Goal: Entertainment & Leisure: Consume media (video, audio)

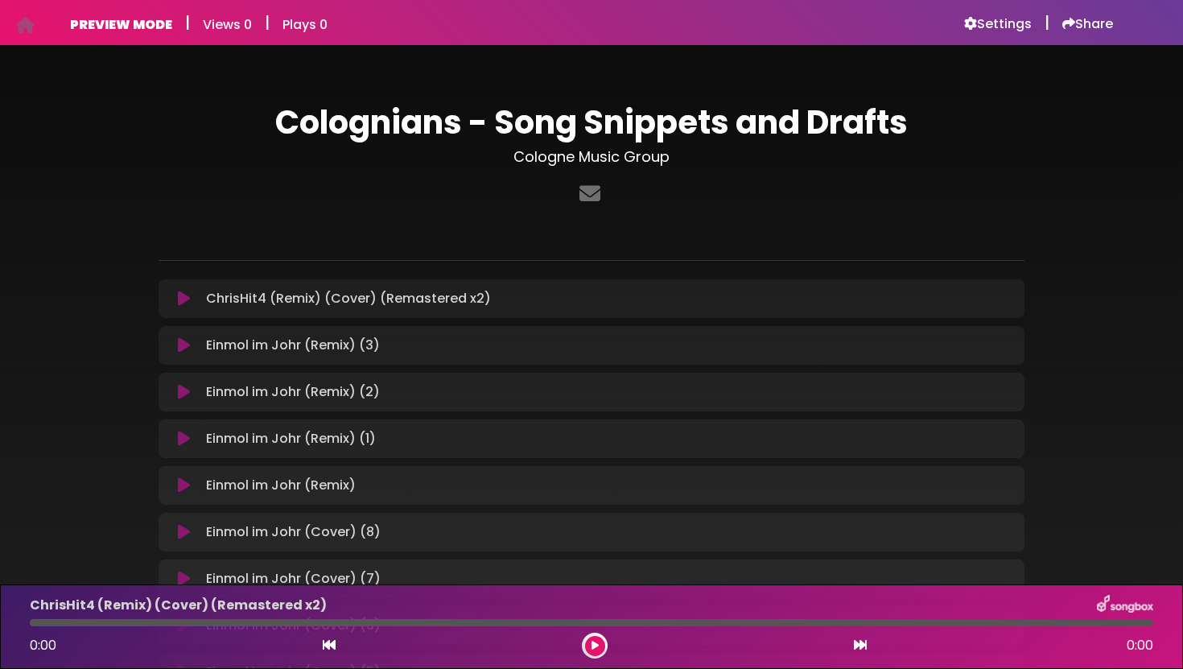
click at [185, 298] on icon at bounding box center [184, 299] width 12 height 16
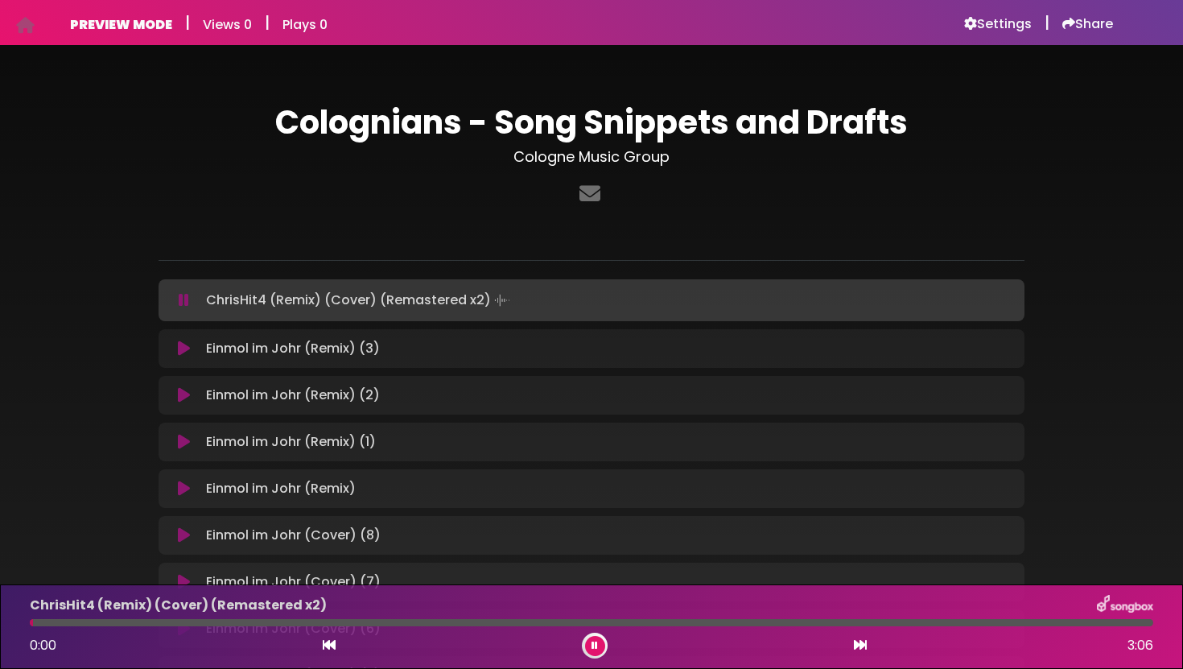
click at [185, 298] on icon at bounding box center [184, 300] width 10 height 16
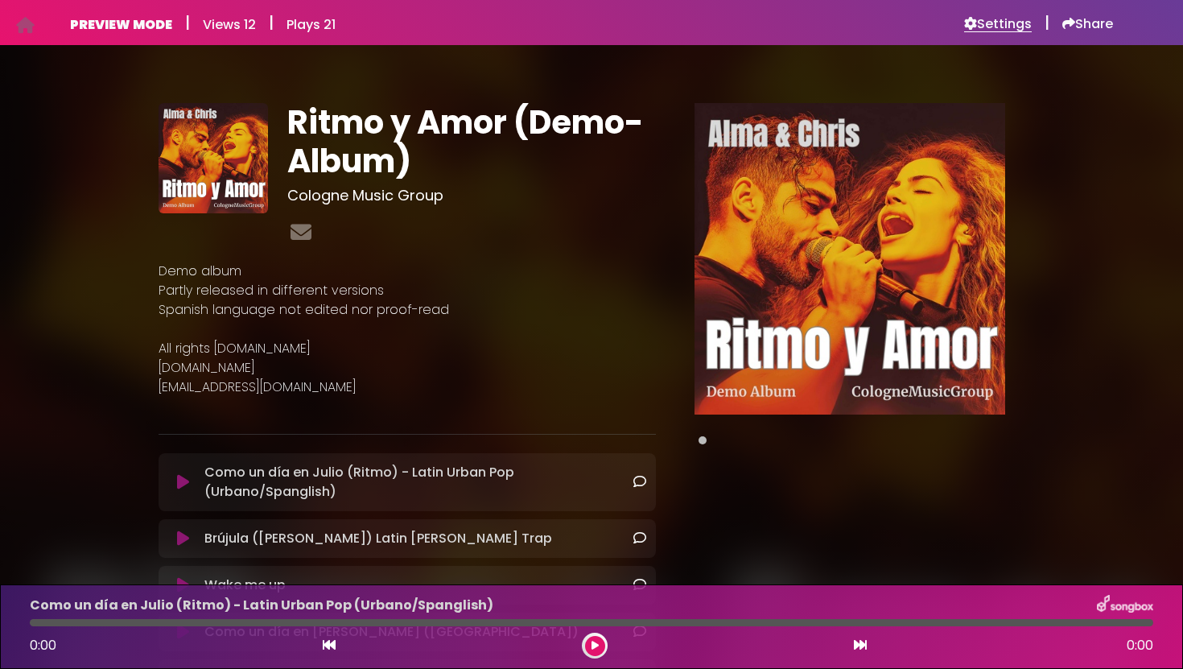
click at [992, 30] on h6 "Settings" at bounding box center [998, 24] width 68 height 16
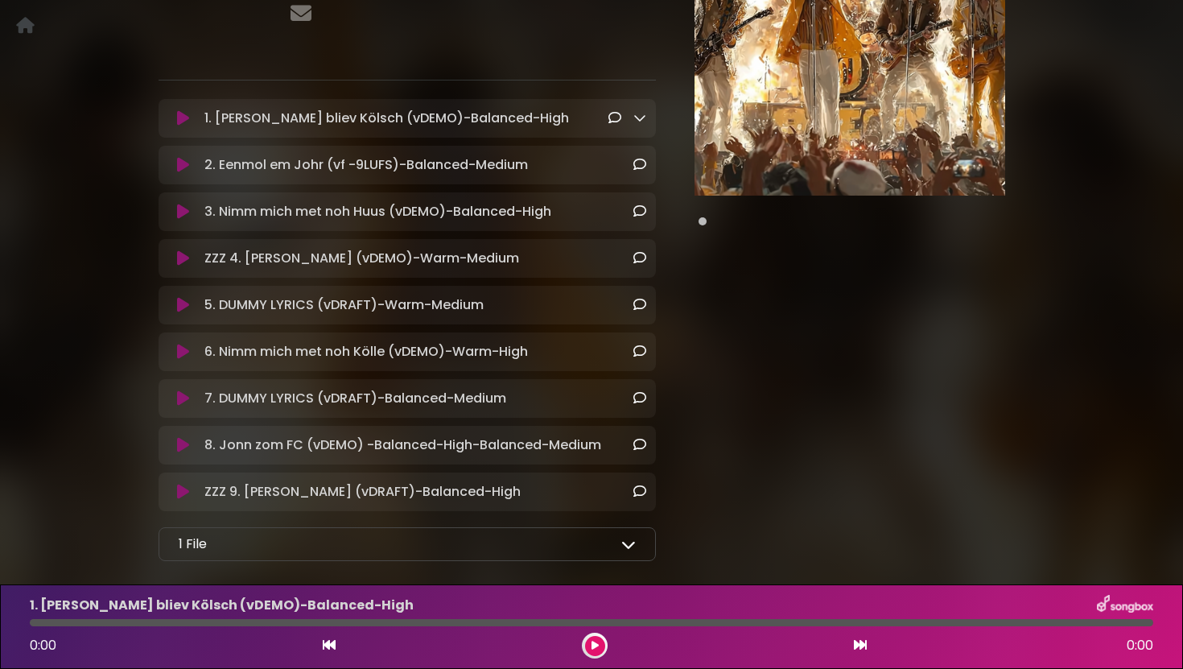
scroll to position [221, 0]
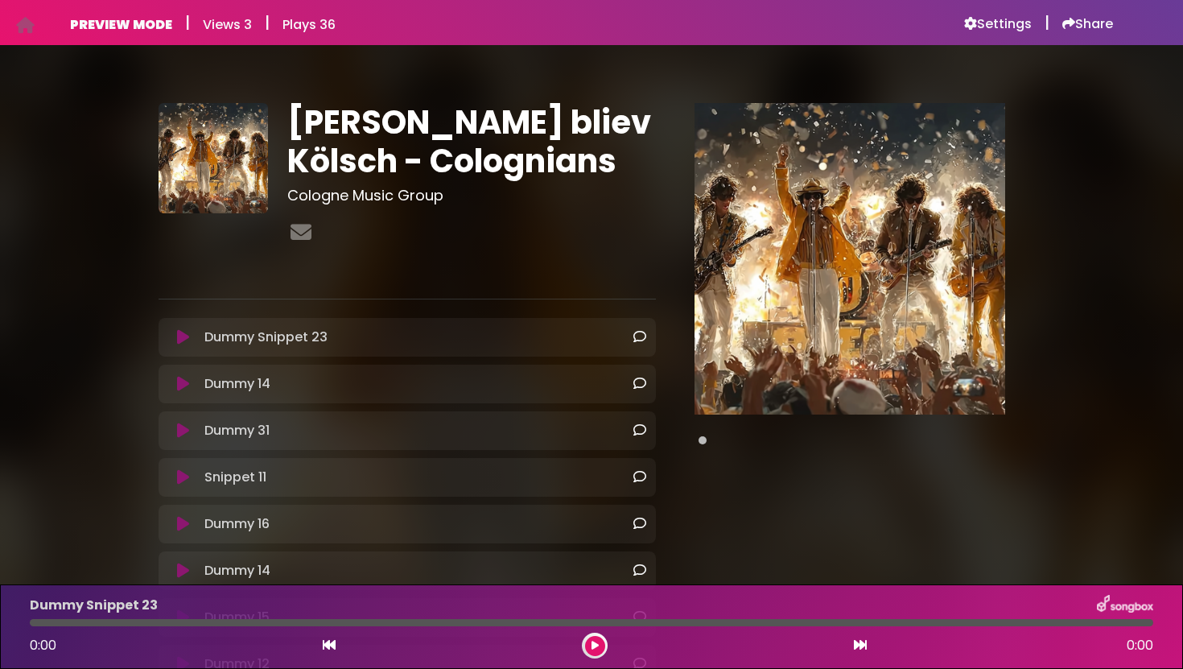
drag, startPoint x: 419, startPoint y: 342, endPoint x: 394, endPoint y: 486, distance: 146.2
drag, startPoint x: 237, startPoint y: 345, endPoint x: 316, endPoint y: 392, distance: 92.4
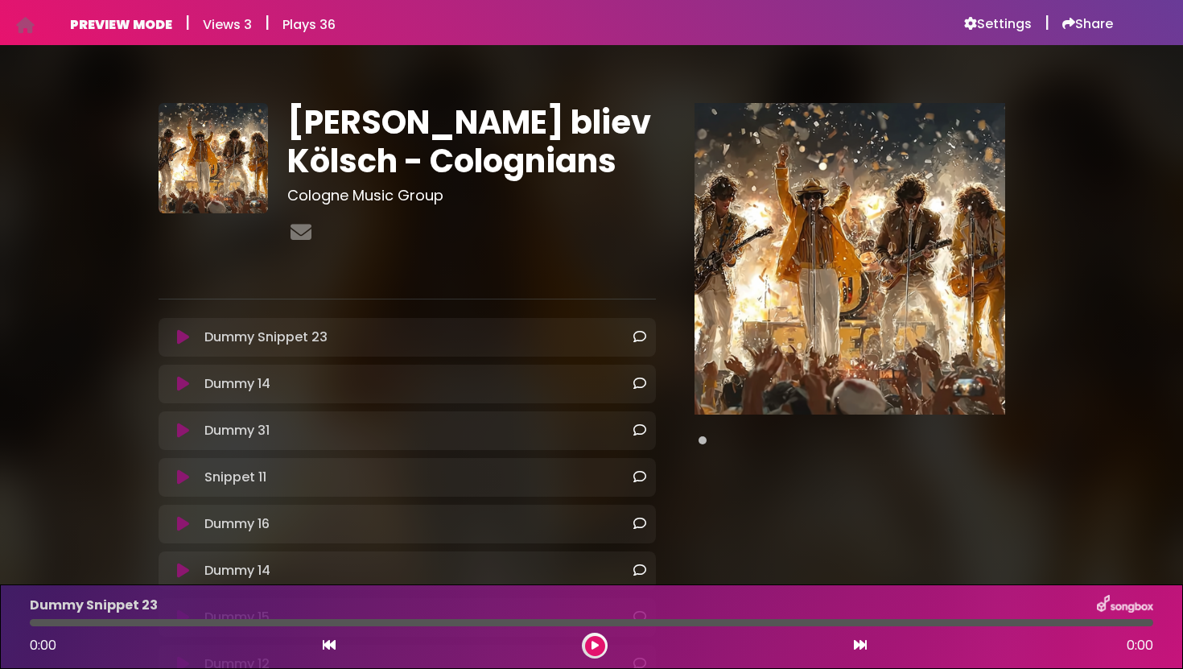
click at [326, 460] on div "Snippet 11 Loading Track... Name" at bounding box center [407, 477] width 497 height 39
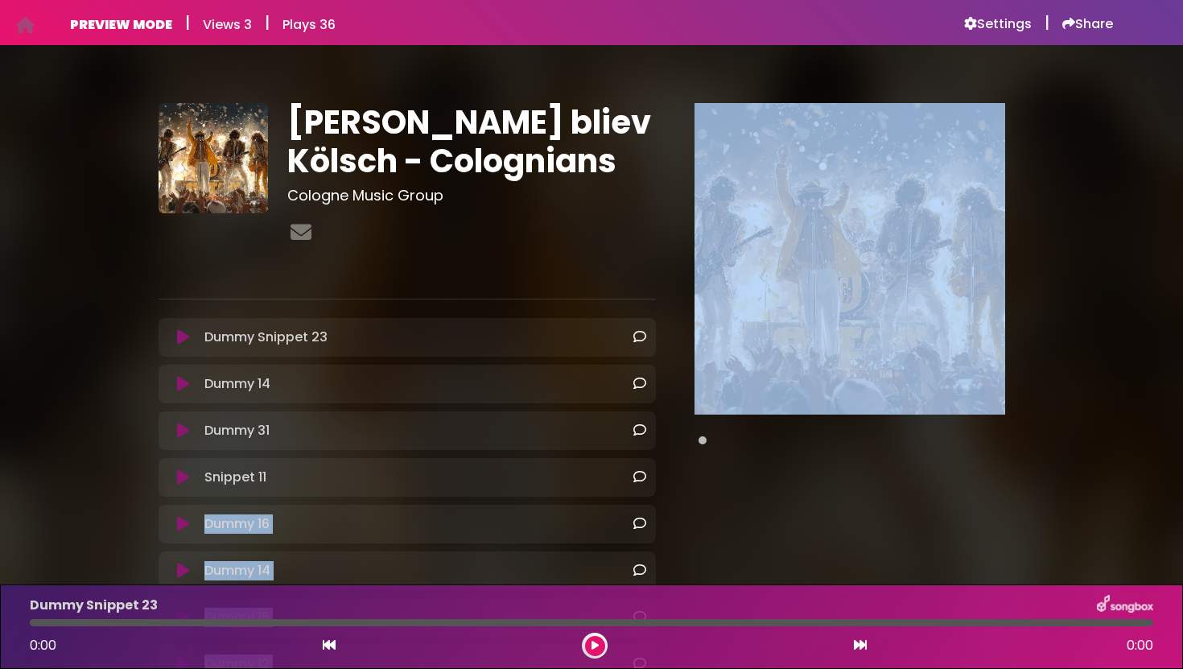
drag, startPoint x: 671, startPoint y: 484, endPoint x: 485, endPoint y: 474, distance: 186.2
click at [485, 474] on div "Snippet 11 Loading Track..." at bounding box center [422, 477] width 448 height 19
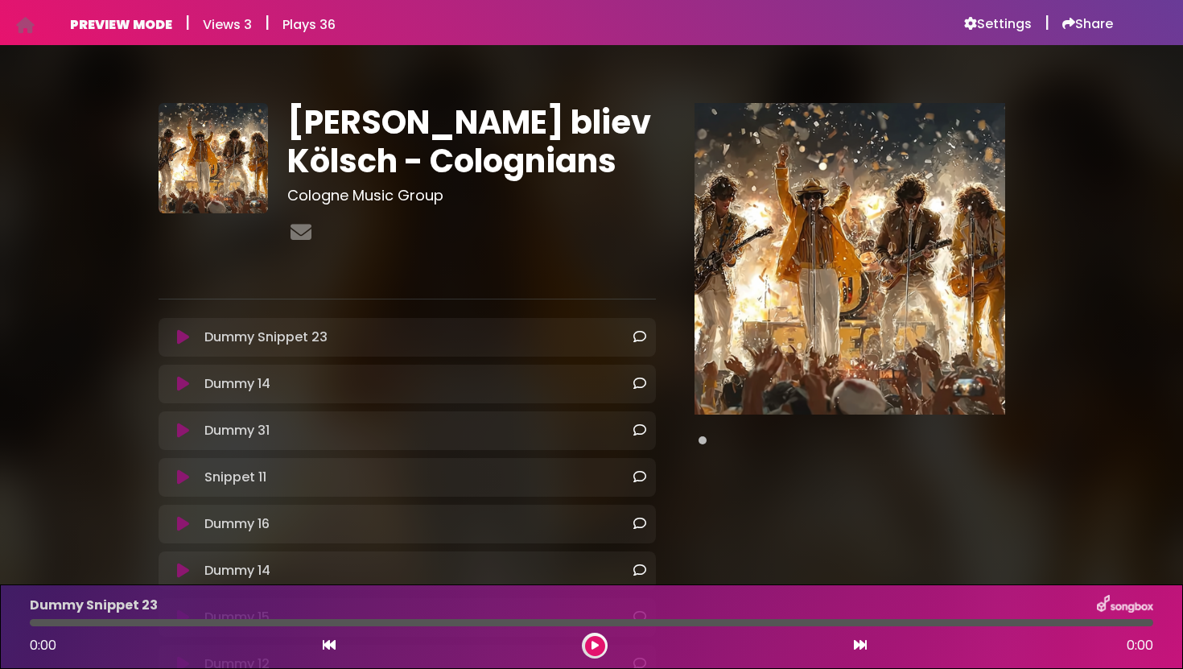
drag, startPoint x: 484, startPoint y: 474, endPoint x: 361, endPoint y: 490, distance: 123.4
click at [361, 490] on div "Snippet 11 Loading Track... Name" at bounding box center [407, 477] width 497 height 39
click at [990, 23] on h6 "Settings" at bounding box center [998, 24] width 68 height 16
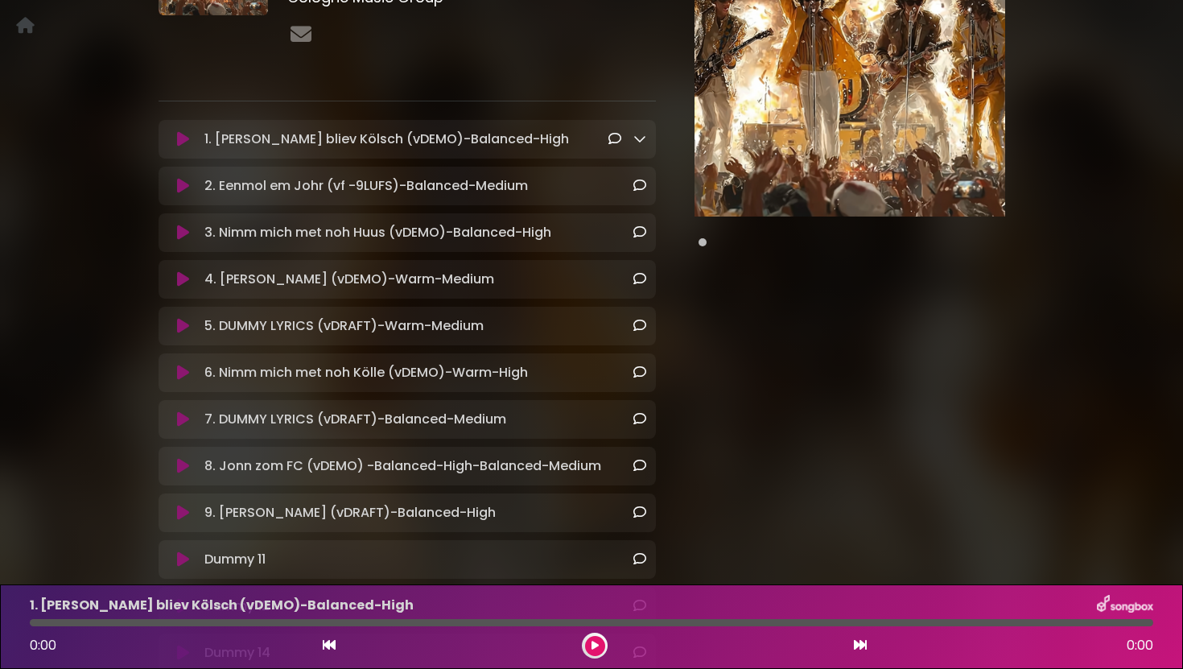
scroll to position [229, 0]
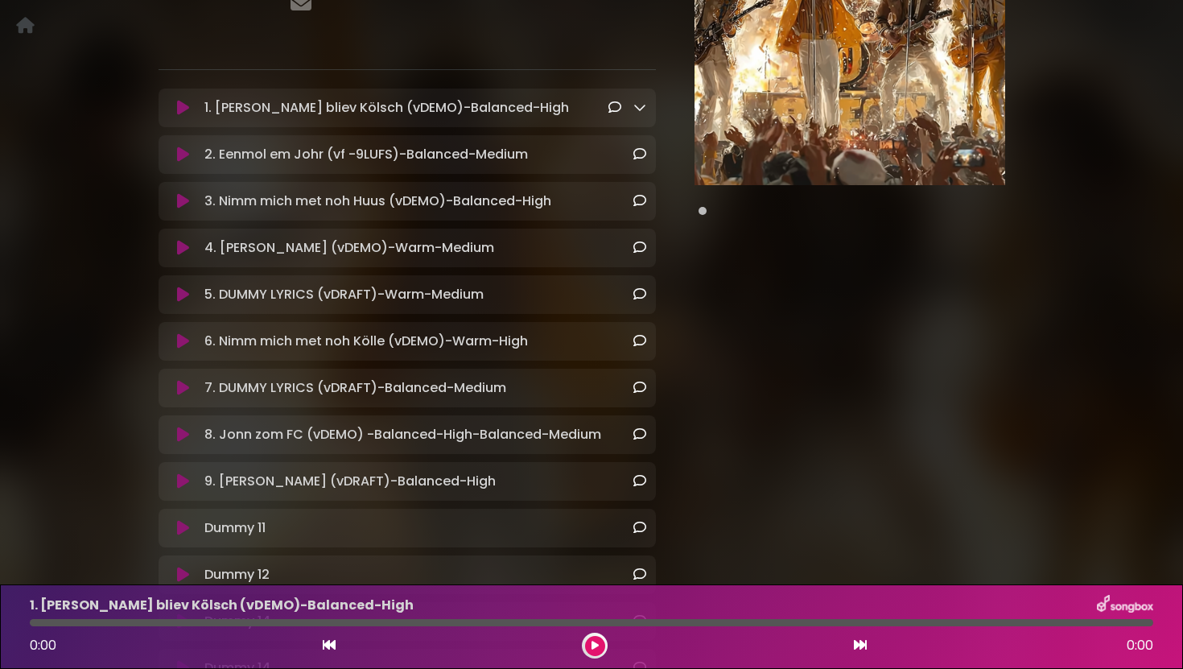
click at [492, 358] on div "6. Nimm mich met noh [PERSON_NAME] (vDEMO)-Warm-High Loading Track..." at bounding box center [407, 341] width 497 height 39
click at [641, 115] on link at bounding box center [640, 107] width 13 height 19
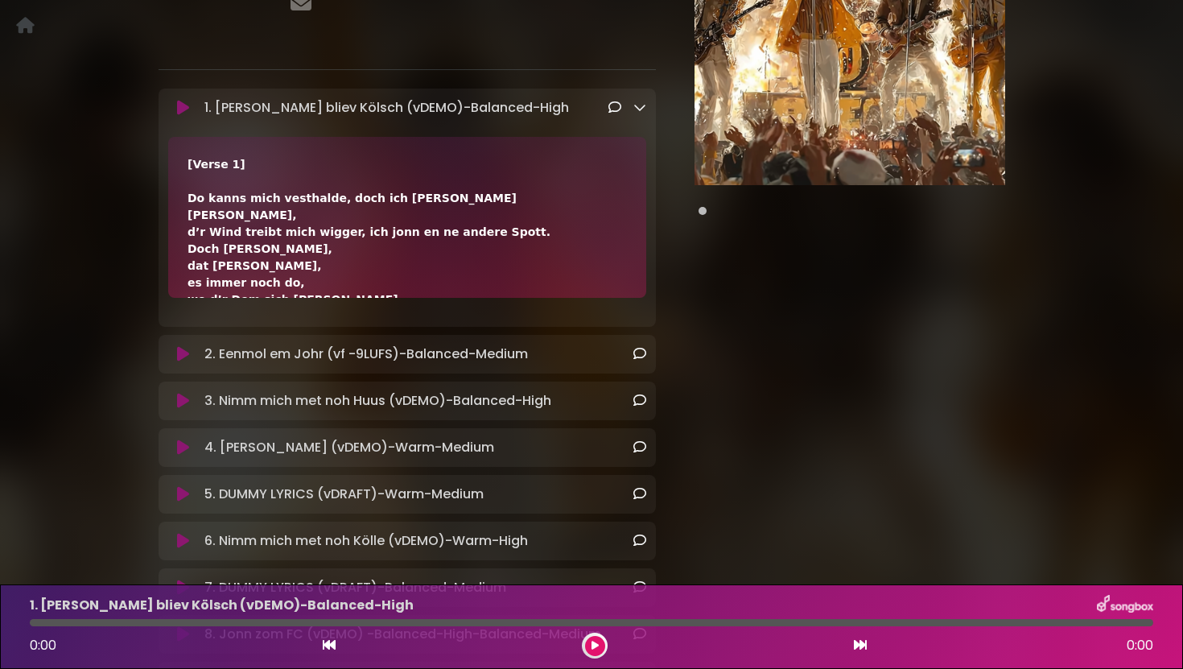
click at [641, 115] on link at bounding box center [640, 107] width 13 height 19
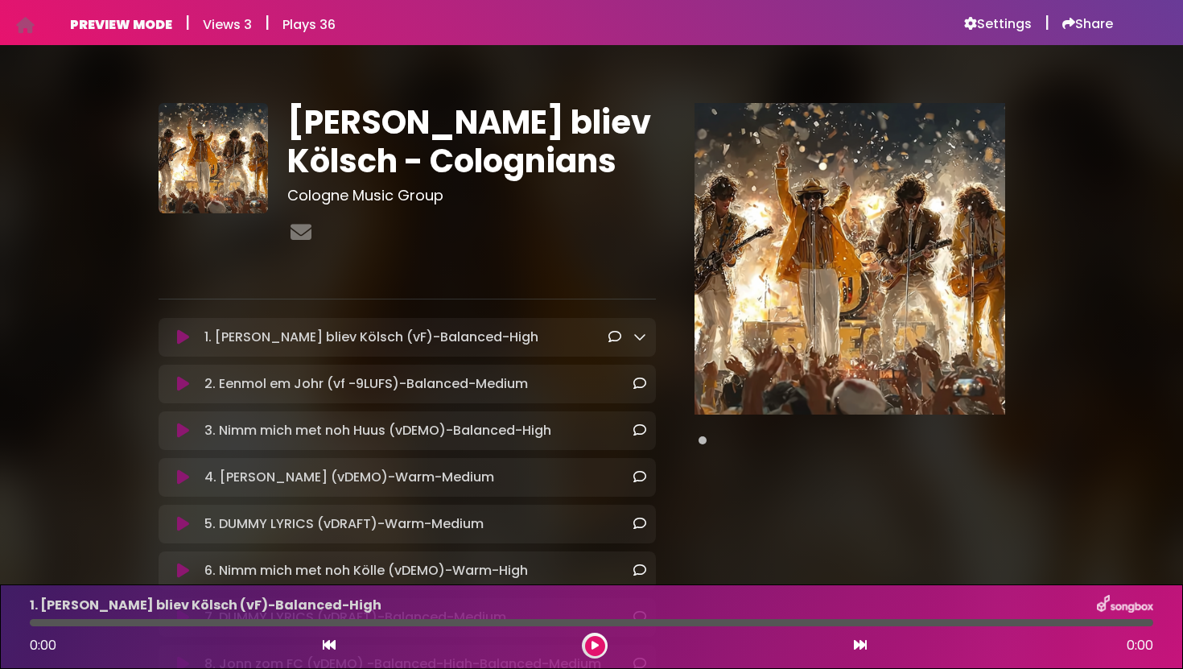
click at [189, 338] on button at bounding box center [183, 337] width 30 height 16
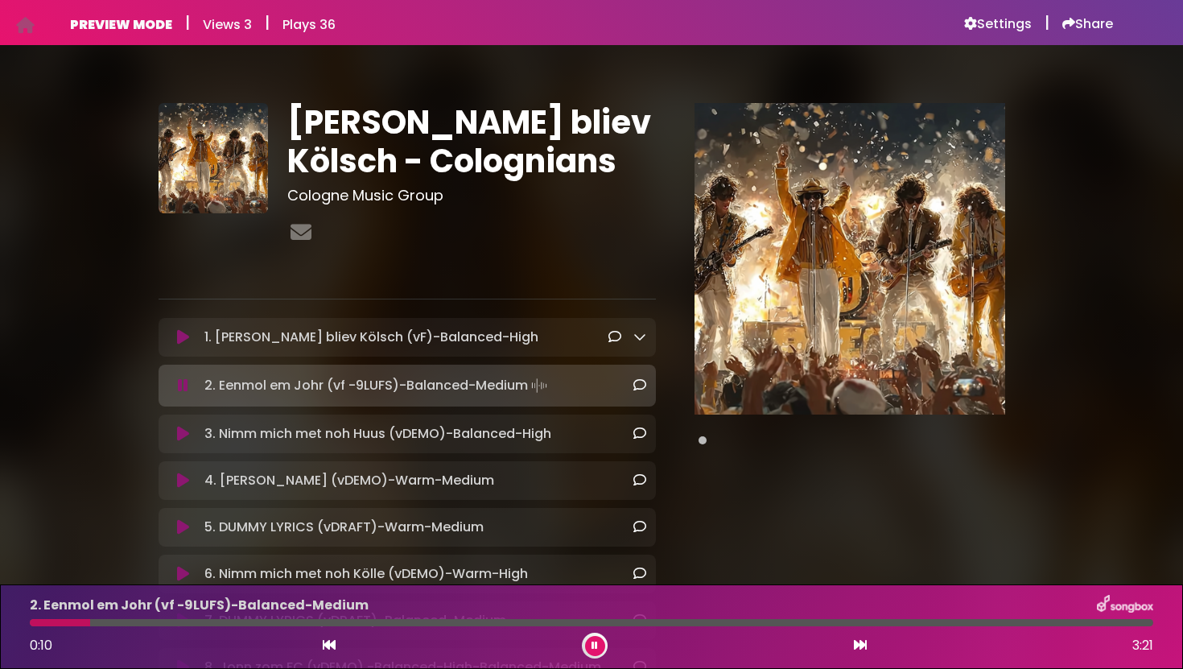
click at [589, 648] on button at bounding box center [595, 646] width 20 height 20
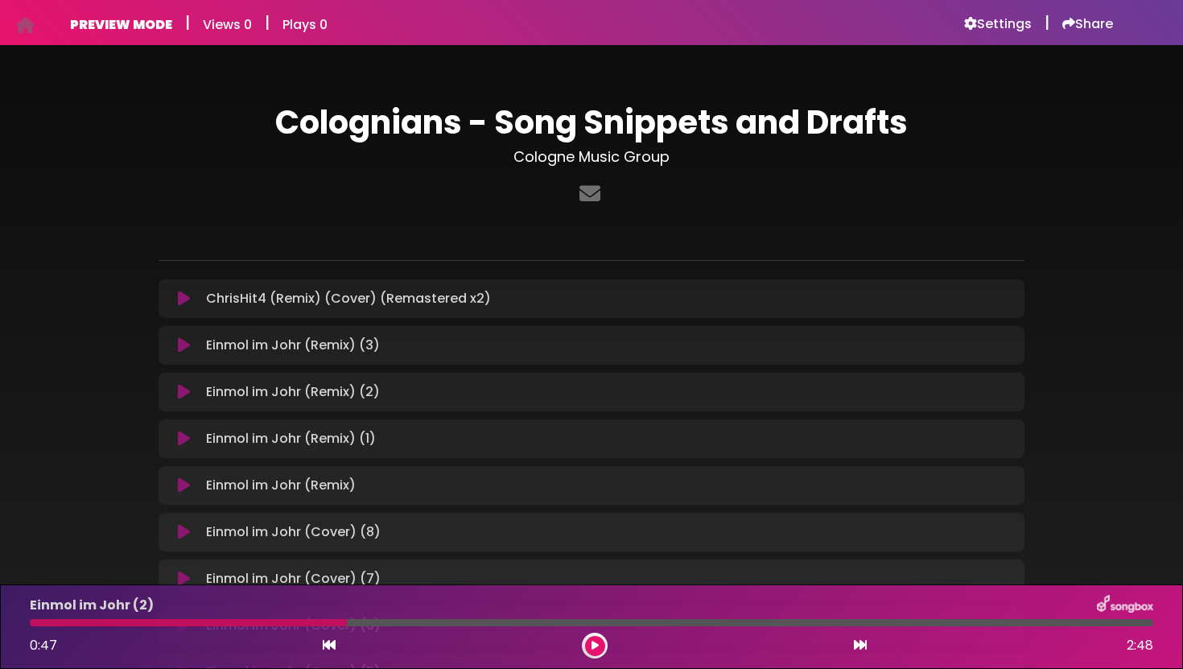
scroll to position [1236, 0]
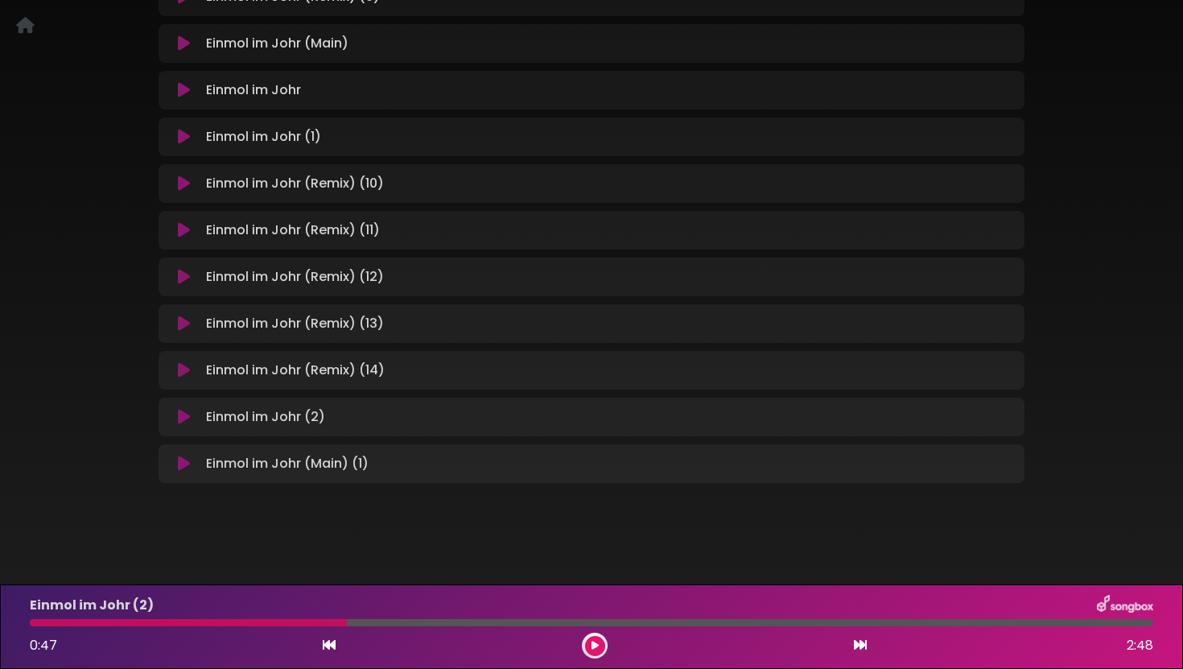
click at [476, 290] on div "Einmol im Johr (Remix) (12) Loading Track..." at bounding box center [592, 277] width 866 height 39
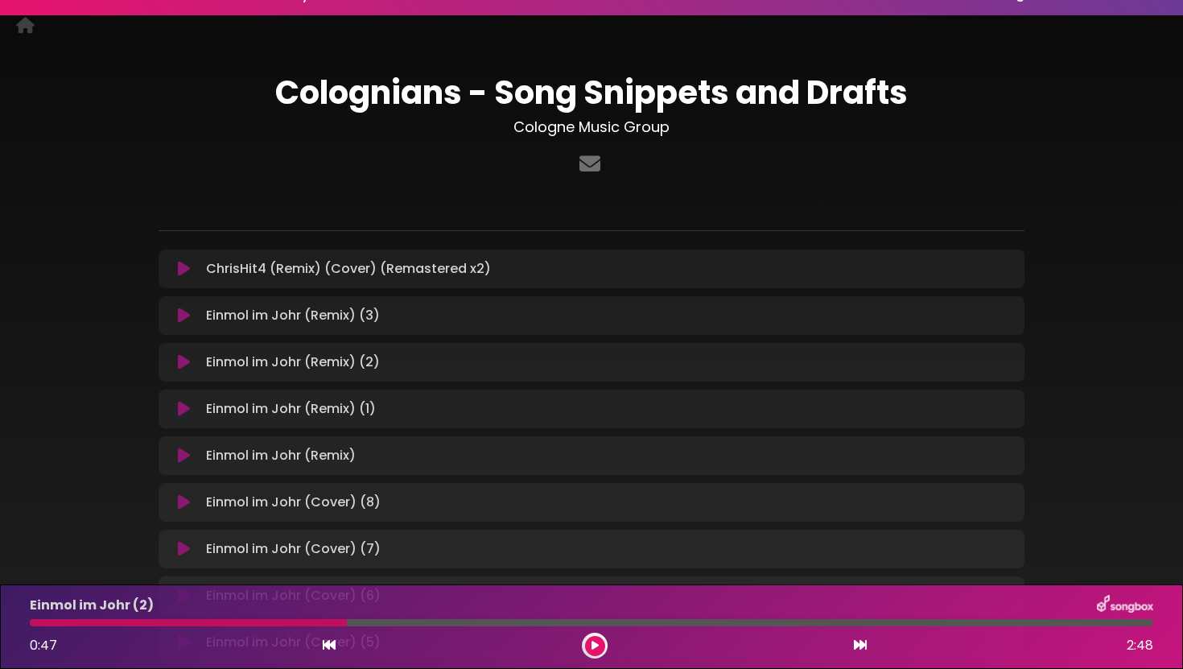
scroll to position [0, 0]
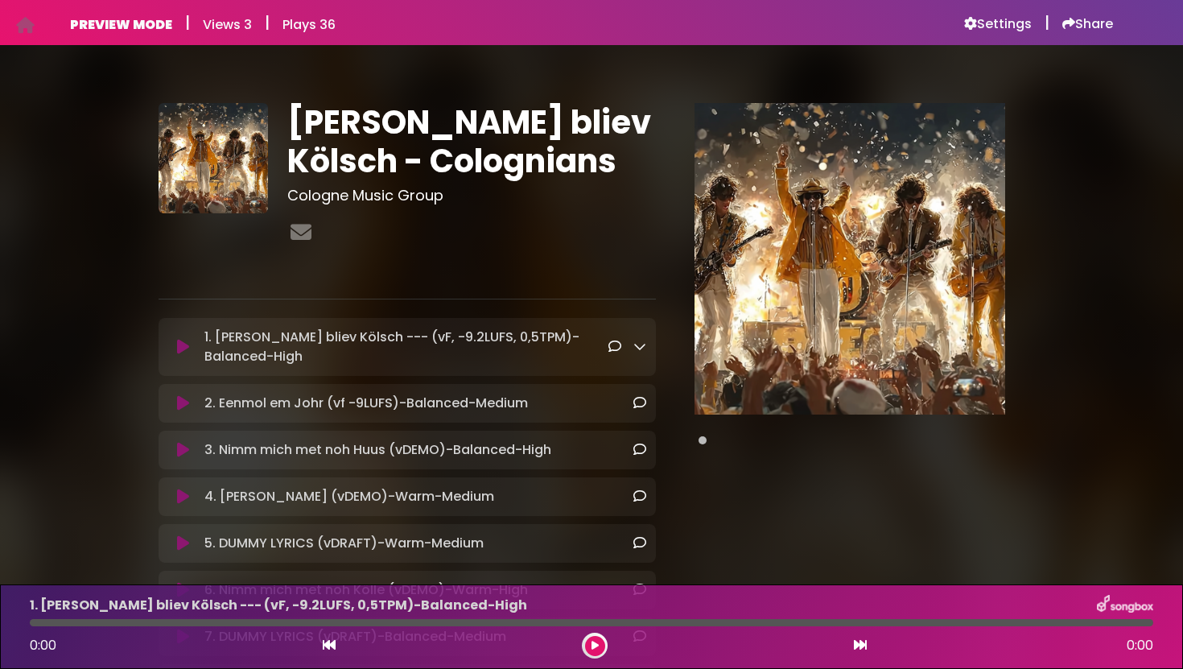
click at [181, 345] on icon at bounding box center [183, 347] width 12 height 16
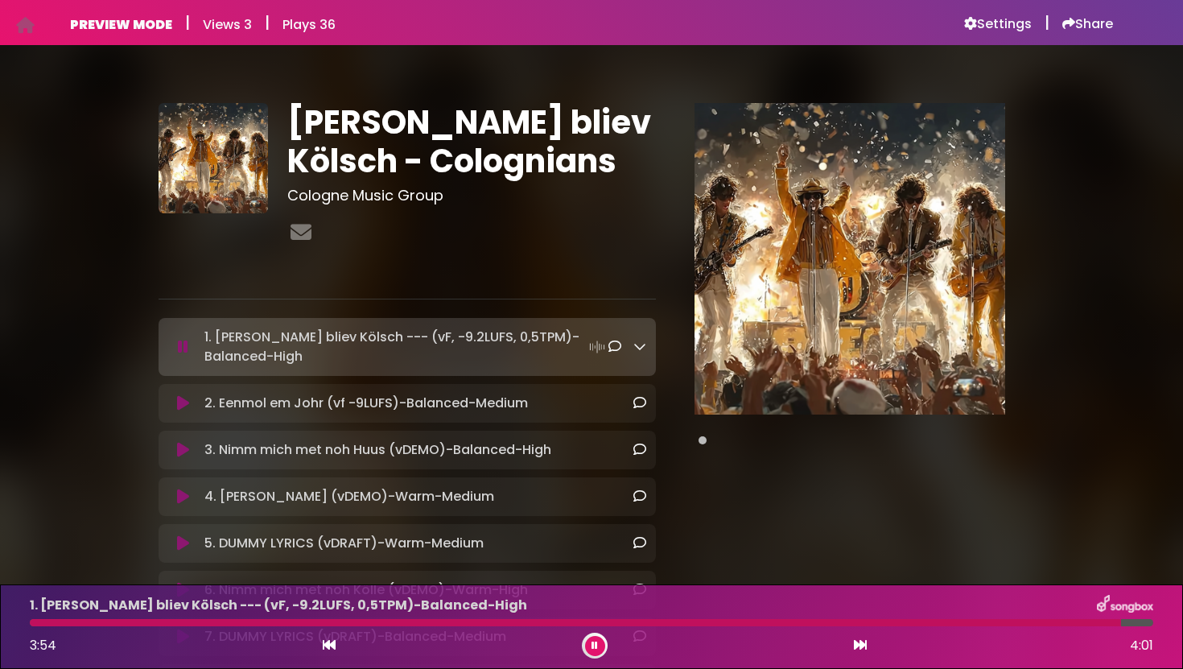
click at [185, 401] on icon at bounding box center [183, 403] width 12 height 16
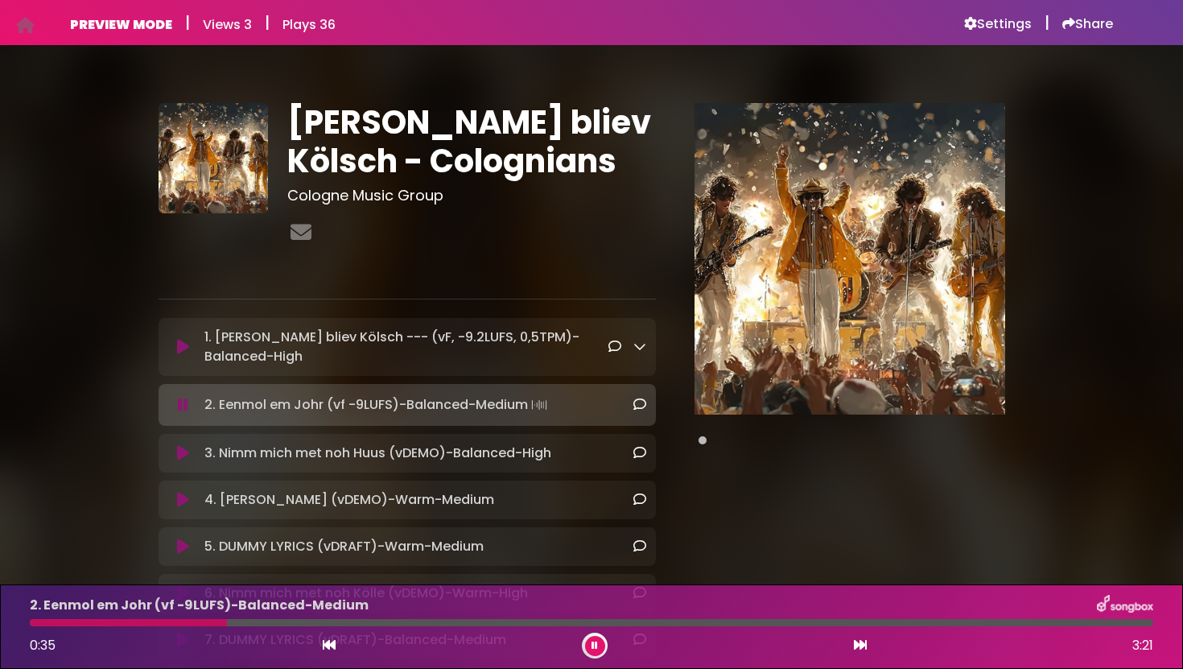
click at [600, 643] on button at bounding box center [595, 646] width 20 height 20
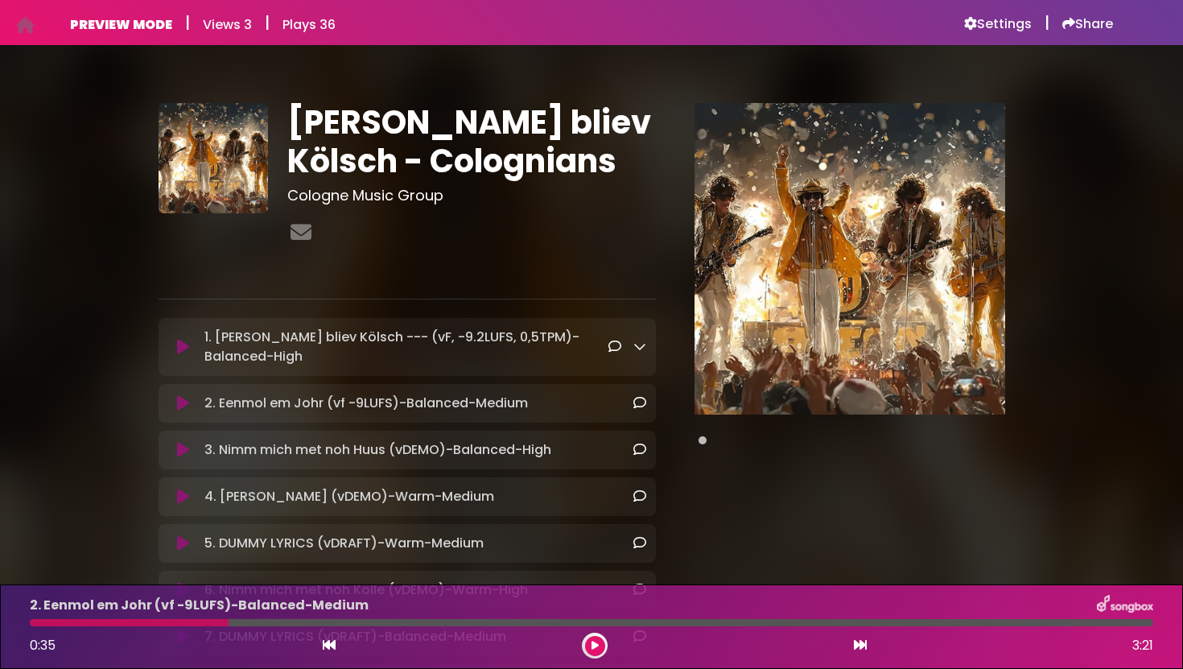
scroll to position [6, 0]
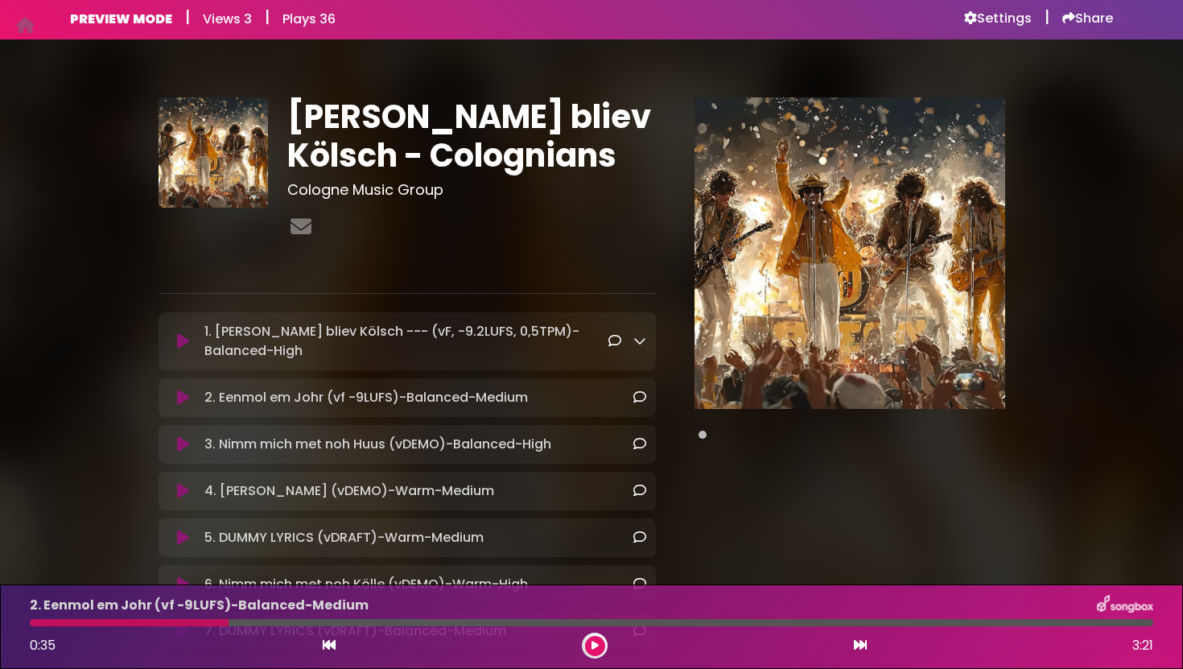
click at [187, 454] on div "3. Nimm mich met noh Huus (vDEMO)-Balanced-High Loading Track... Your Feedback" at bounding box center [407, 444] width 497 height 39
click at [180, 444] on icon at bounding box center [183, 444] width 12 height 16
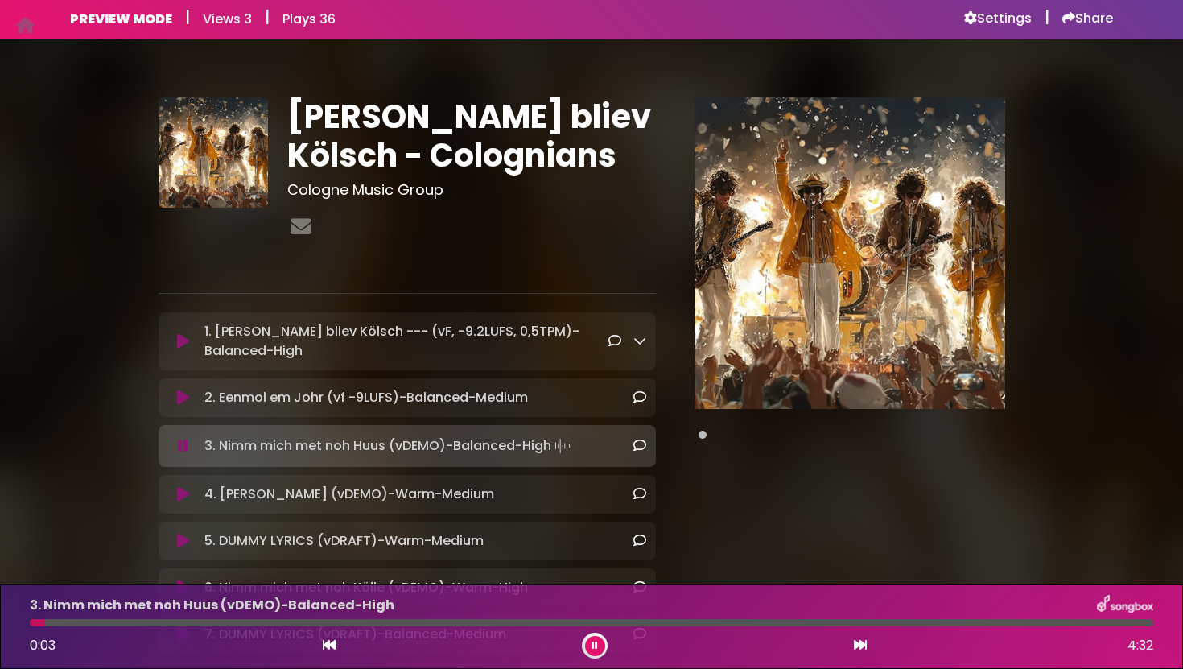
click at [184, 496] on icon at bounding box center [183, 494] width 12 height 16
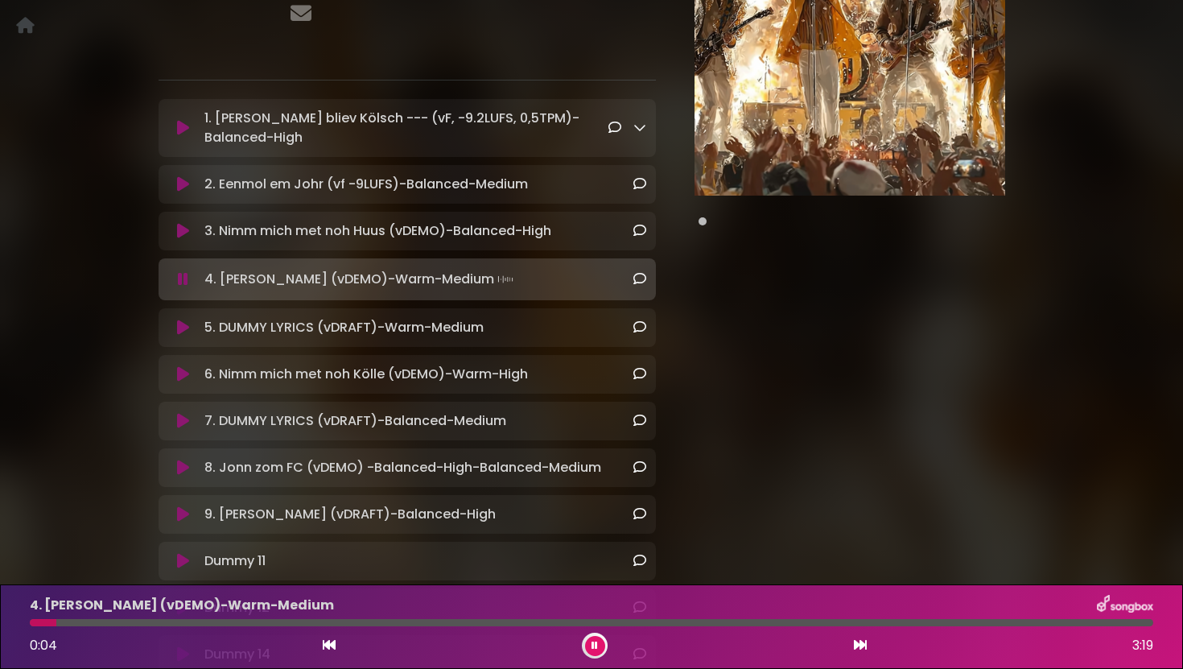
scroll to position [222, 0]
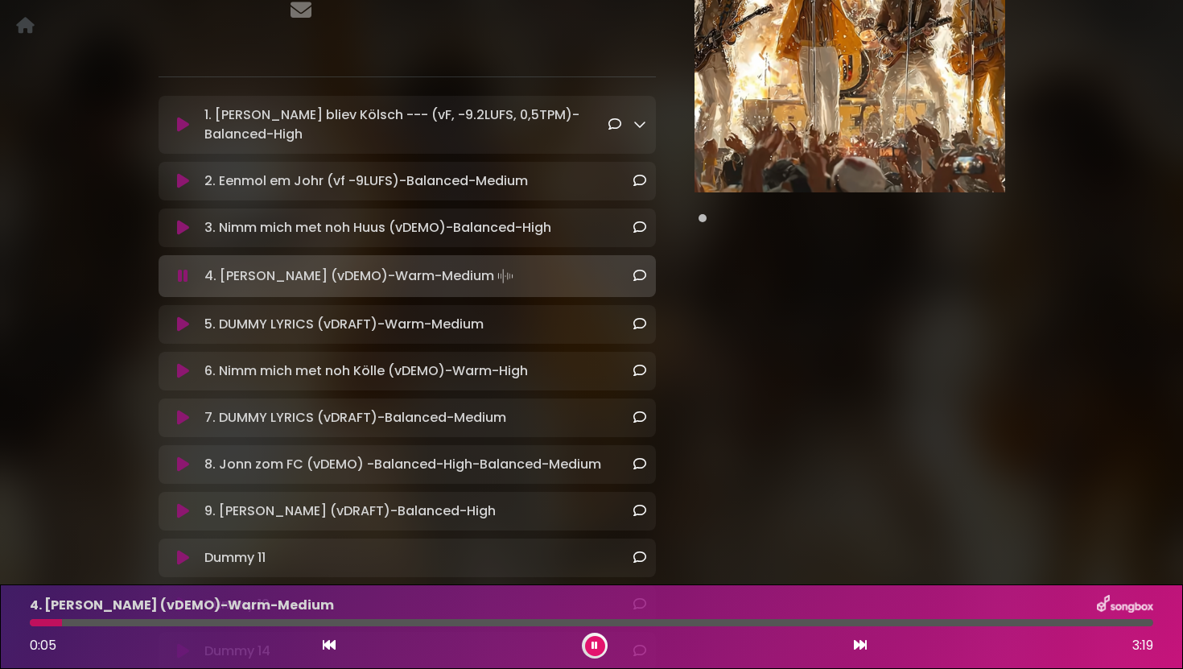
click at [184, 320] on icon at bounding box center [183, 324] width 12 height 16
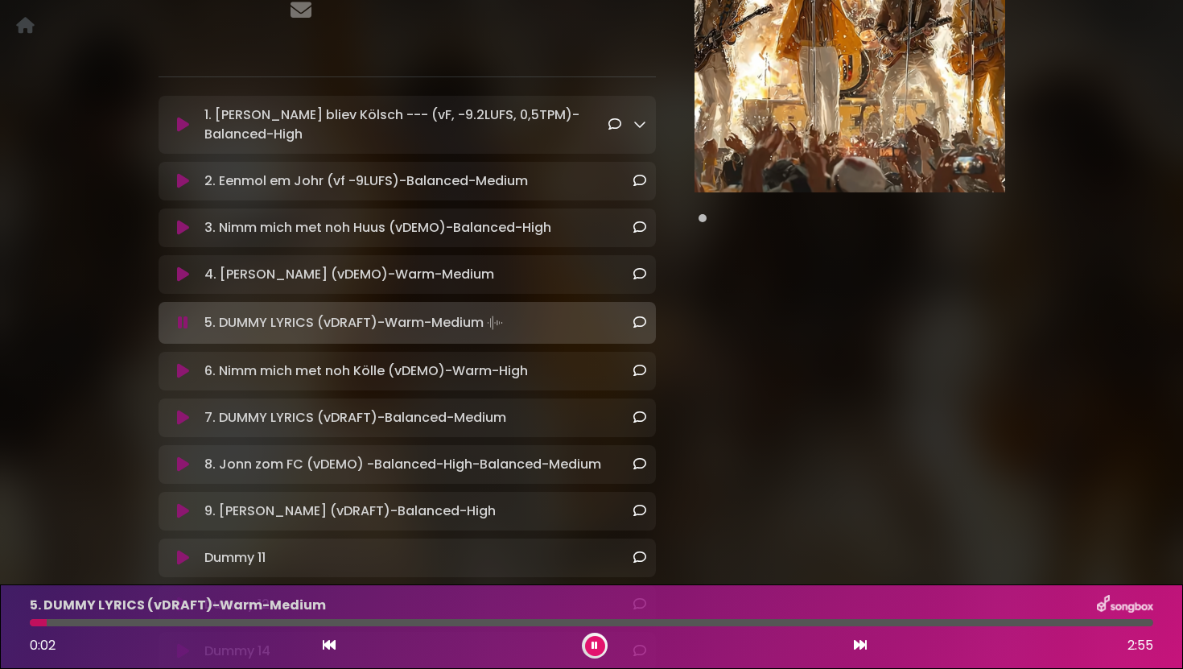
click at [182, 369] on icon at bounding box center [183, 371] width 12 height 16
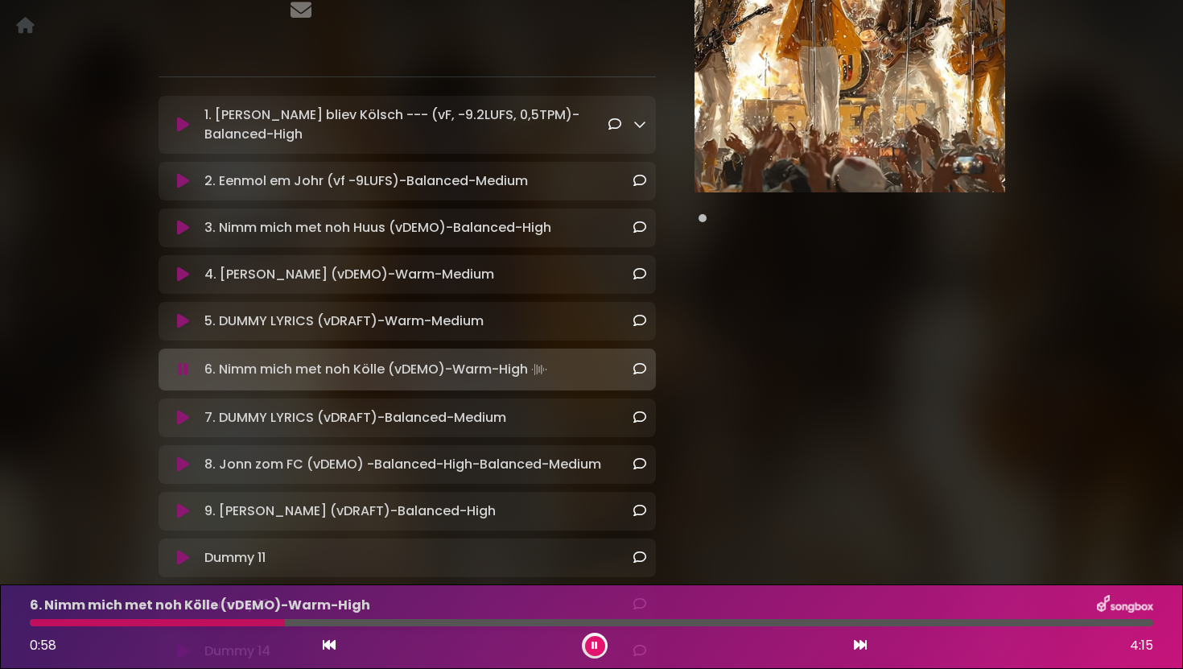
click at [184, 423] on icon at bounding box center [183, 418] width 12 height 16
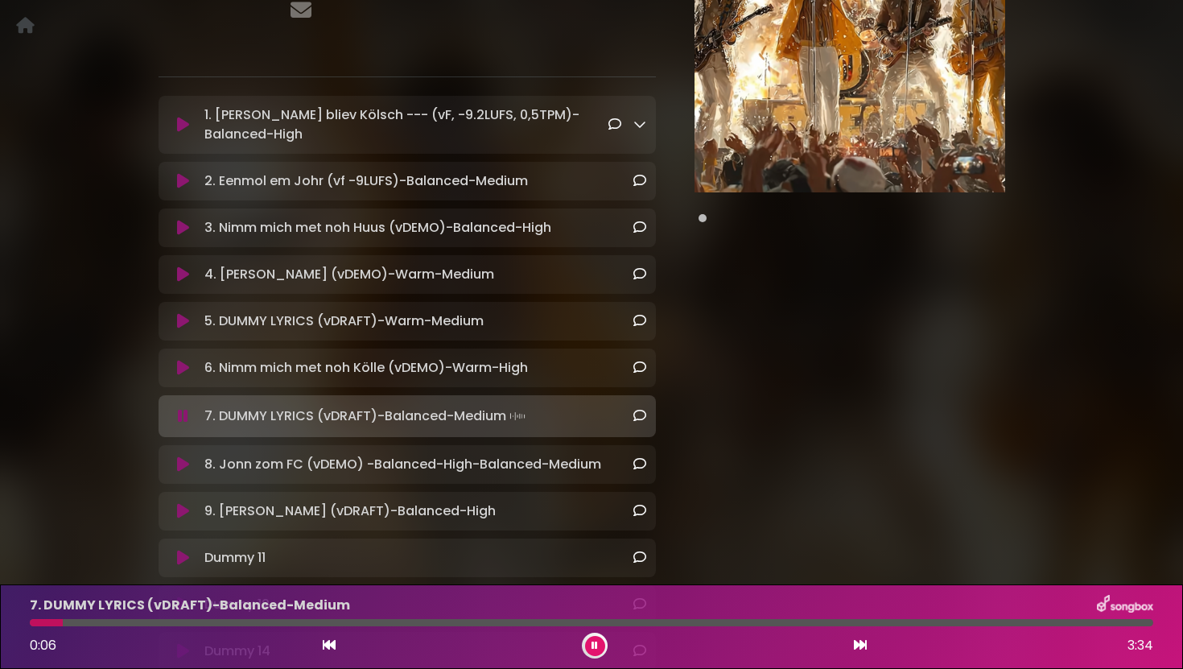
click at [189, 464] on icon at bounding box center [183, 464] width 12 height 16
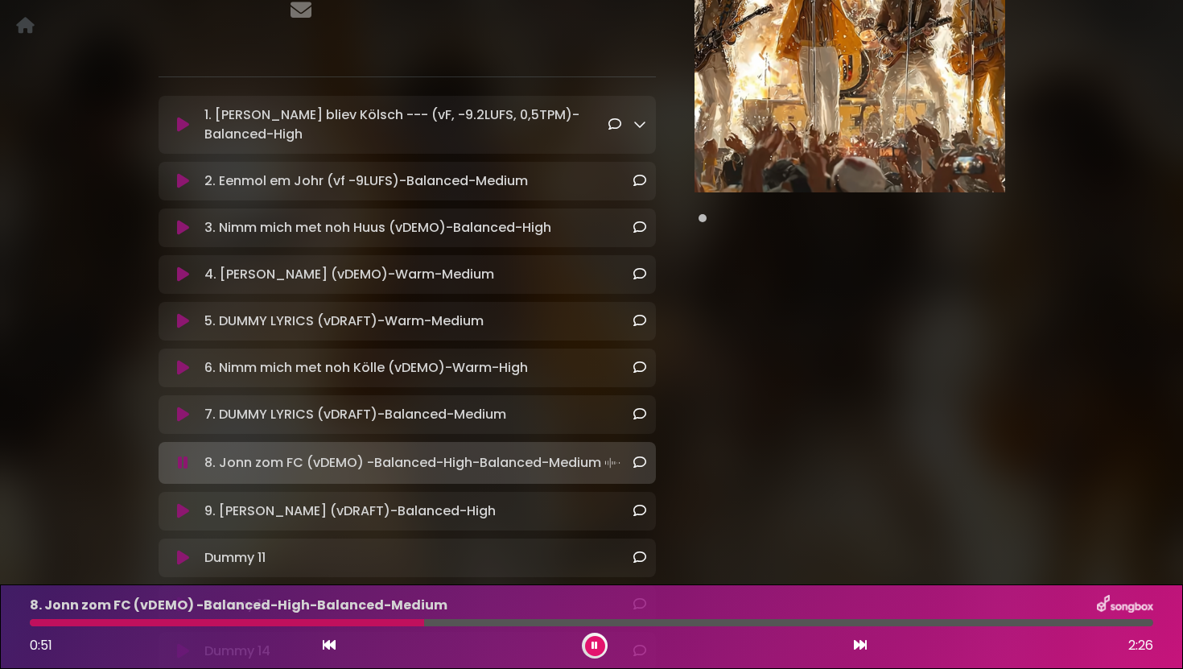
click at [189, 514] on icon at bounding box center [183, 511] width 12 height 16
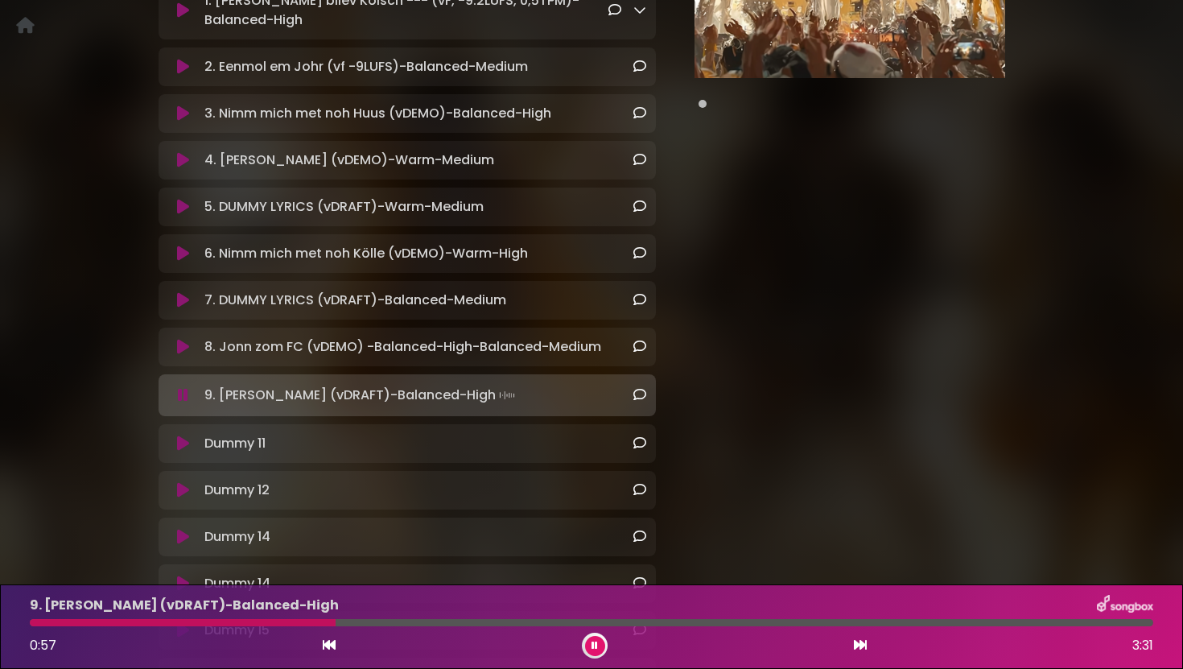
scroll to position [337, 0]
click at [186, 441] on icon at bounding box center [183, 443] width 12 height 16
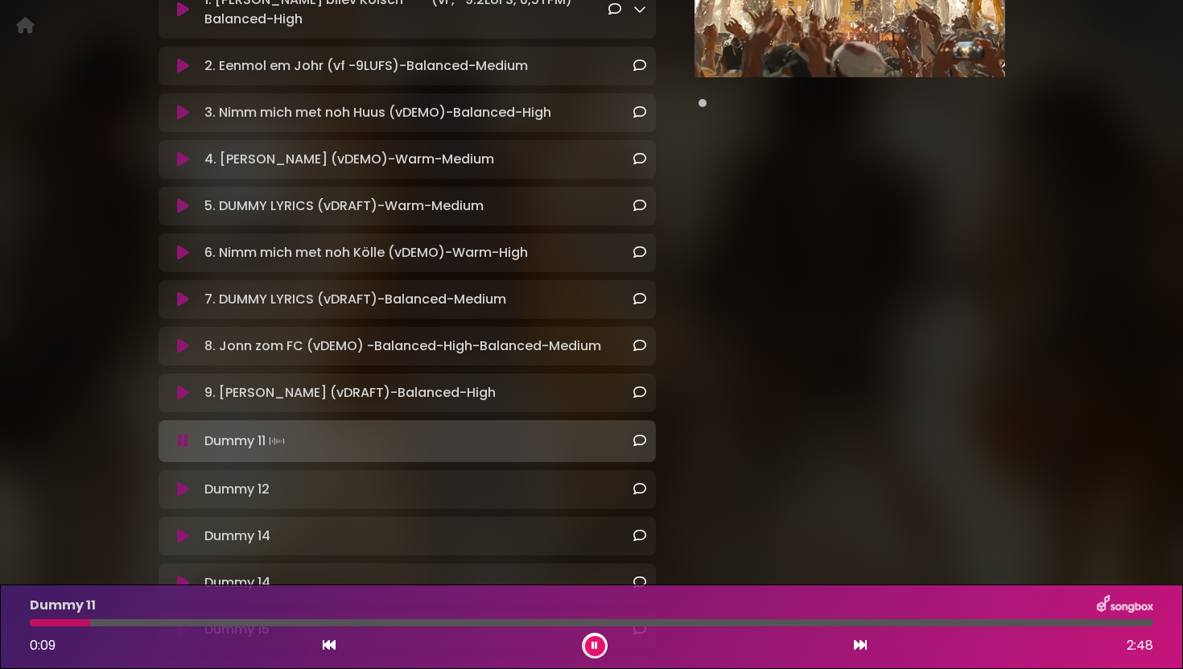
click at [184, 487] on icon at bounding box center [183, 489] width 12 height 16
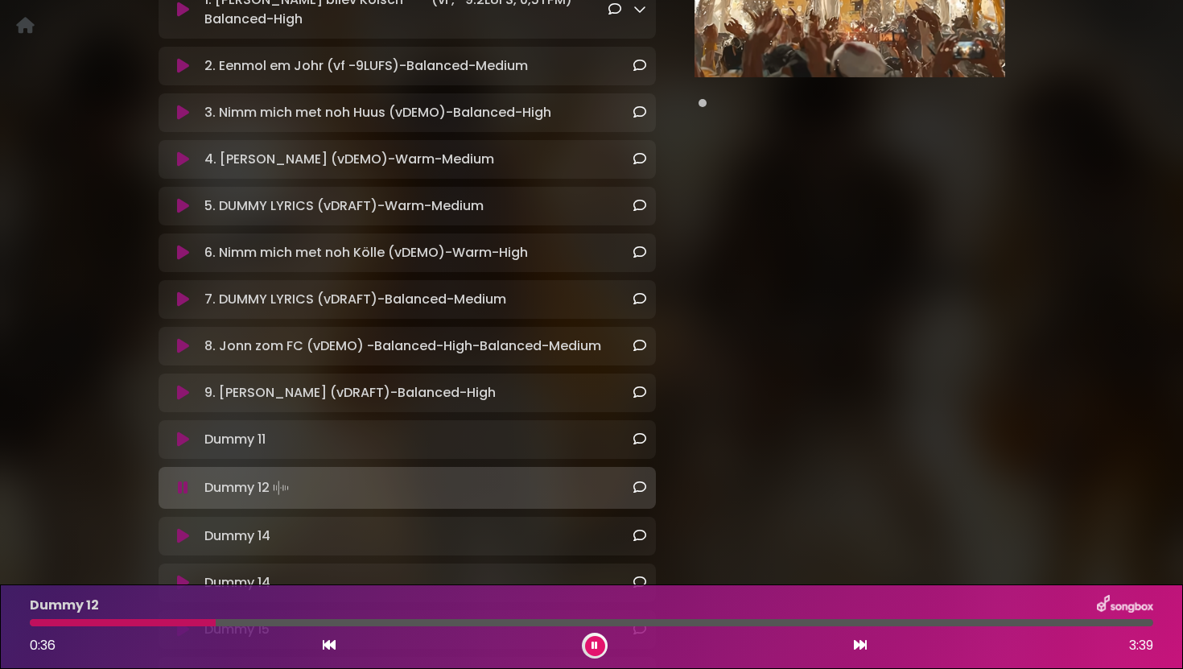
click at [187, 531] on icon at bounding box center [183, 536] width 12 height 16
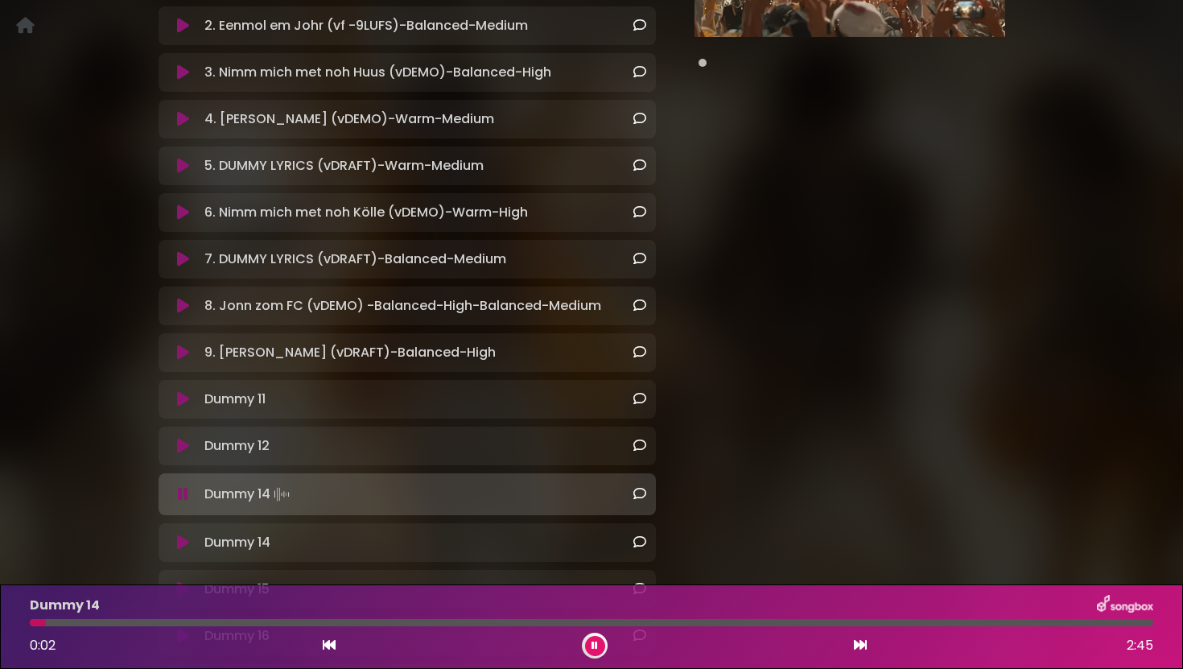
scroll to position [417, 0]
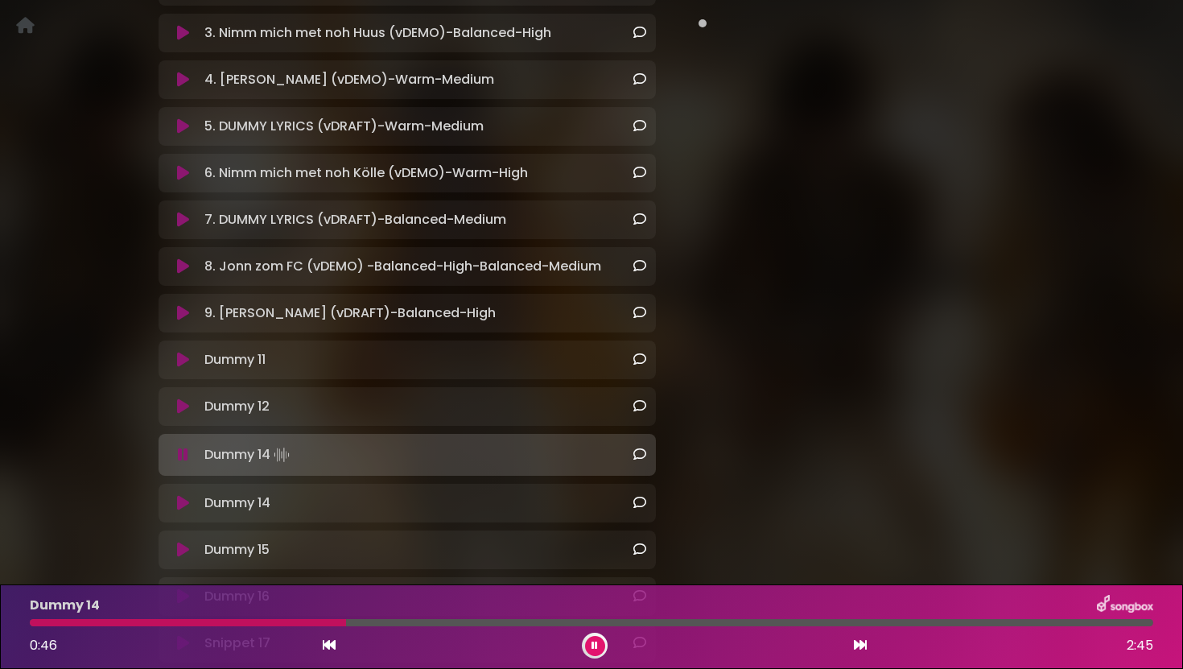
click at [188, 503] on icon at bounding box center [183, 503] width 12 height 16
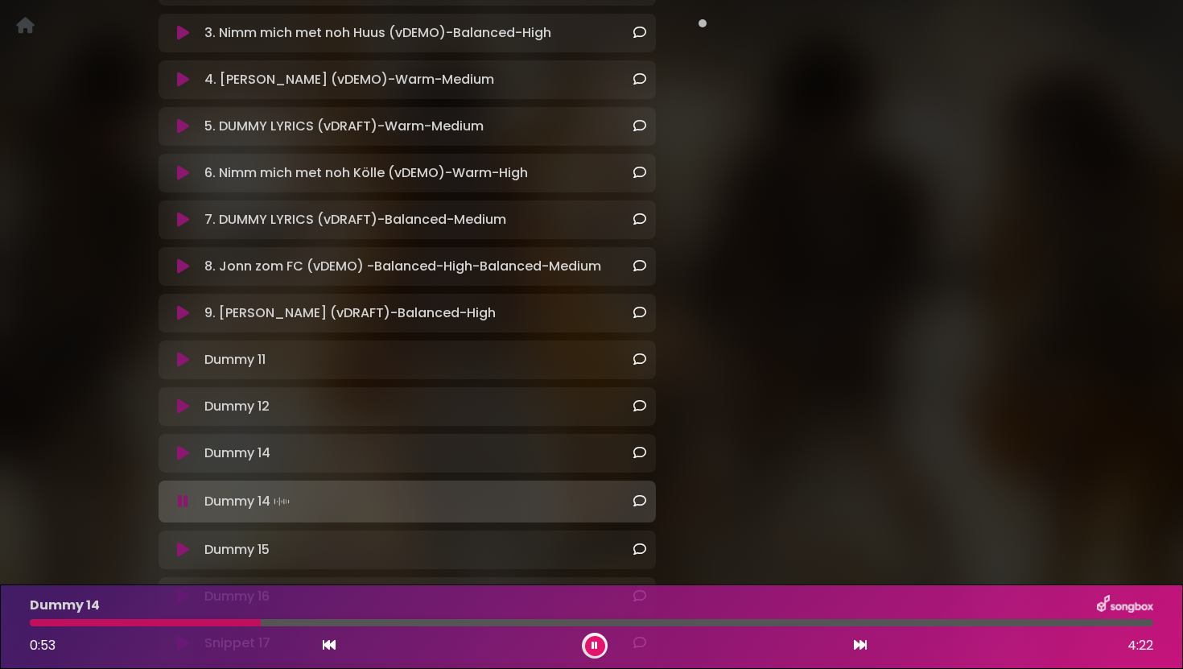
click at [168, 493] on button at bounding box center [183, 501] width 30 height 16
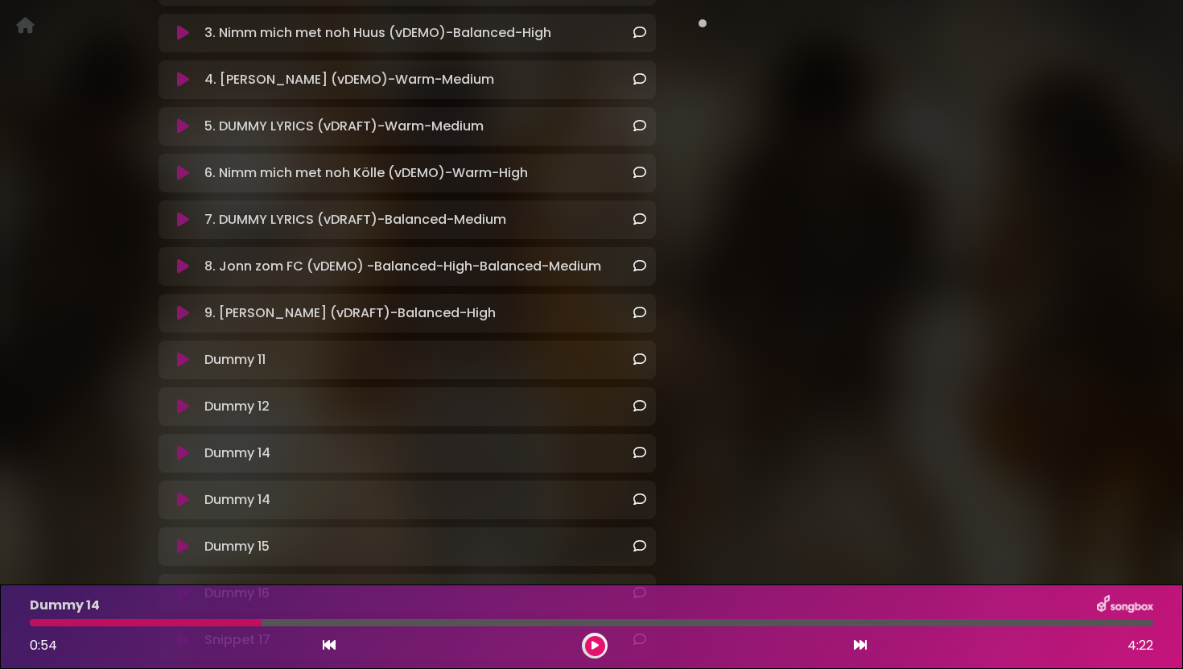
drag, startPoint x: 188, startPoint y: 503, endPoint x: 45, endPoint y: 448, distance: 152.6
click at [45, 448] on div "Ming hätz bliev Kölsch - Colognians Cologne Music Group" at bounding box center [591, 308] width 1183 height 1322
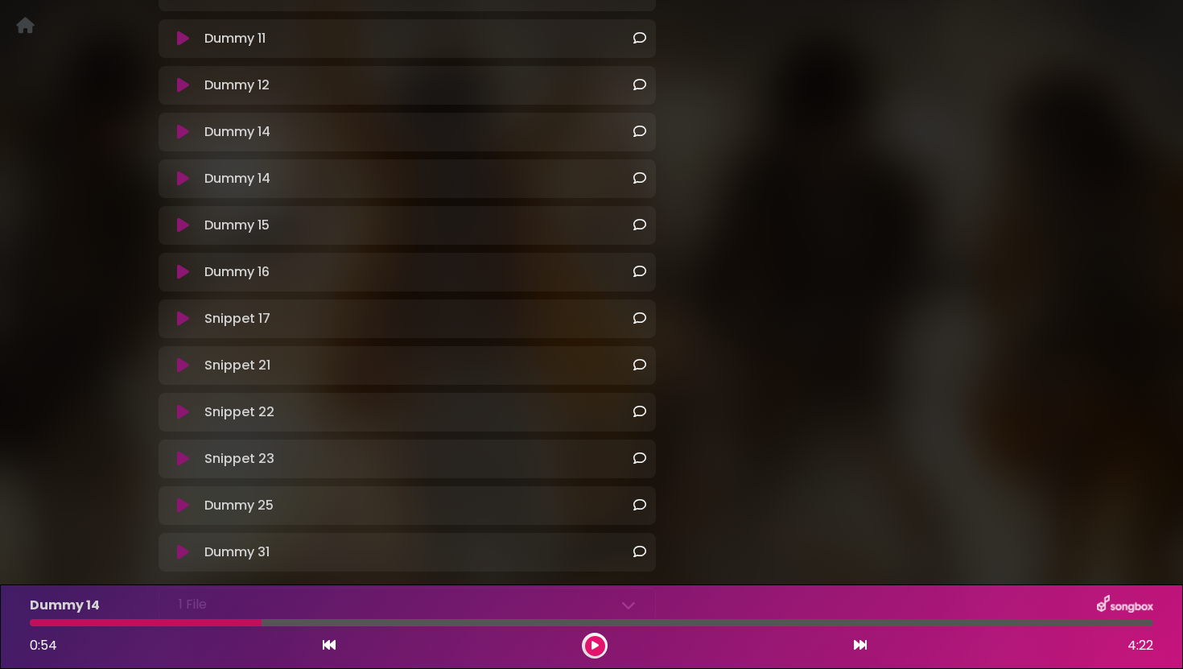
scroll to position [877, 0]
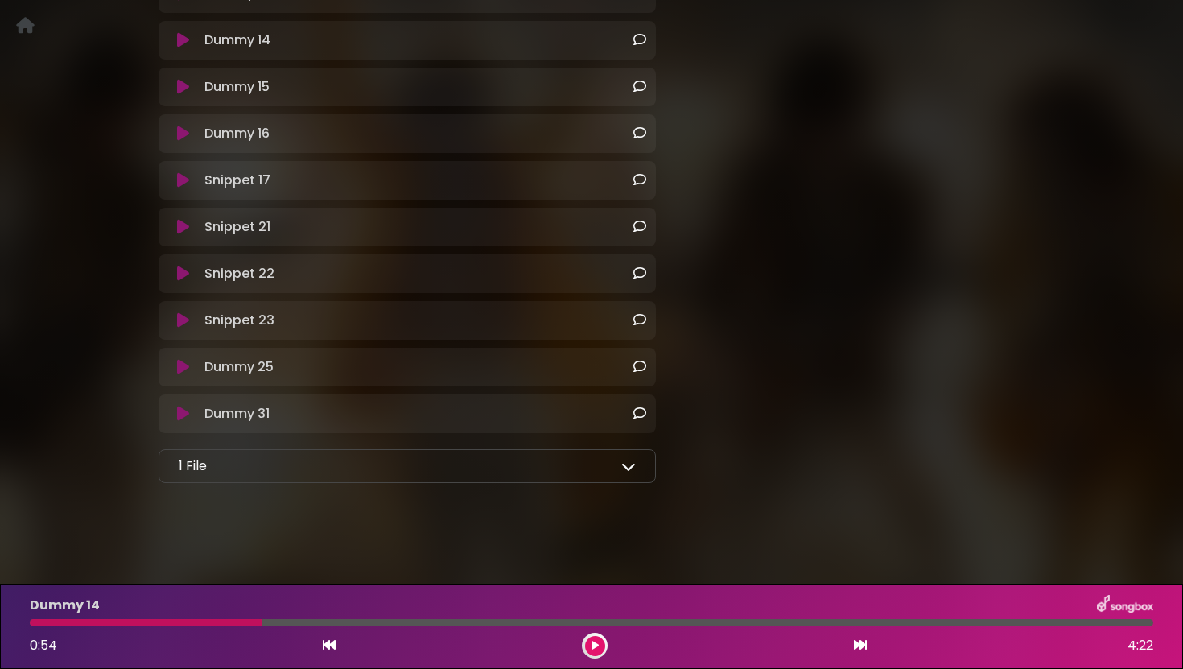
click at [180, 416] on icon at bounding box center [183, 414] width 12 height 16
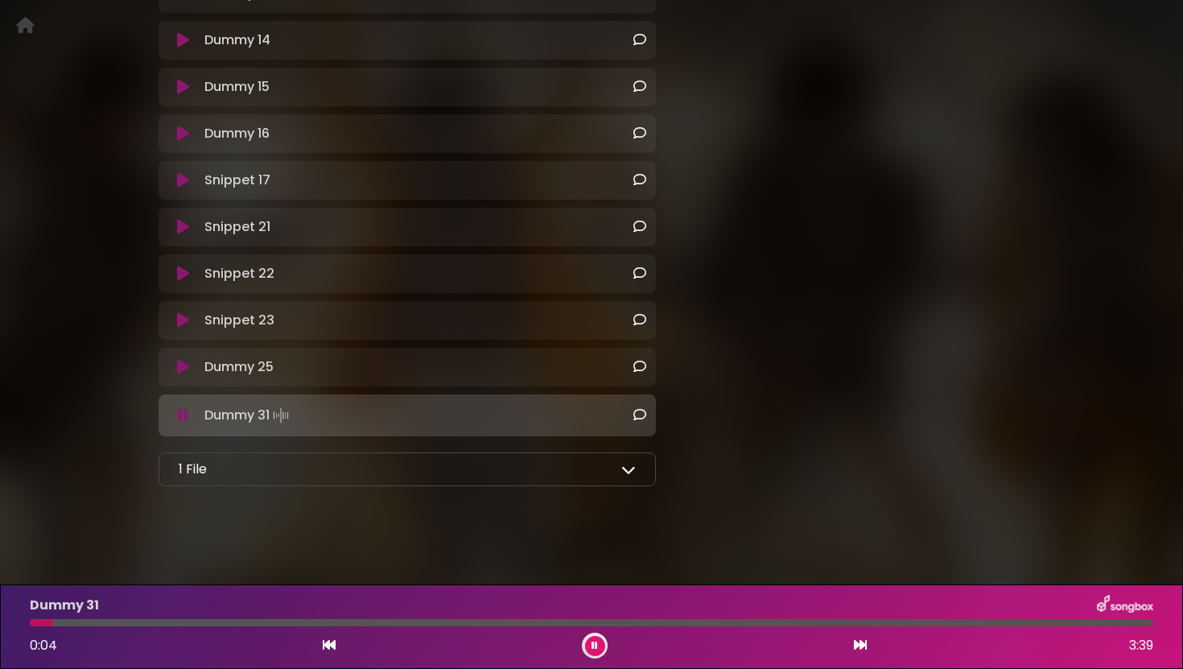
click at [187, 361] on icon at bounding box center [183, 367] width 12 height 16
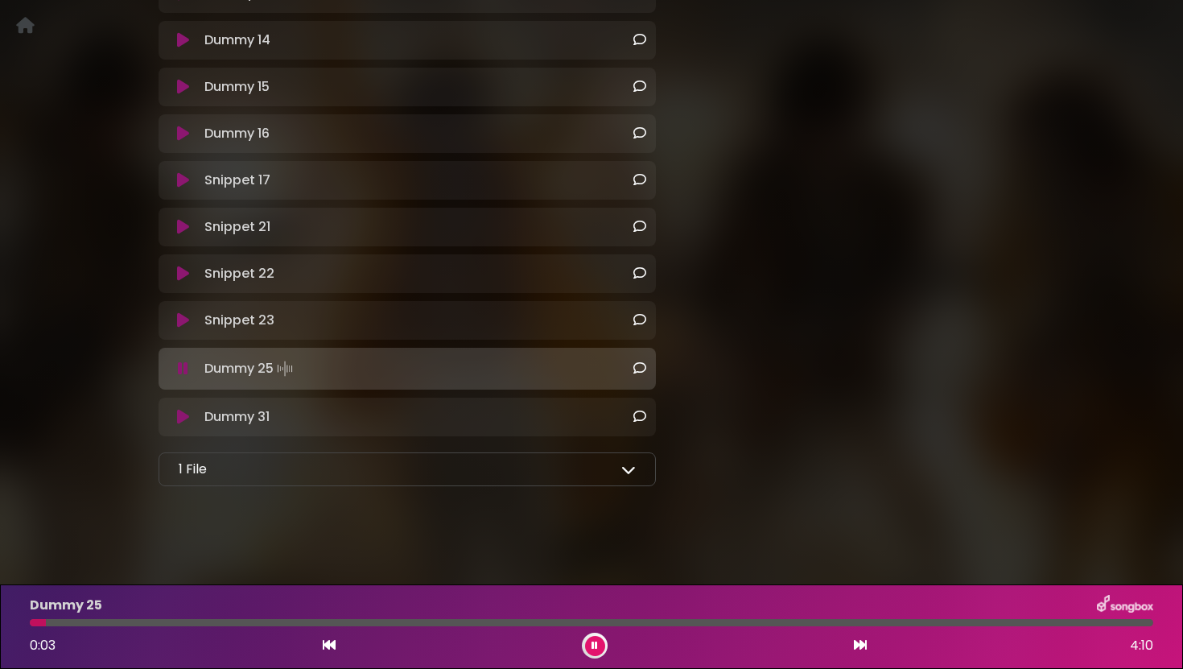
click at [188, 315] on icon at bounding box center [183, 320] width 12 height 16
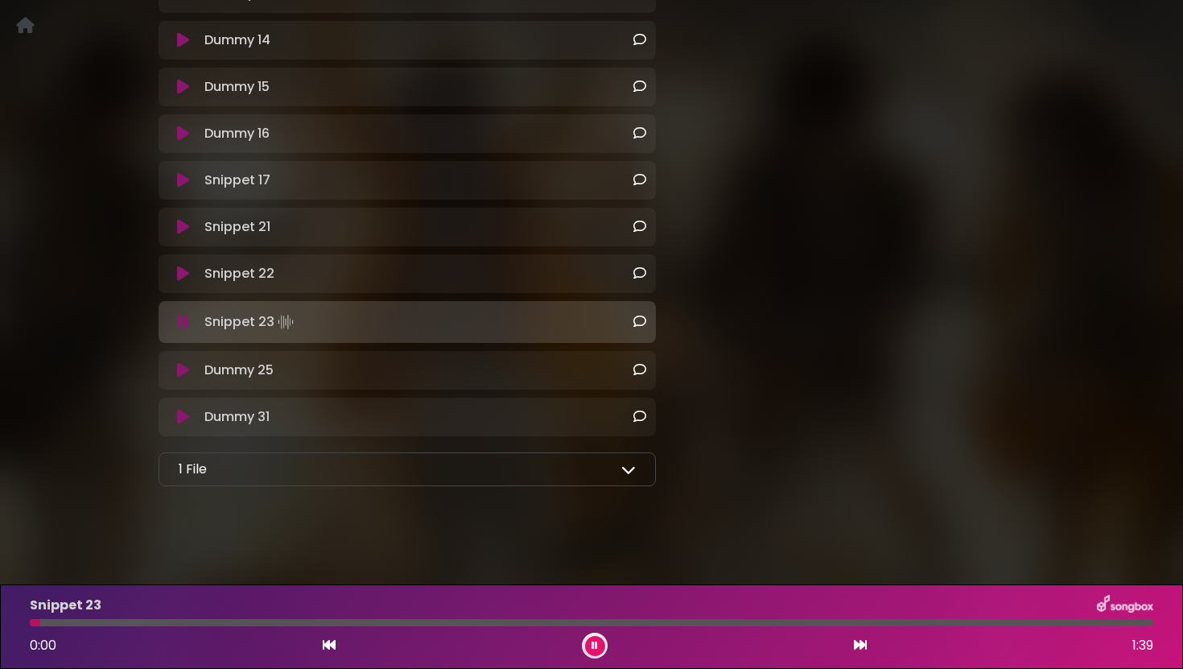
click at [184, 270] on icon at bounding box center [183, 274] width 12 height 16
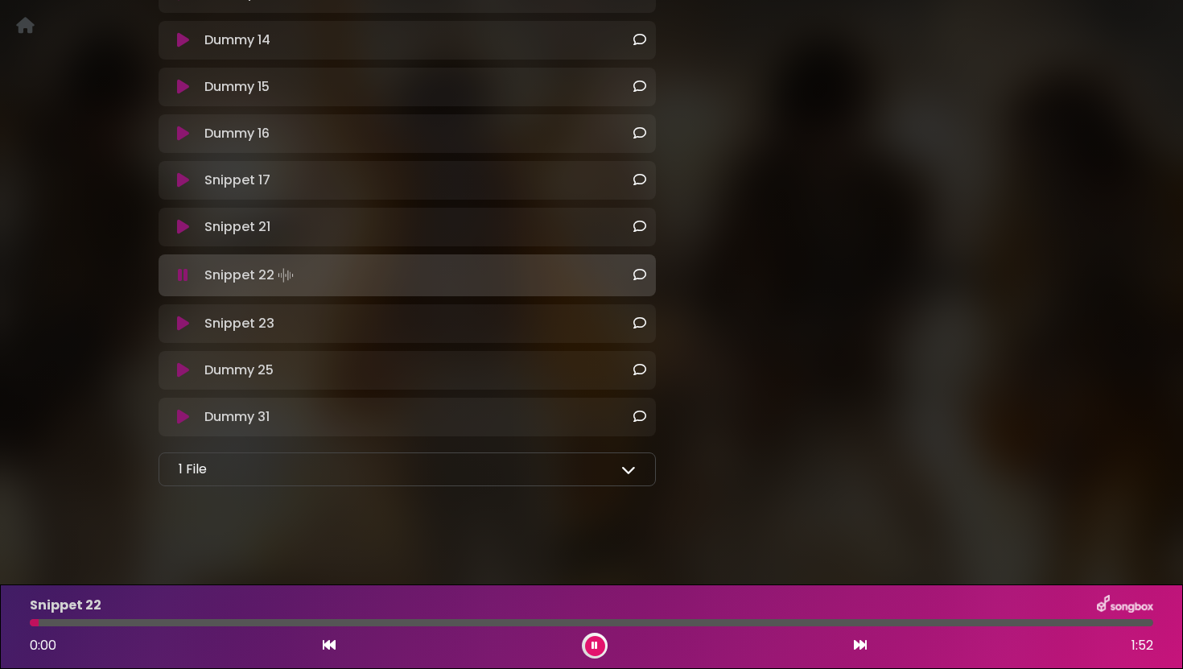
click at [185, 225] on icon at bounding box center [183, 227] width 12 height 16
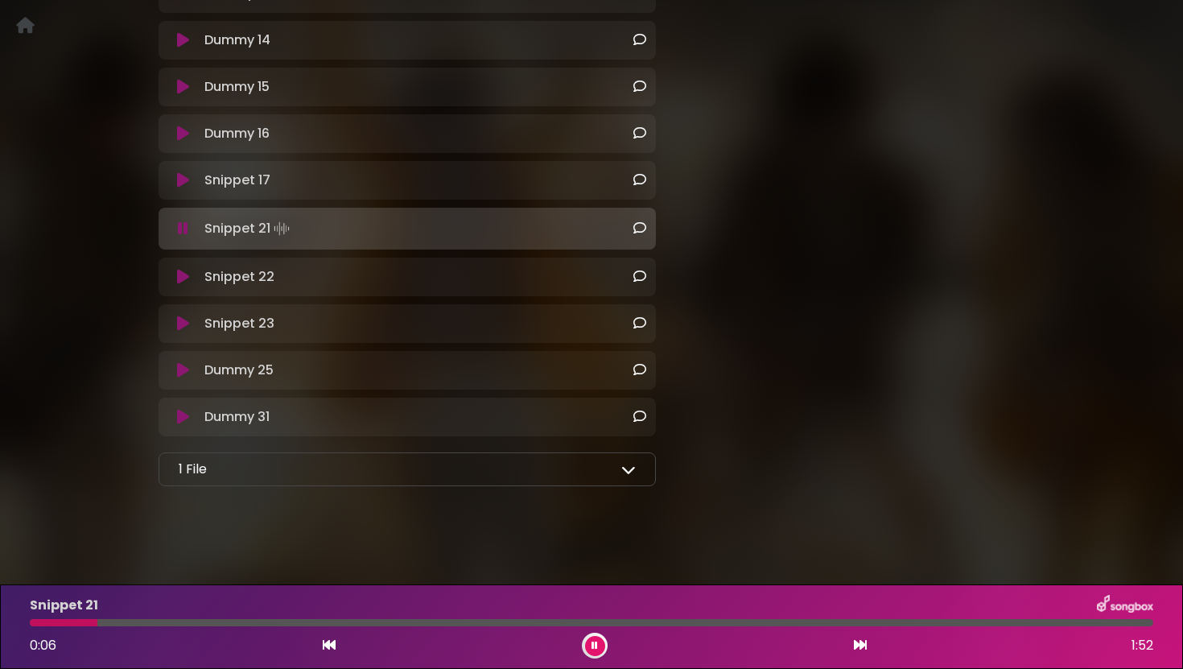
click at [184, 178] on icon at bounding box center [183, 180] width 12 height 16
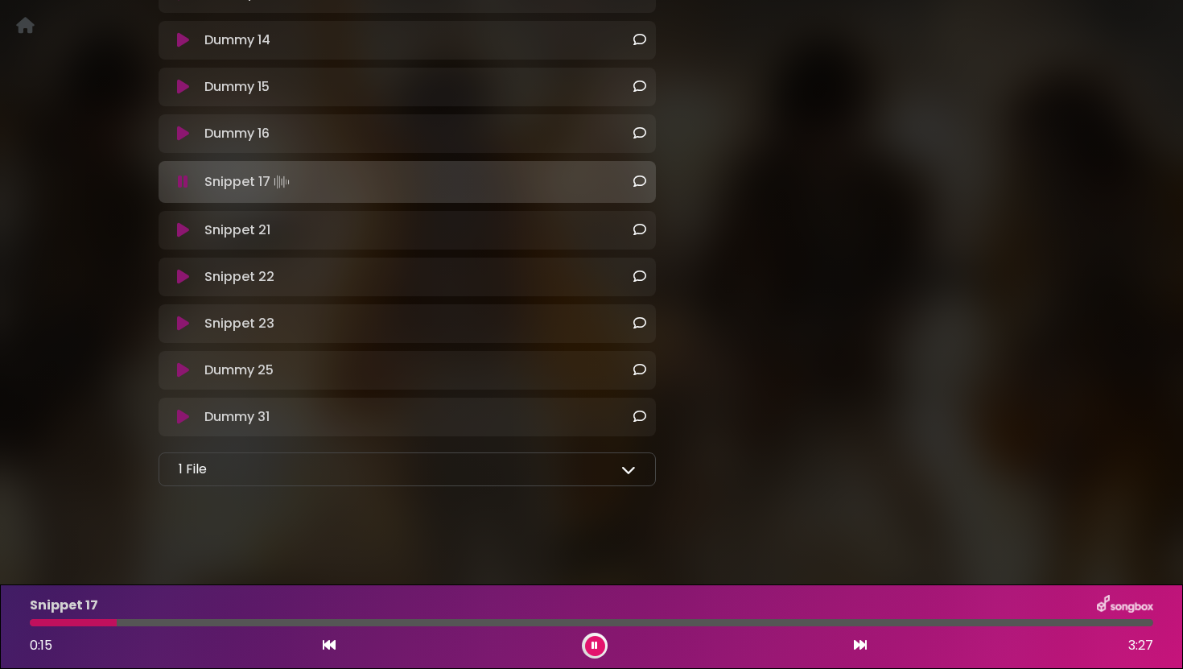
click at [192, 132] on button at bounding box center [183, 134] width 30 height 16
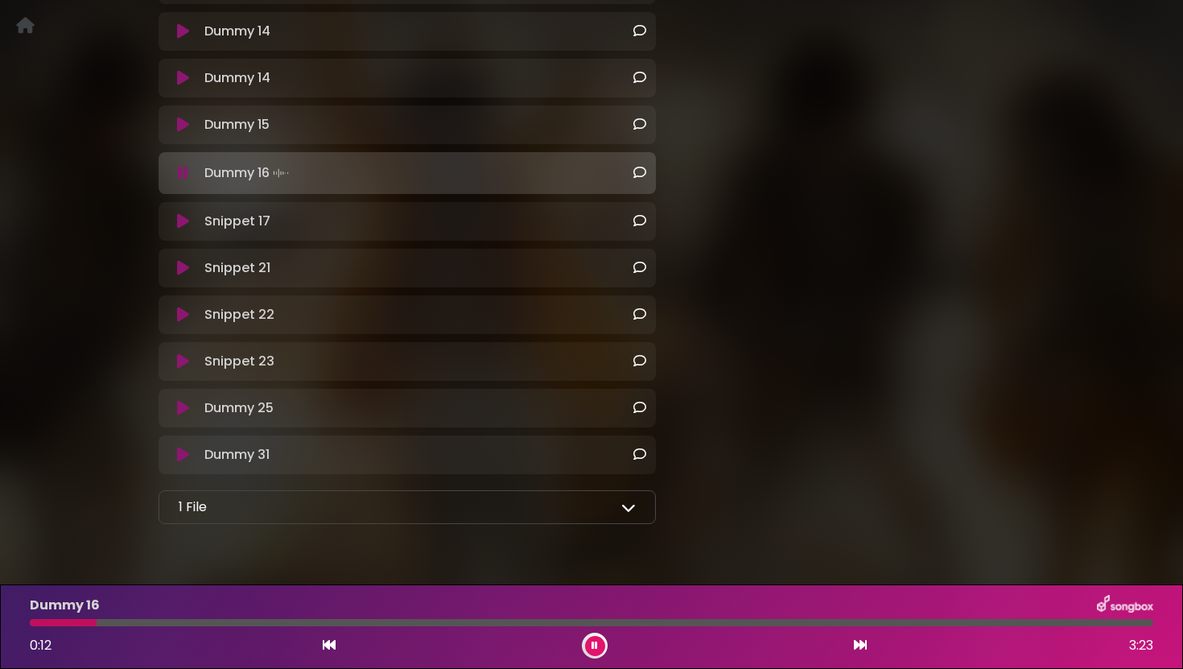
scroll to position [837, 0]
click at [187, 452] on icon at bounding box center [183, 456] width 12 height 16
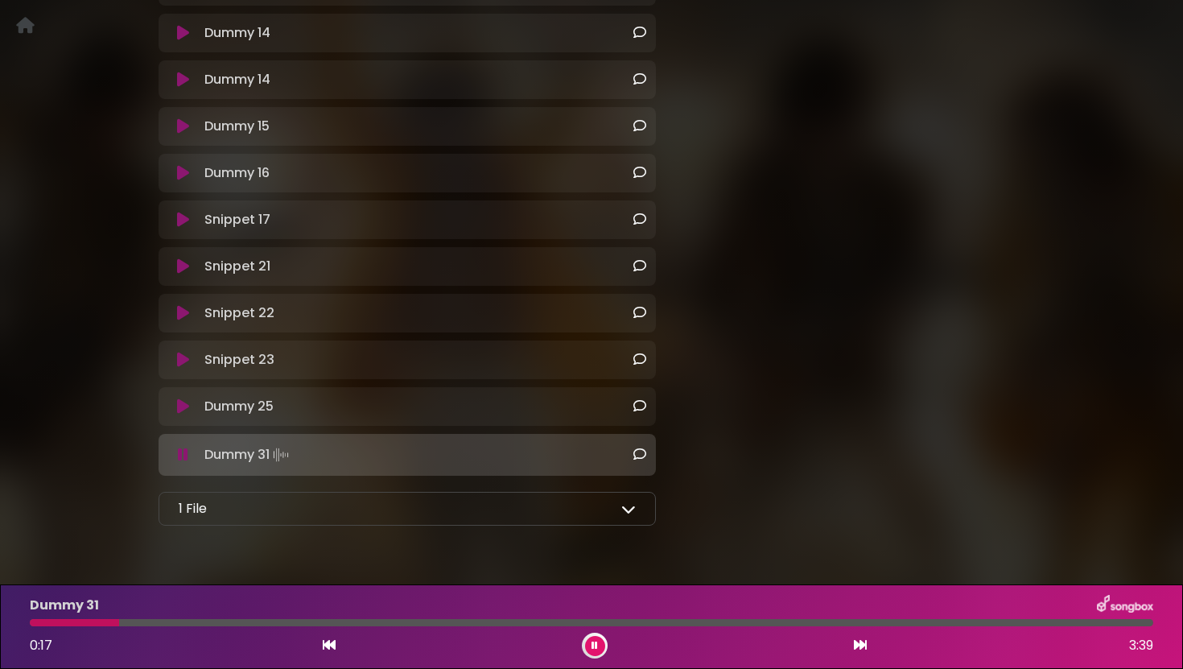
click at [185, 404] on icon at bounding box center [183, 406] width 12 height 16
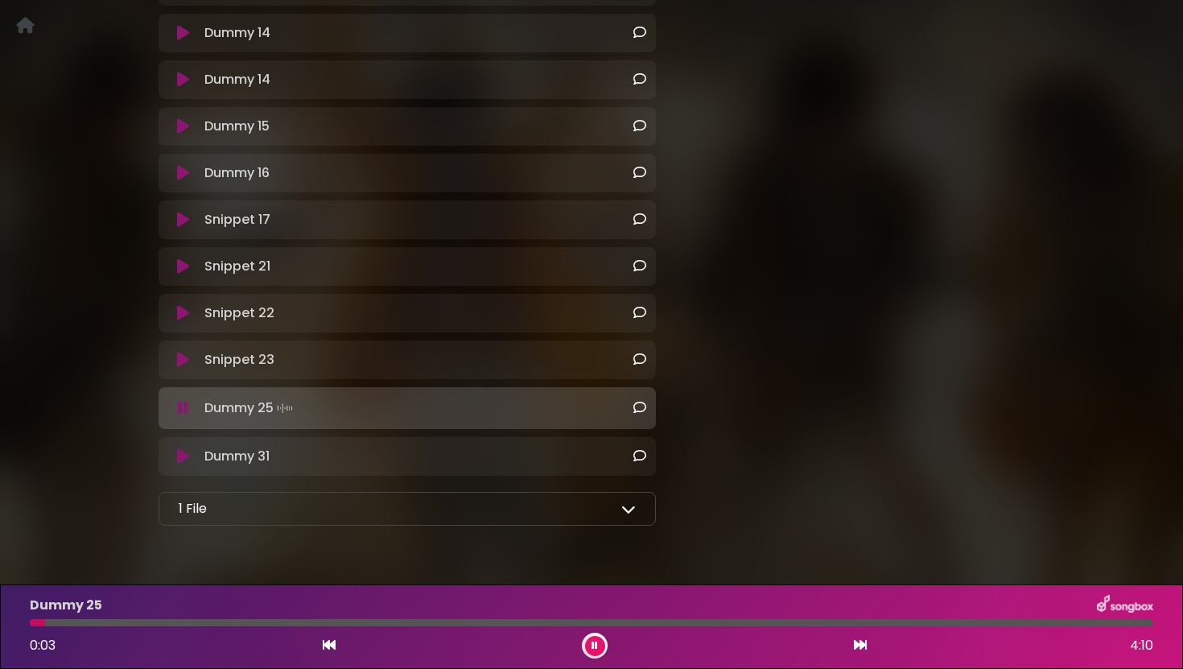
click at [181, 361] on icon at bounding box center [183, 360] width 12 height 16
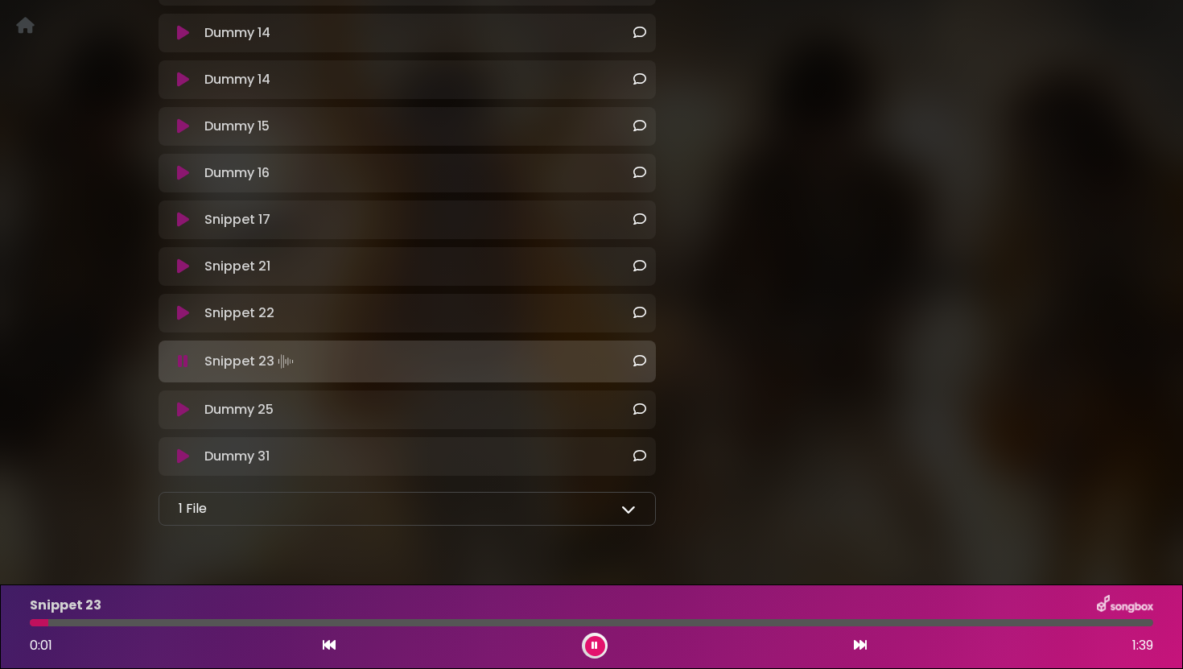
click at [184, 221] on icon at bounding box center [183, 220] width 12 height 16
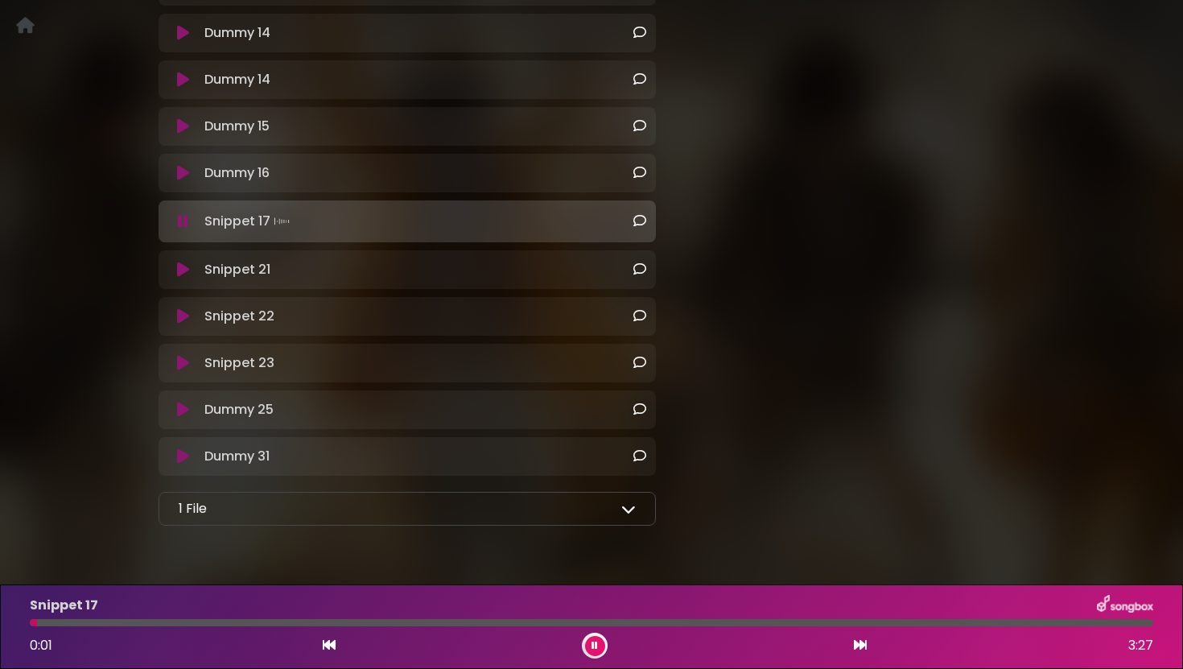
click at [182, 177] on icon at bounding box center [183, 173] width 12 height 16
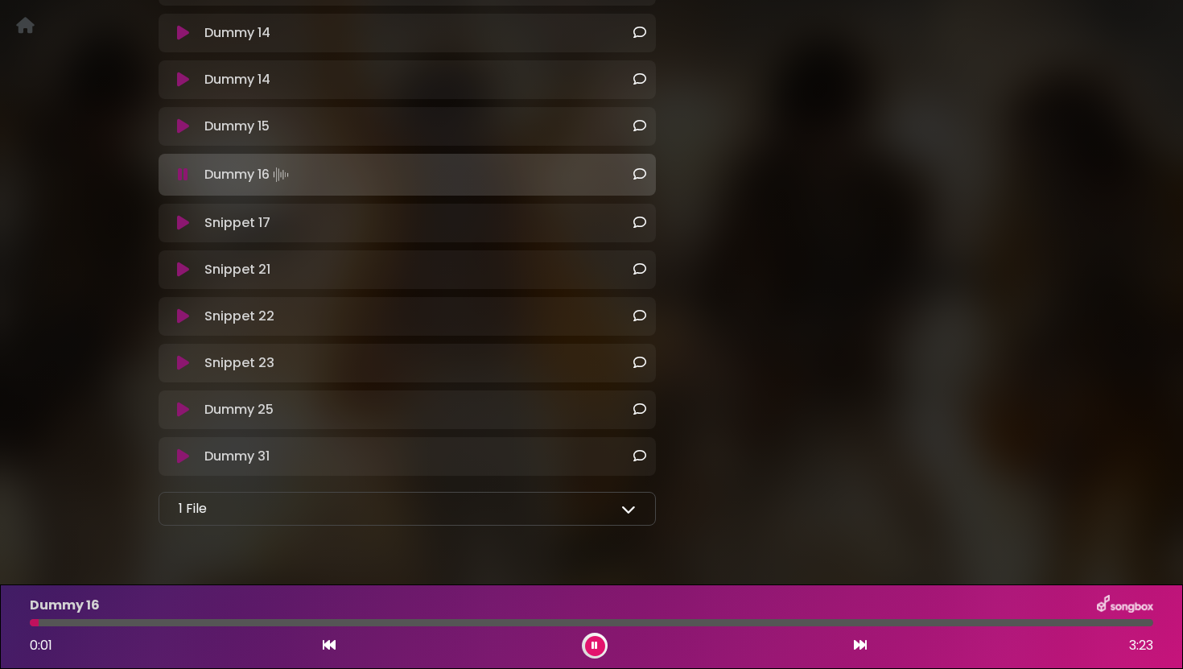
click at [184, 126] on icon at bounding box center [183, 126] width 12 height 16
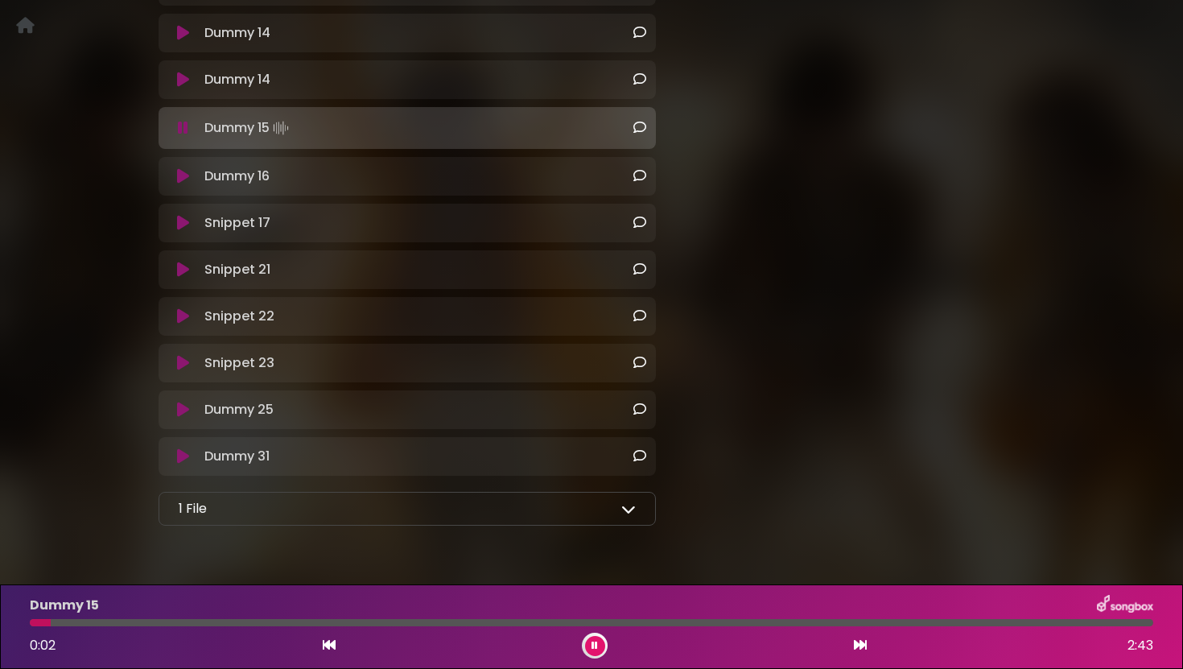
click at [188, 83] on icon at bounding box center [183, 80] width 12 height 16
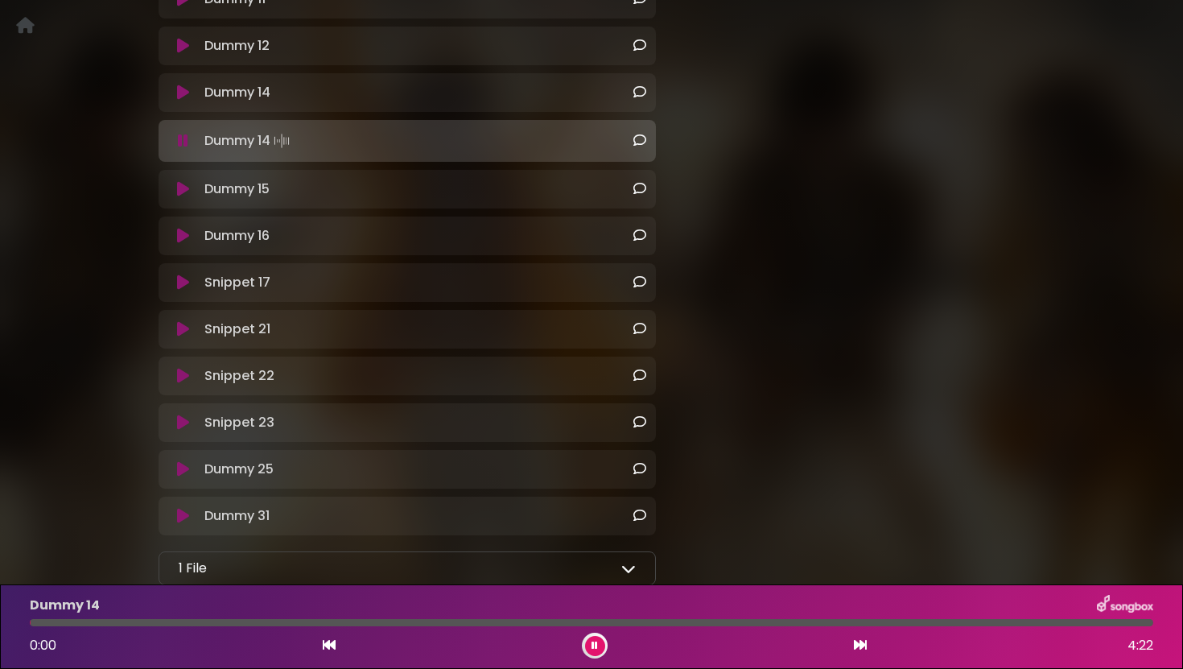
scroll to position [764, 0]
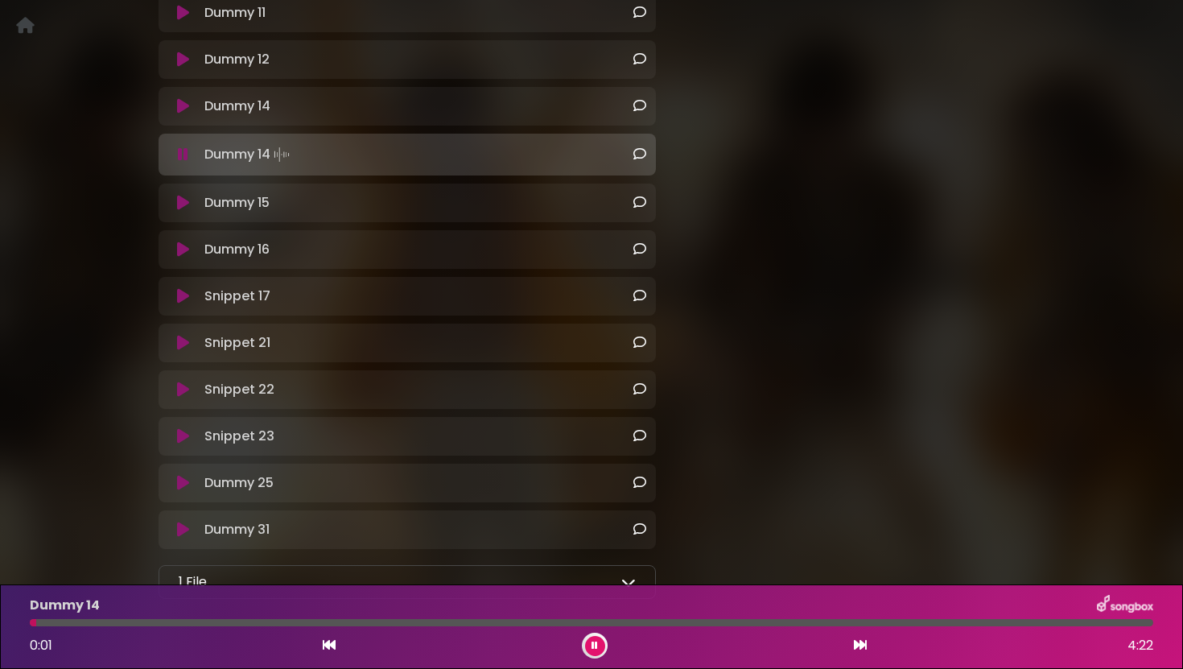
click at [184, 106] on icon at bounding box center [183, 106] width 12 height 16
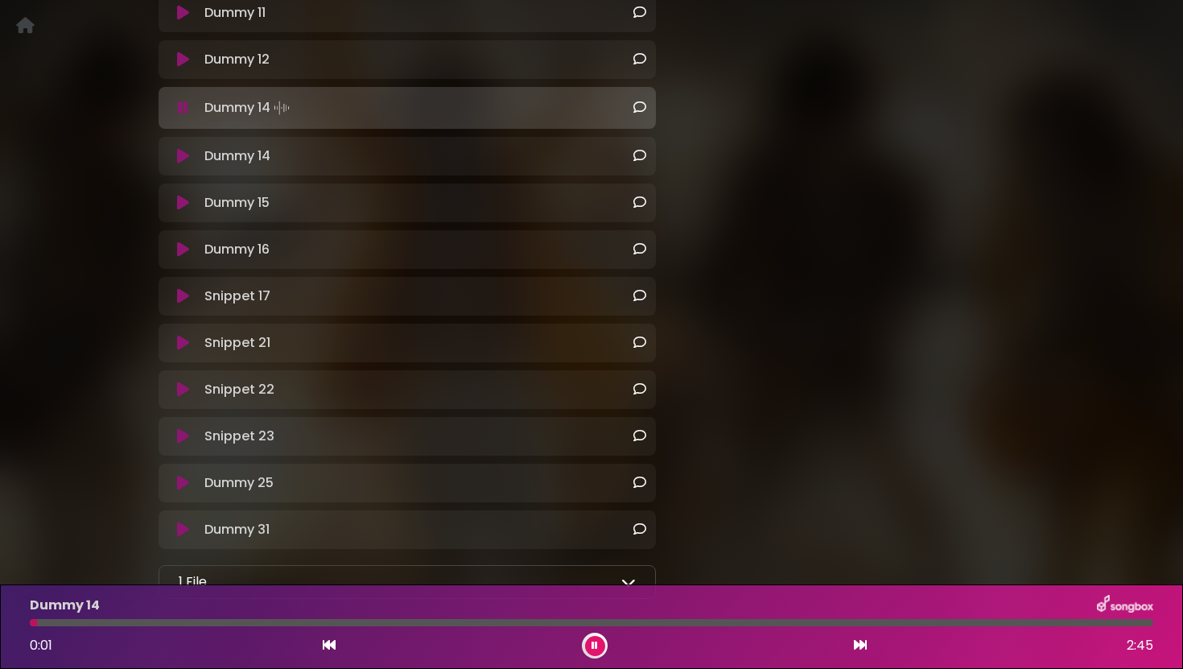
scroll to position [771, 0]
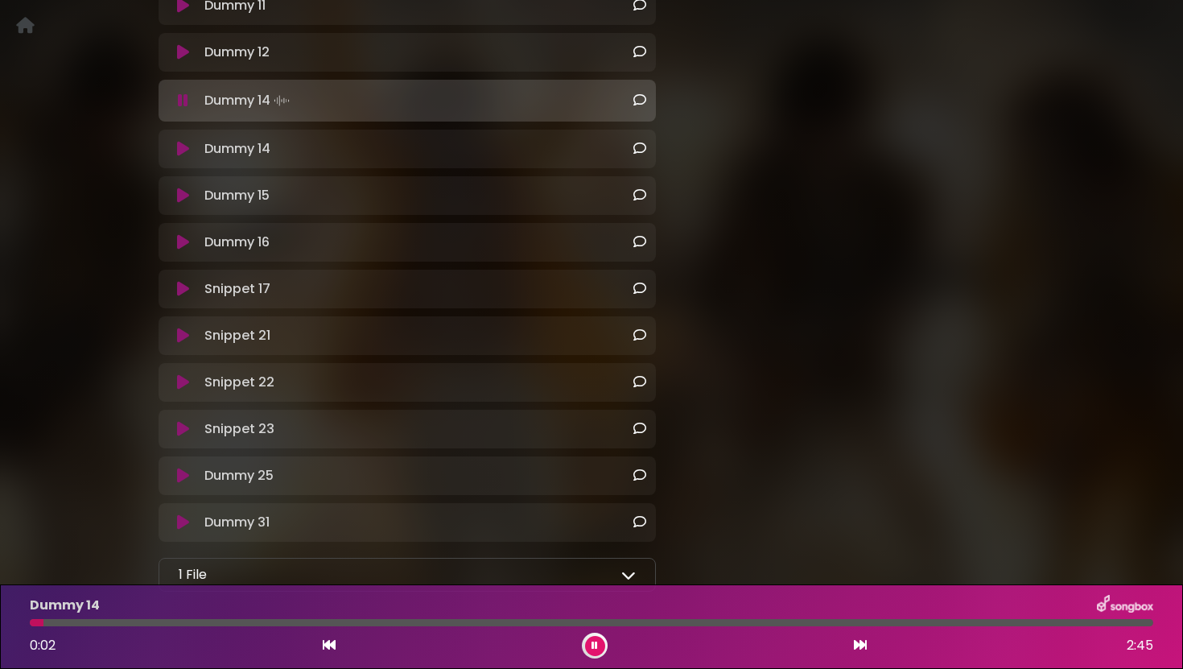
click at [183, 56] on icon at bounding box center [183, 52] width 12 height 16
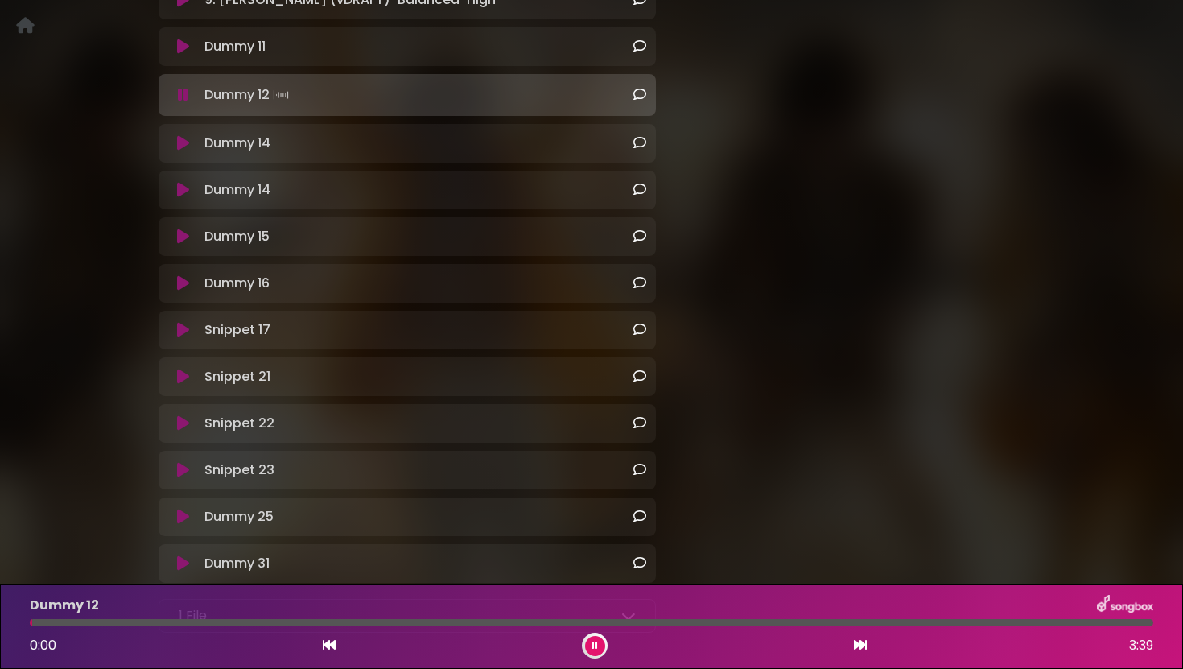
scroll to position [716, 0]
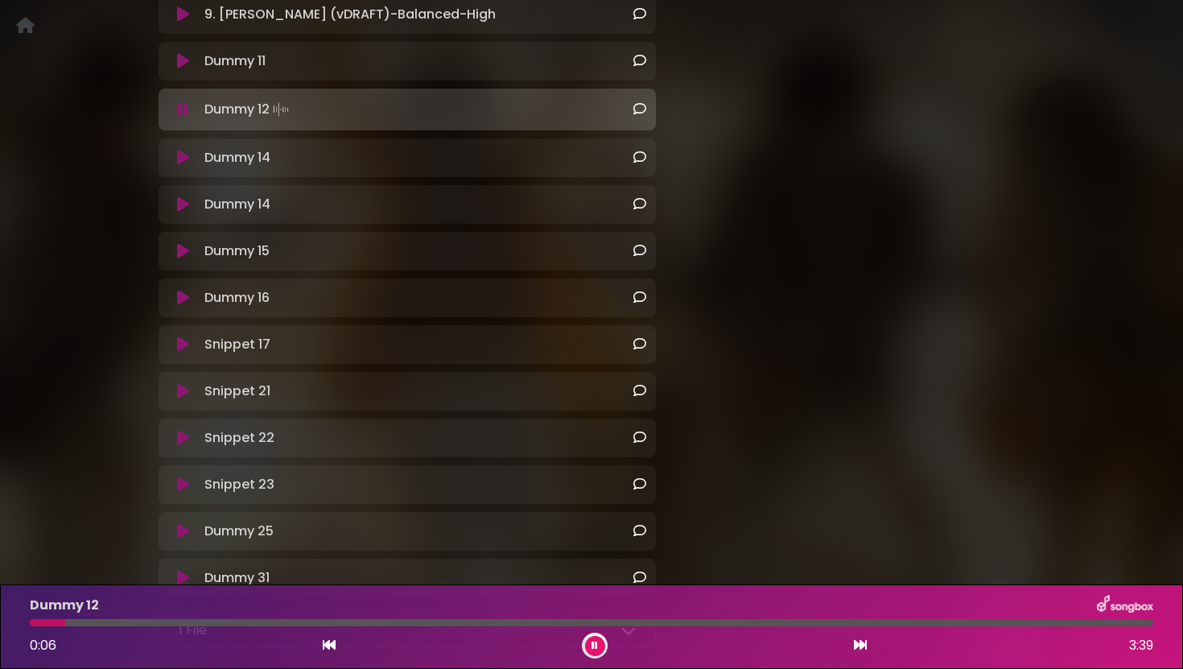
click at [192, 57] on button at bounding box center [183, 61] width 30 height 16
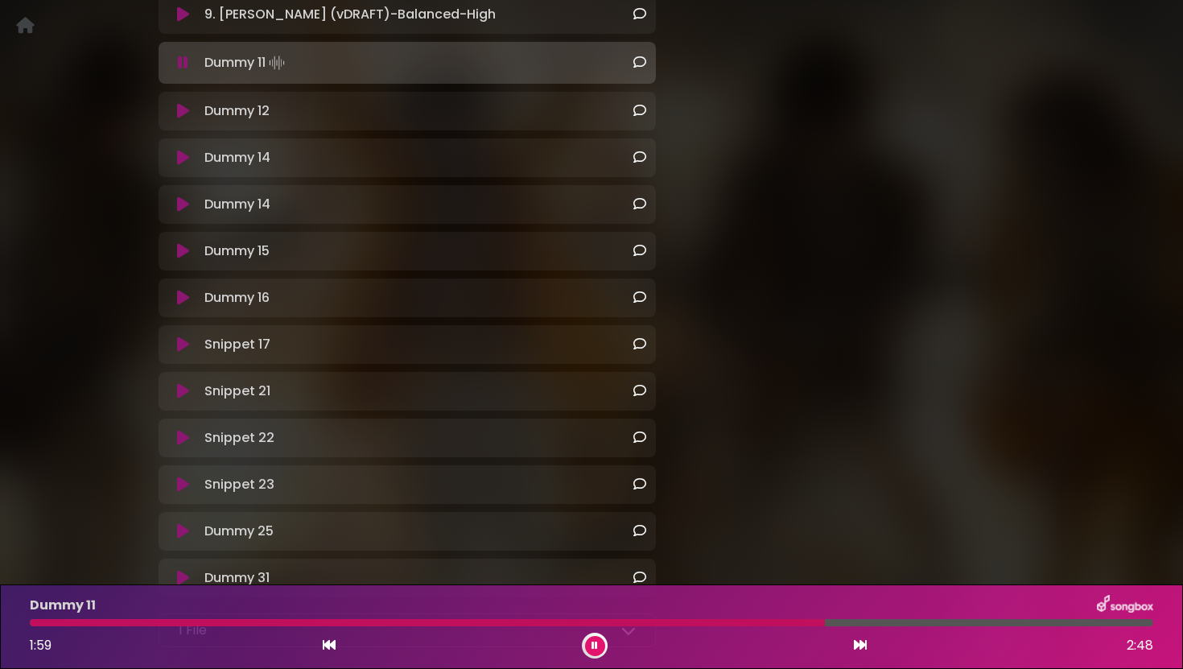
click at [593, 650] on button at bounding box center [595, 646] width 20 height 20
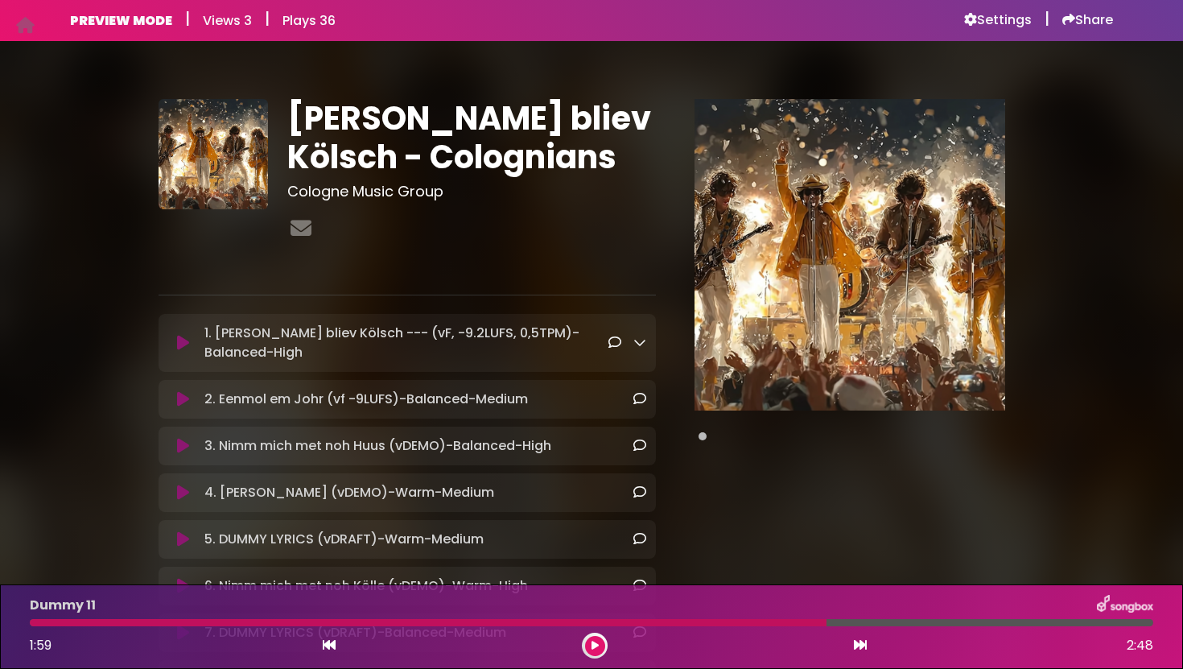
scroll to position [0, 0]
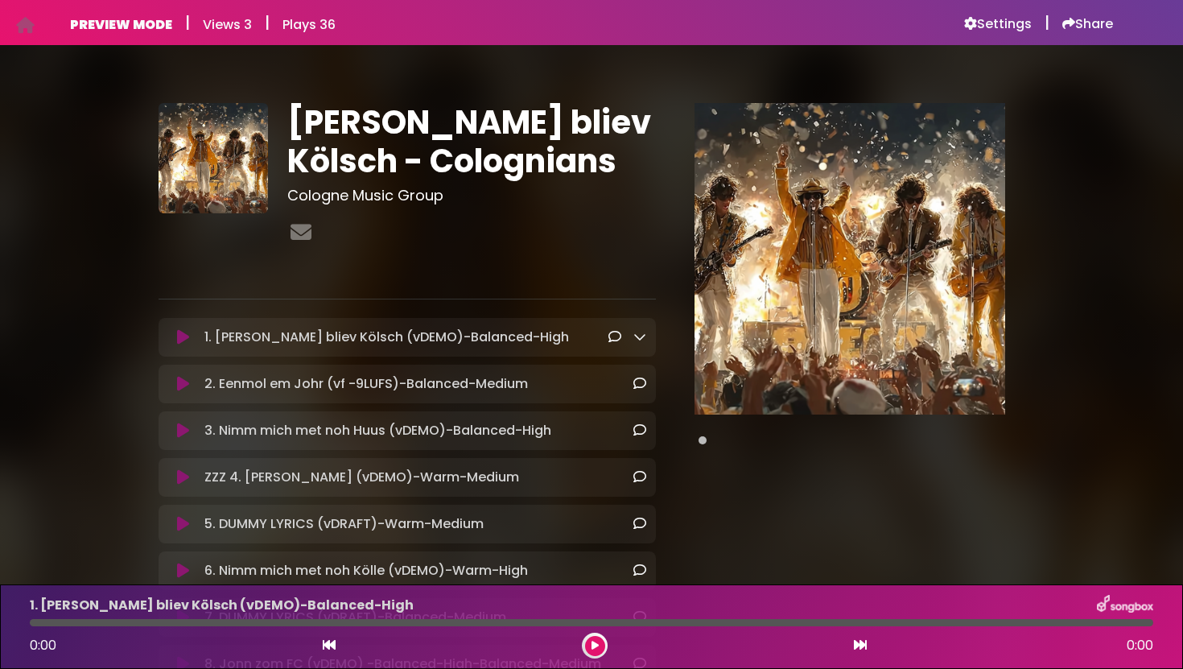
scroll to position [221, 0]
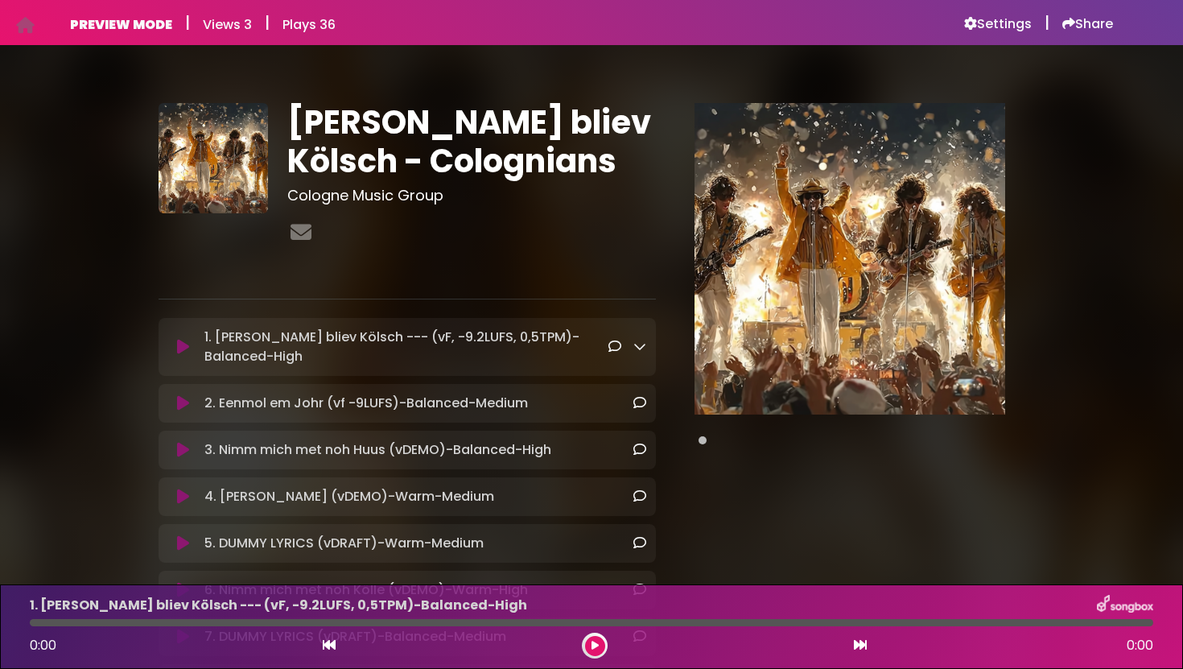
click at [588, 646] on button at bounding box center [595, 646] width 20 height 20
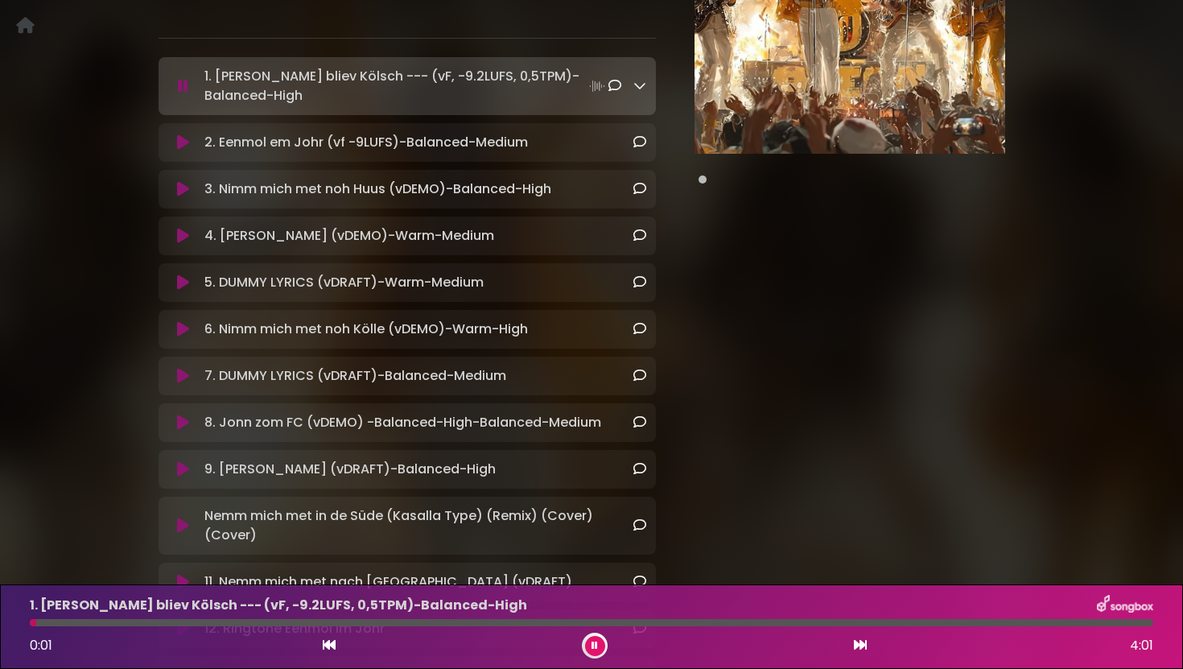
scroll to position [262, 0]
click at [182, 468] on icon at bounding box center [183, 468] width 12 height 16
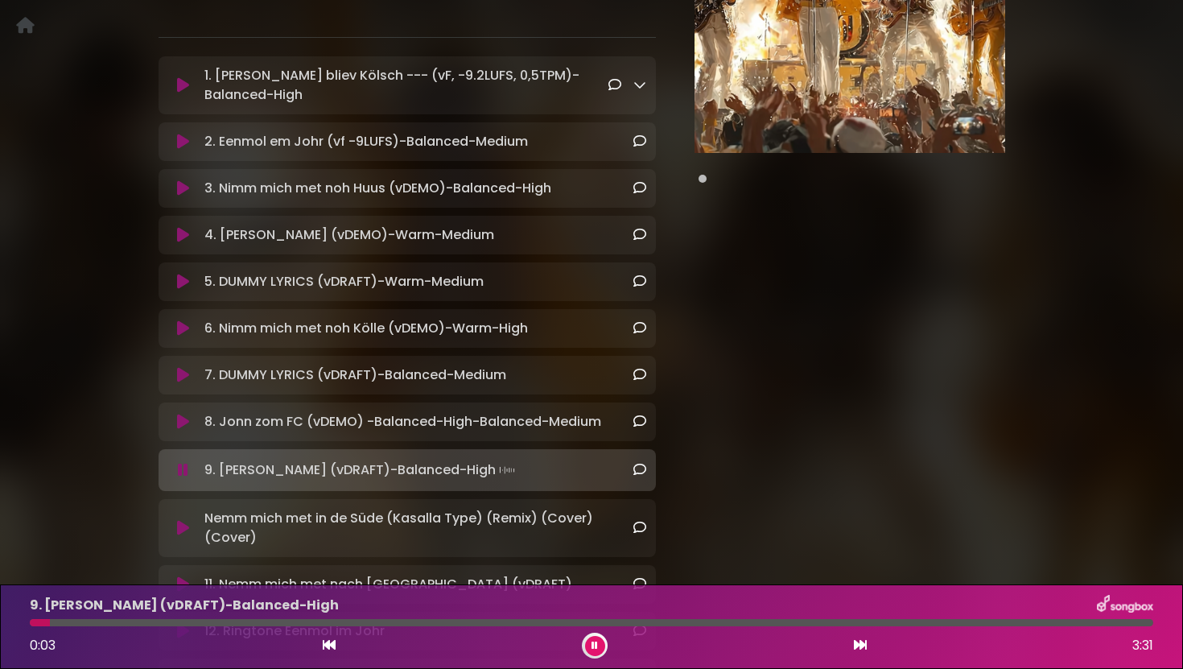
click at [184, 420] on icon at bounding box center [183, 422] width 12 height 16
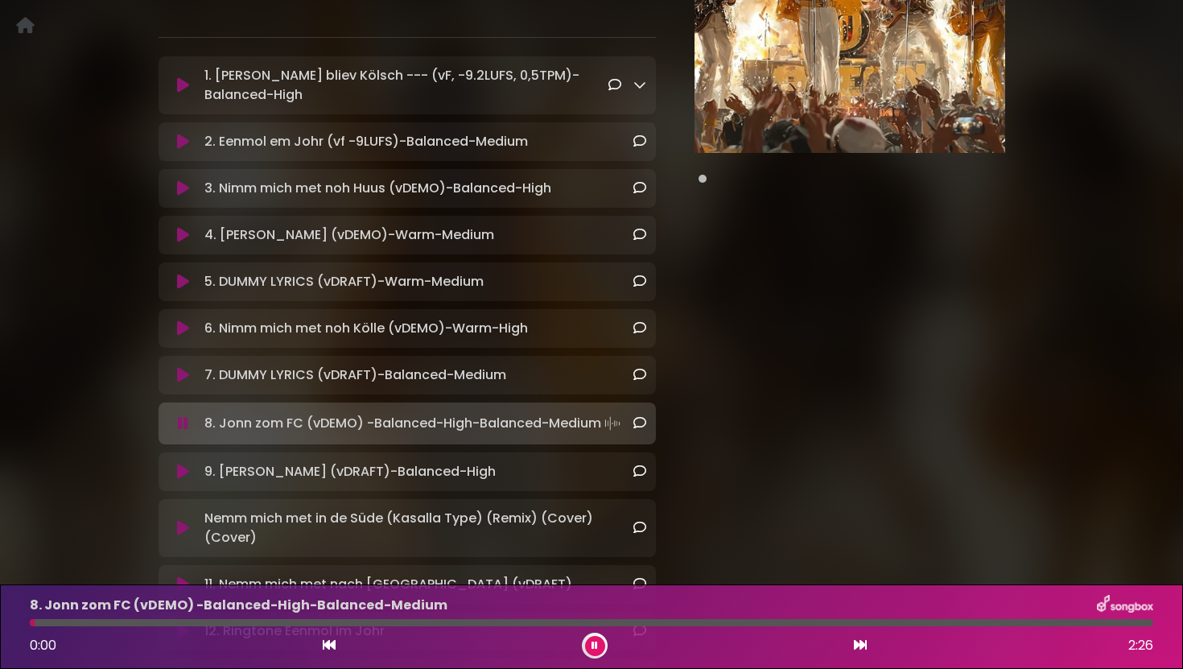
click at [192, 325] on button at bounding box center [183, 328] width 30 height 16
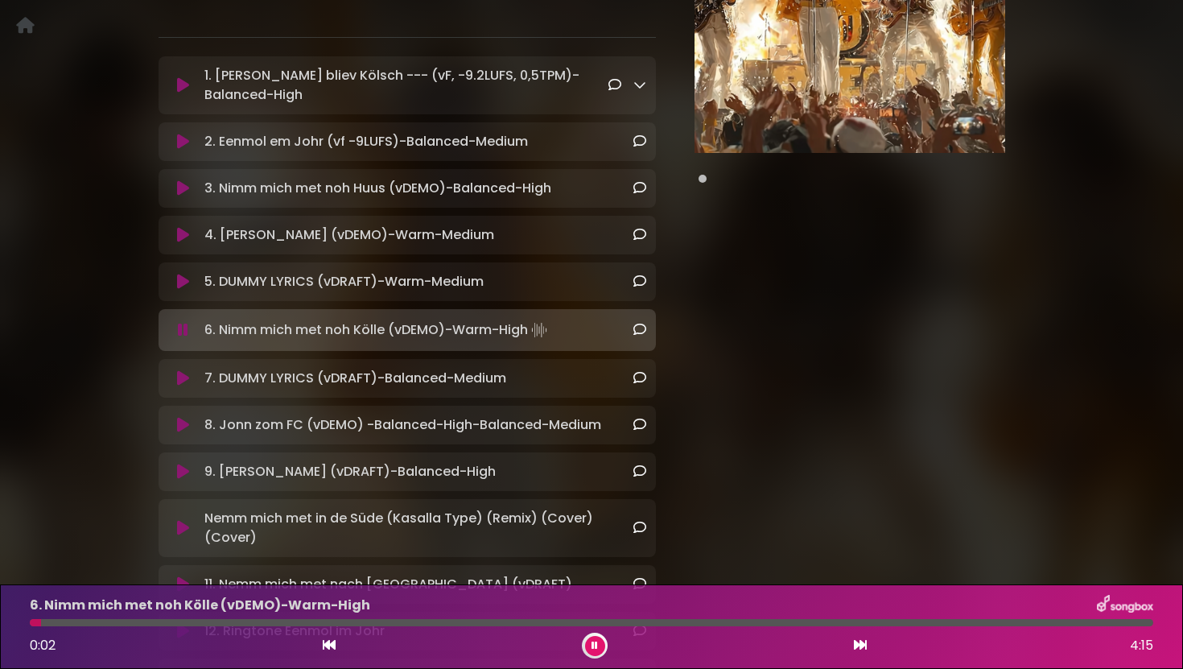
click at [194, 288] on button at bounding box center [183, 282] width 30 height 16
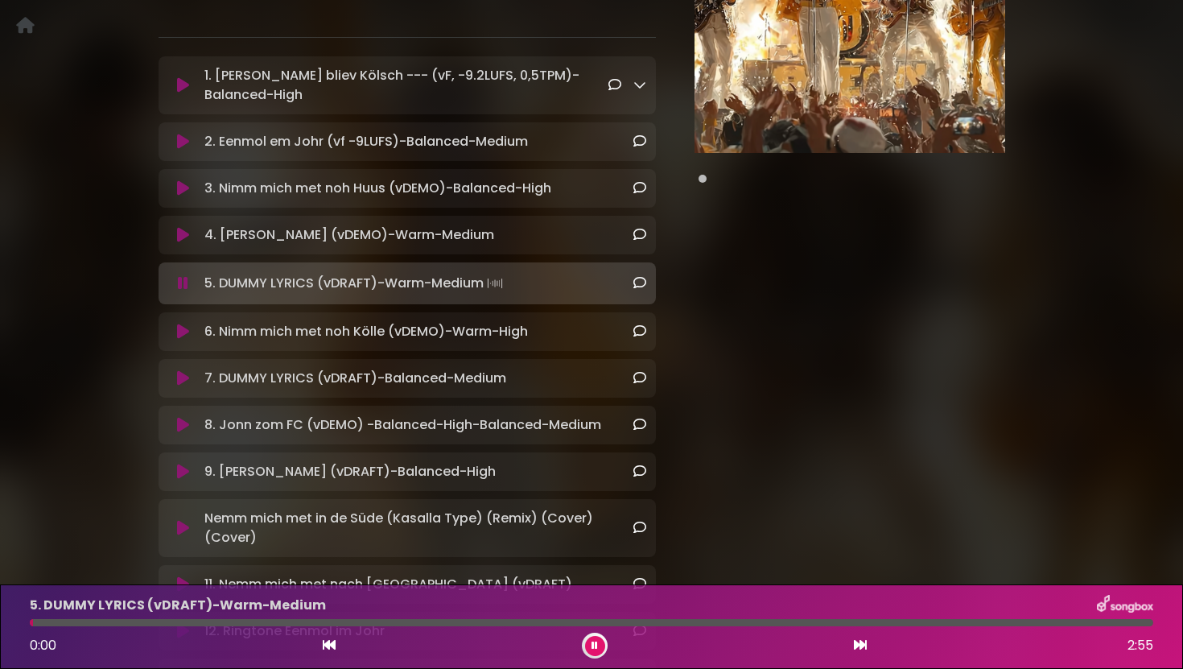
click at [189, 232] on button at bounding box center [183, 235] width 30 height 16
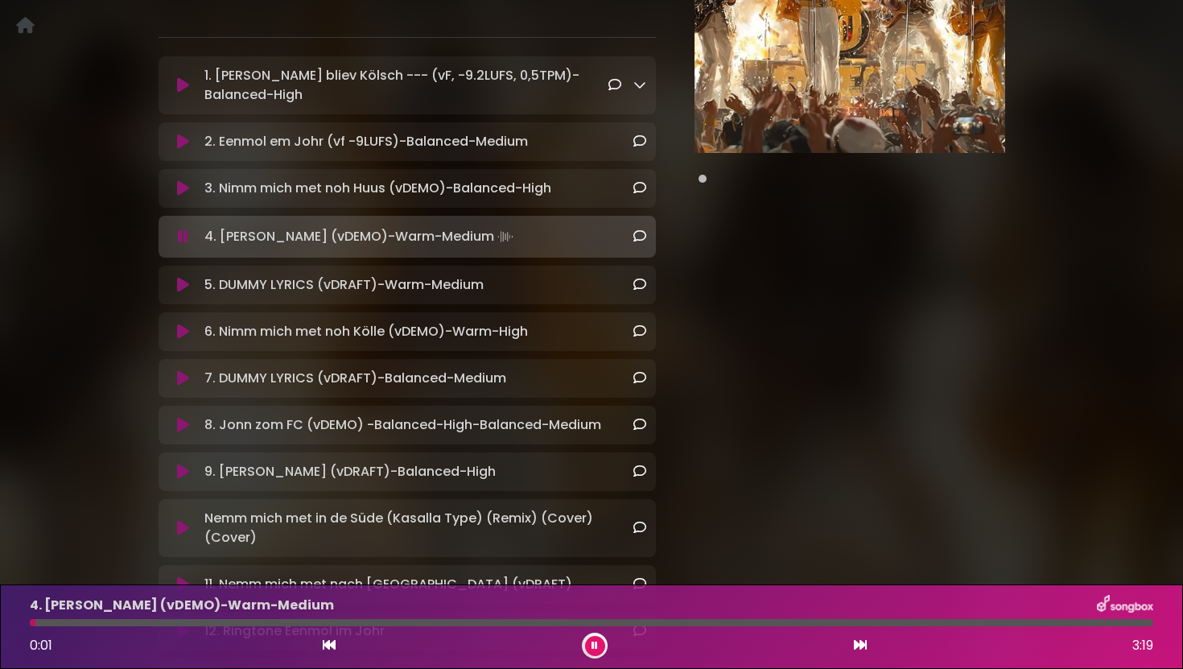
click at [188, 193] on icon at bounding box center [183, 188] width 12 height 16
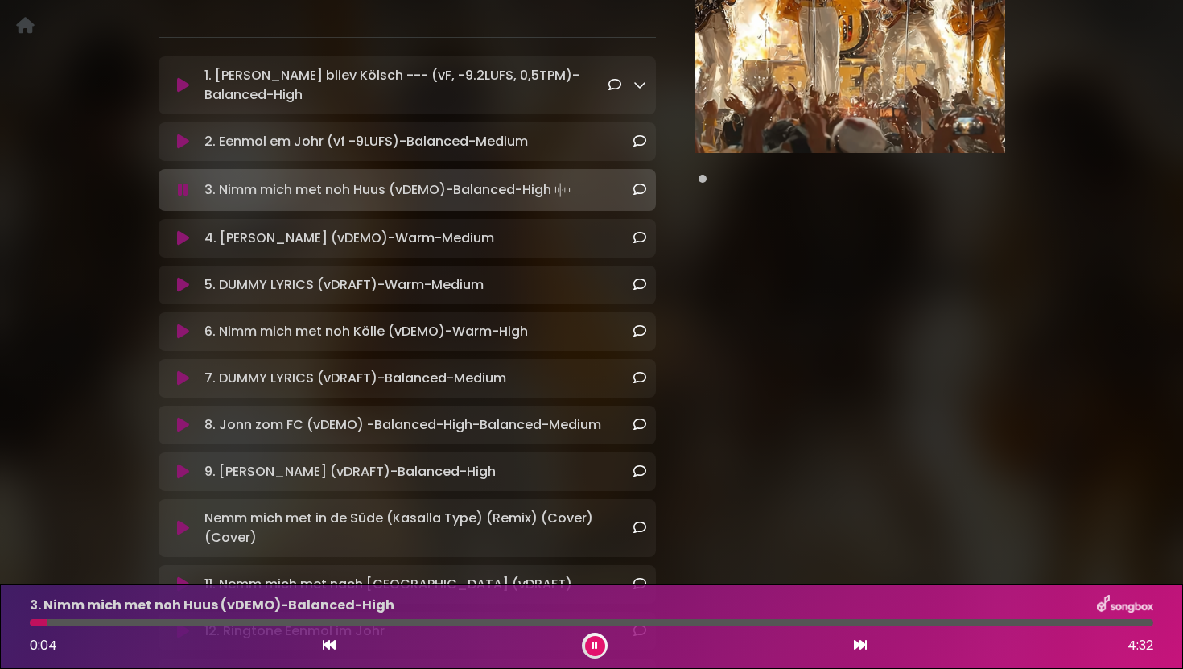
click at [185, 84] on icon at bounding box center [183, 85] width 12 height 16
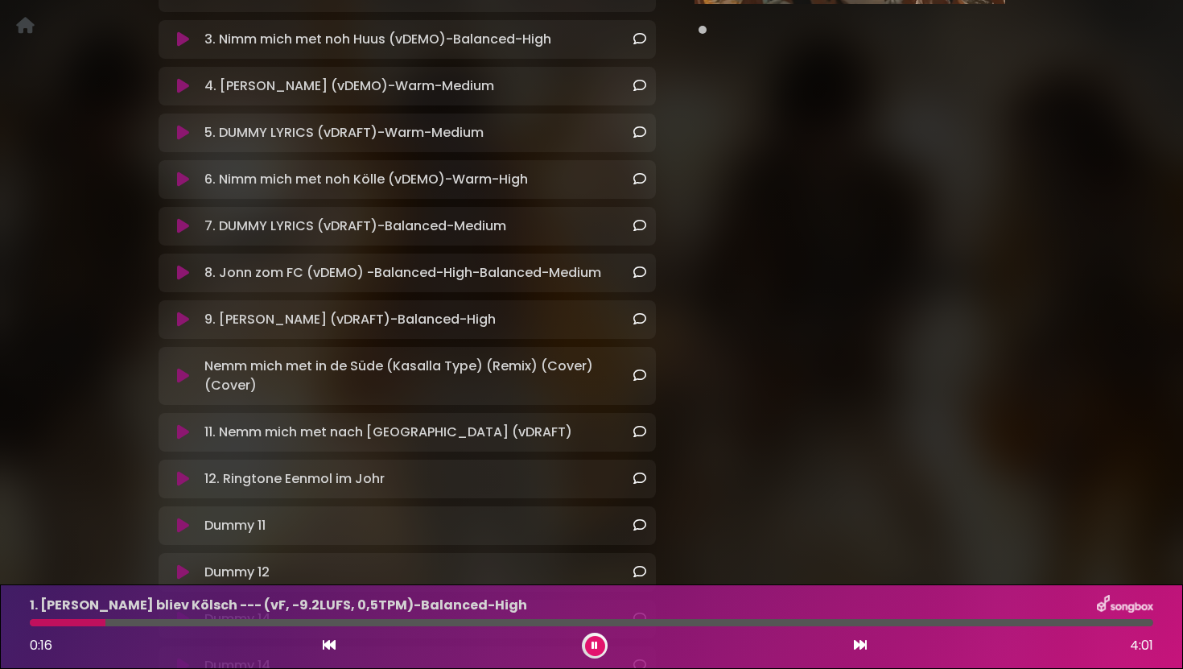
scroll to position [415, 0]
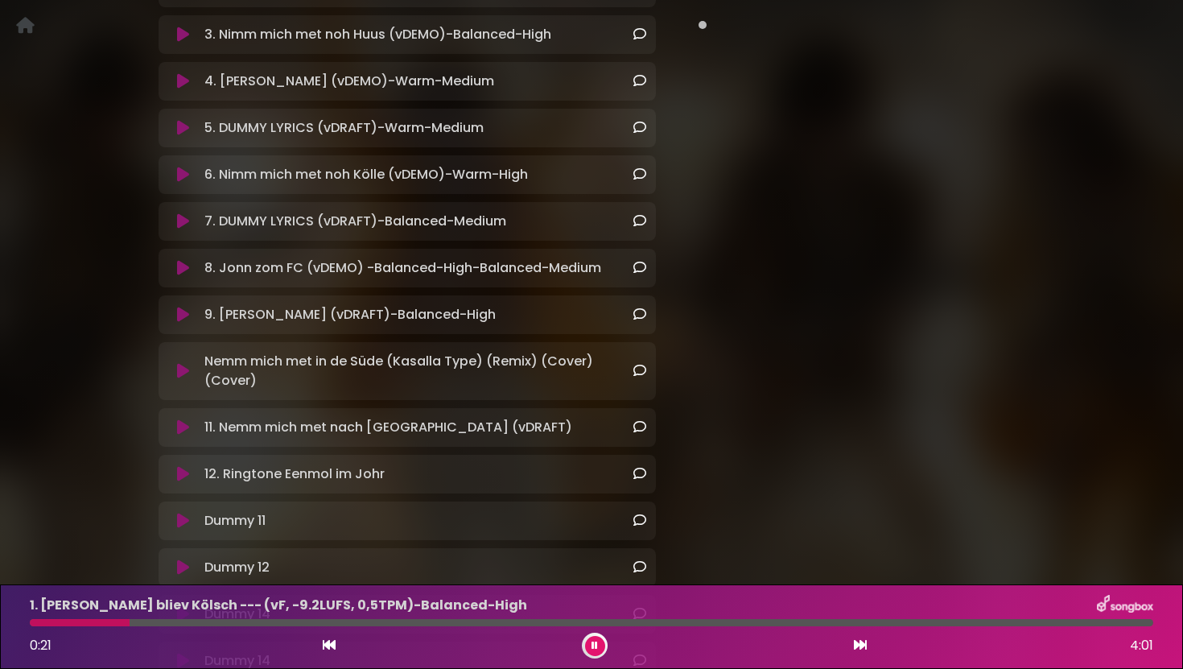
click at [188, 377] on icon at bounding box center [183, 371] width 12 height 16
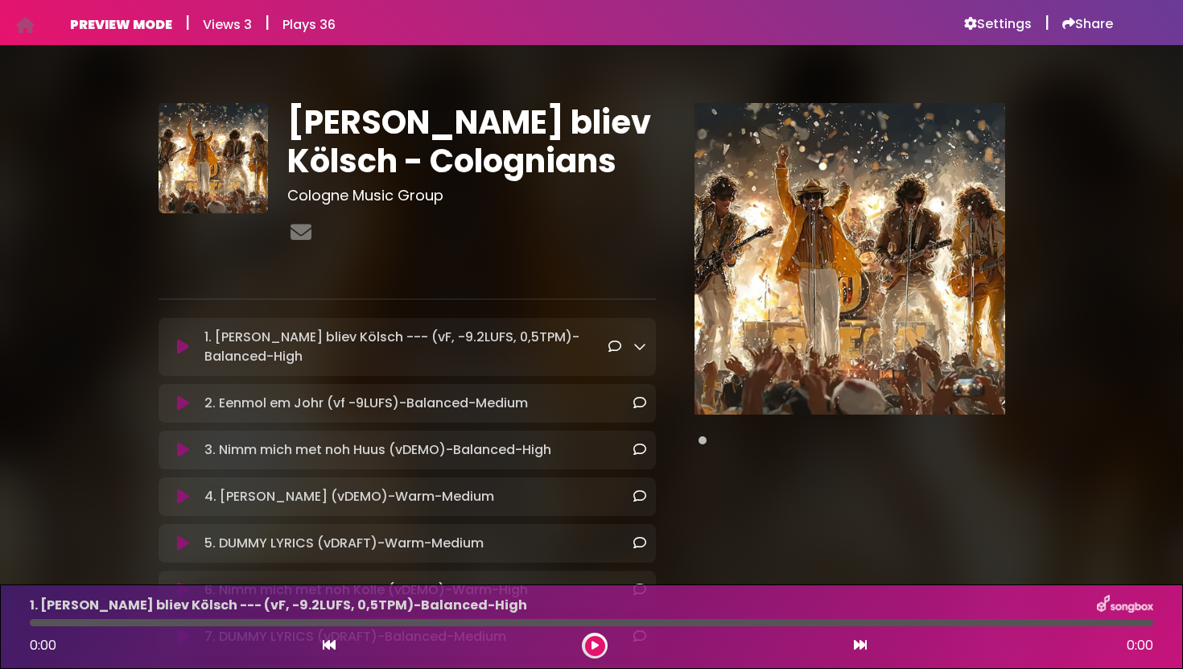
click at [187, 345] on icon at bounding box center [183, 347] width 12 height 16
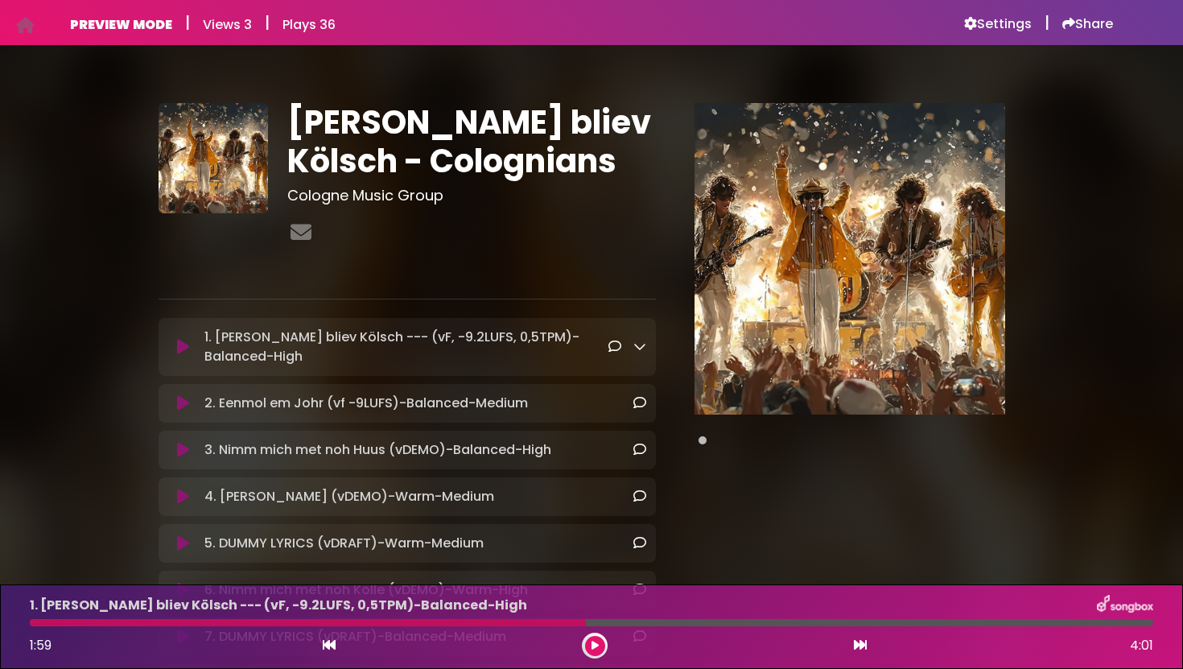
click at [597, 646] on icon at bounding box center [595, 646] width 7 height 10
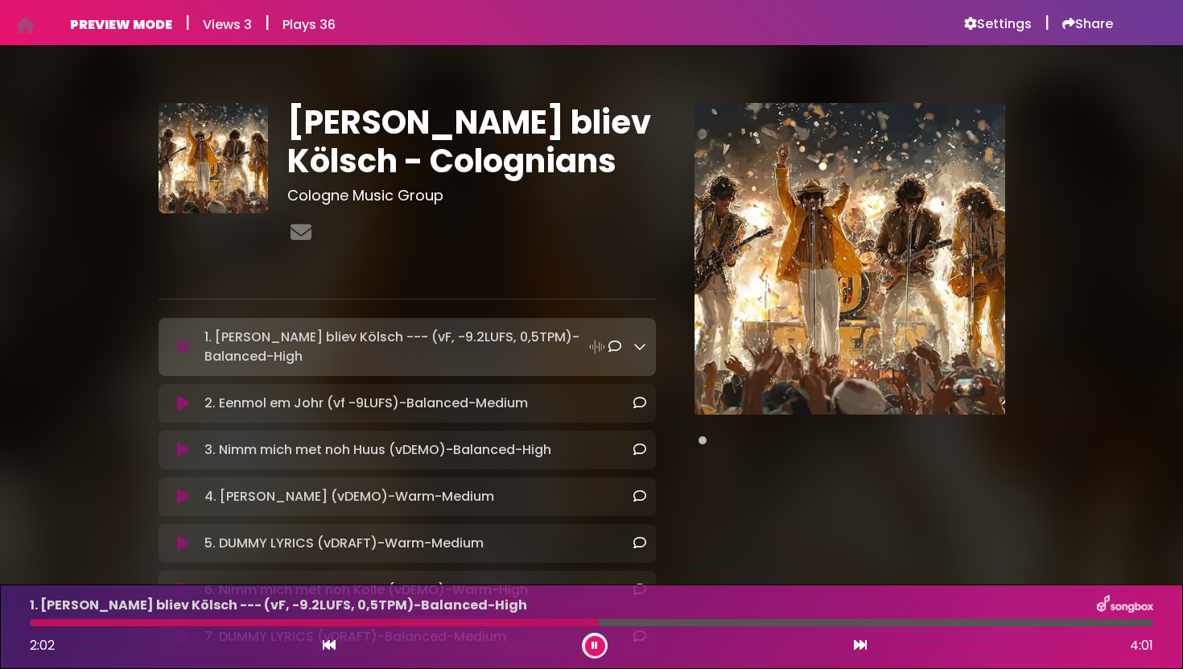
click at [596, 645] on icon at bounding box center [595, 646] width 6 height 10
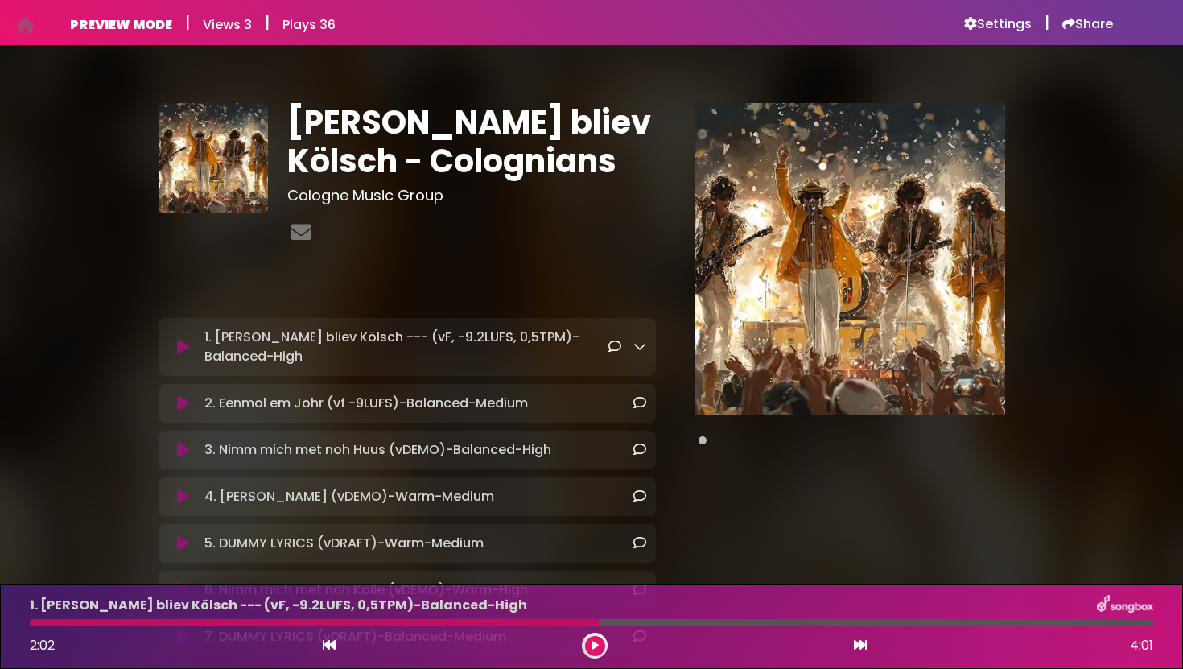
click at [583, 642] on div at bounding box center [595, 646] width 26 height 26
click at [590, 643] on button at bounding box center [595, 646] width 20 height 20
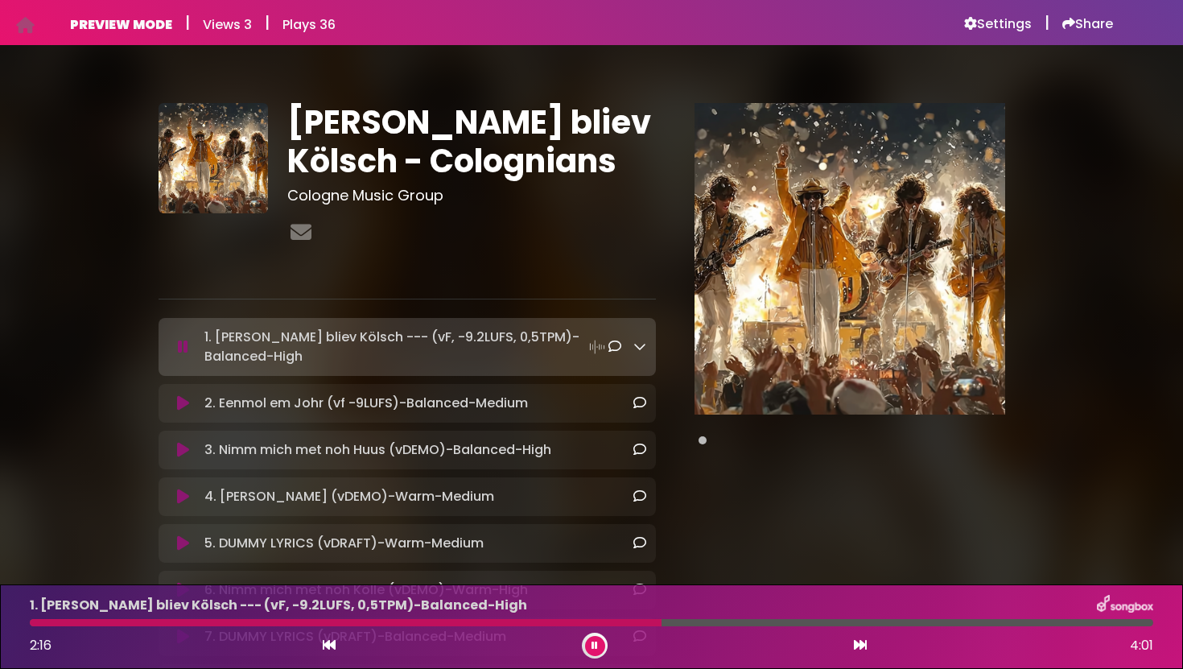
click at [181, 348] on icon at bounding box center [183, 347] width 10 height 16
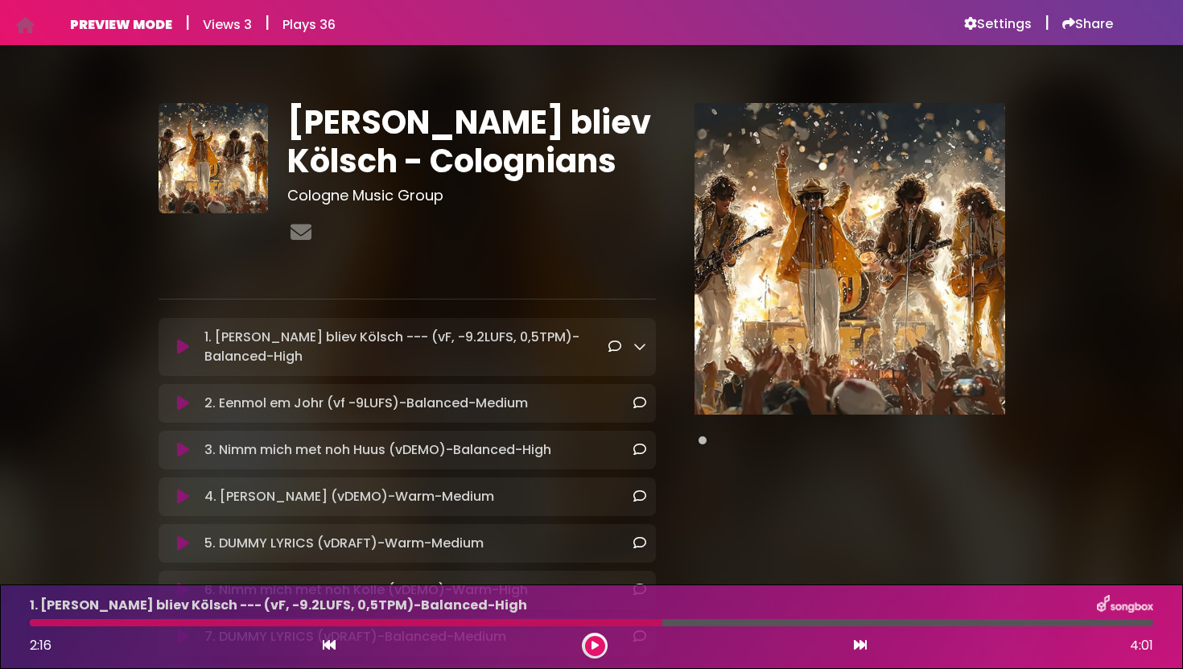
click at [184, 349] on icon at bounding box center [183, 347] width 12 height 16
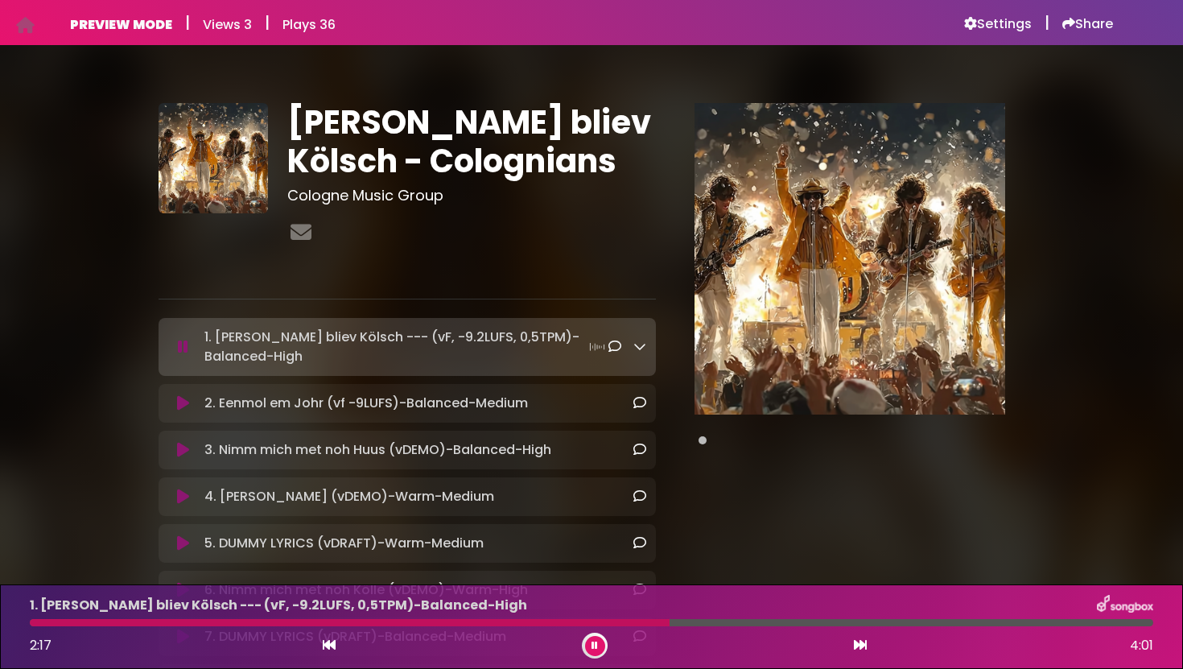
click at [250, 350] on p "1. Ming Hätz bliev Kölsch --- (vF, -9.2LUFS, 0,5TPM)-Balanced-High Loading Tra…" at bounding box center [405, 347] width 403 height 39
click at [182, 411] on icon at bounding box center [183, 403] width 12 height 16
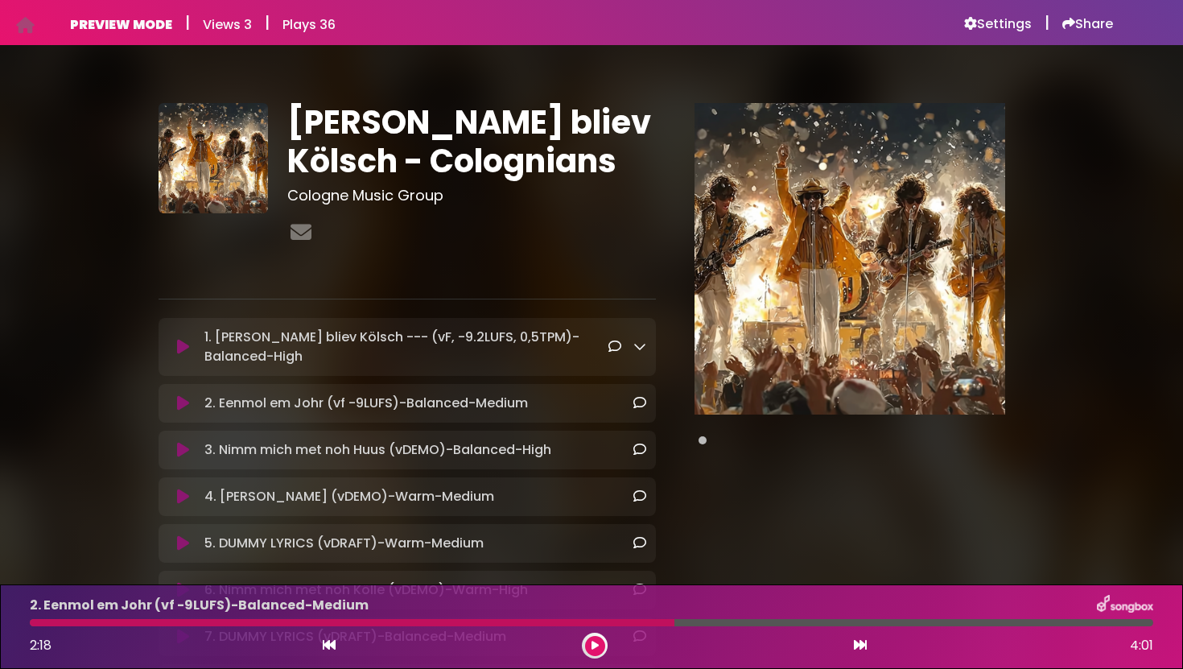
click at [184, 403] on icon at bounding box center [183, 403] width 12 height 16
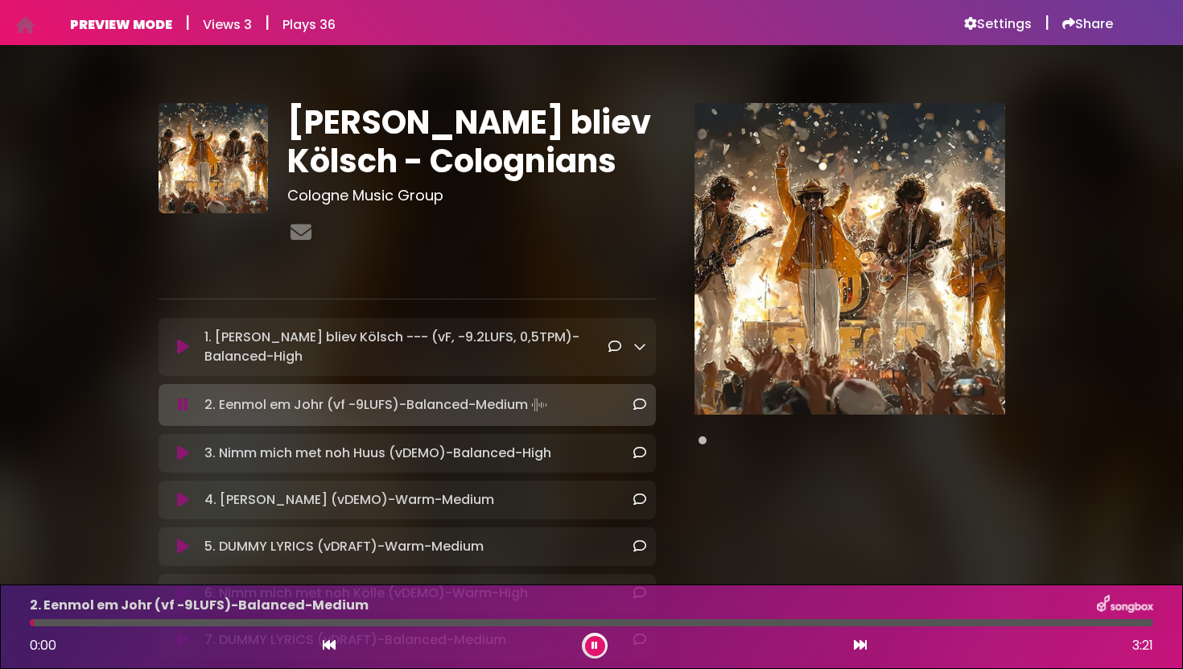
click at [183, 345] on icon at bounding box center [183, 347] width 12 height 16
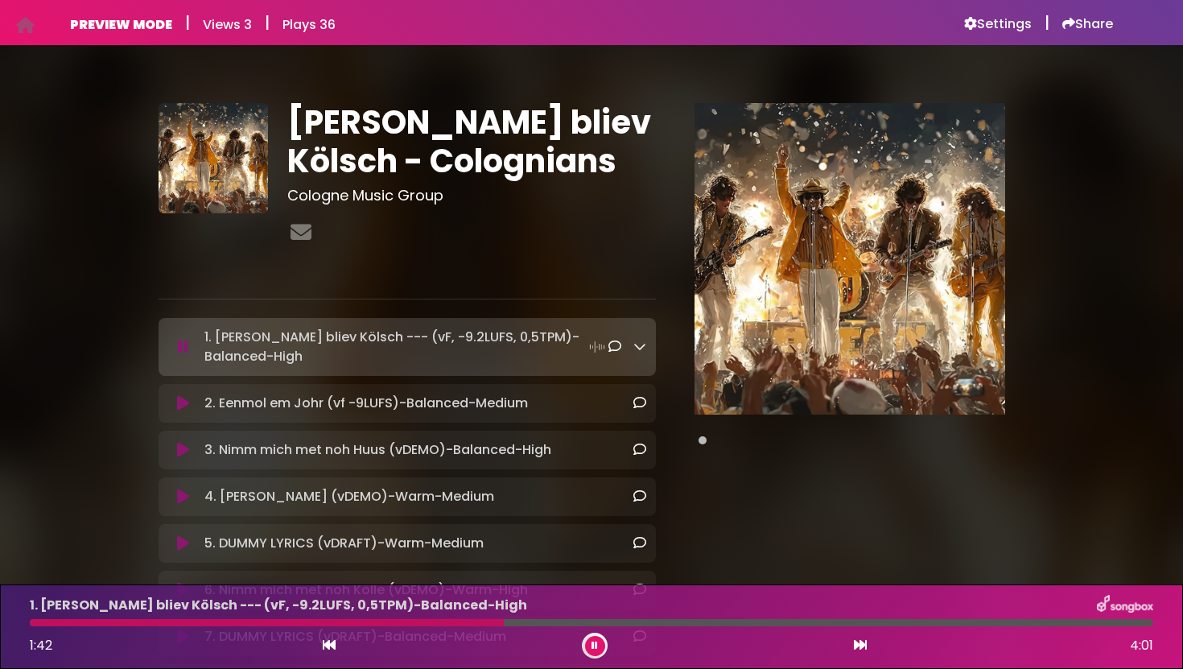
scroll to position [2, 0]
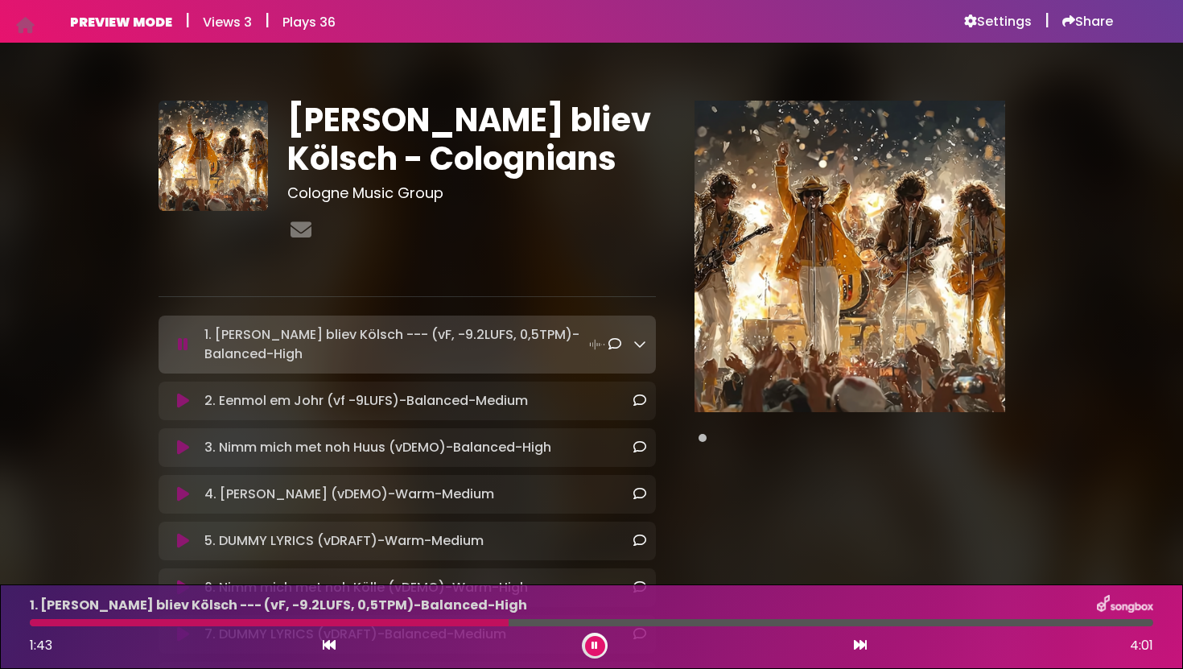
click at [634, 348] on icon at bounding box center [640, 343] width 13 height 13
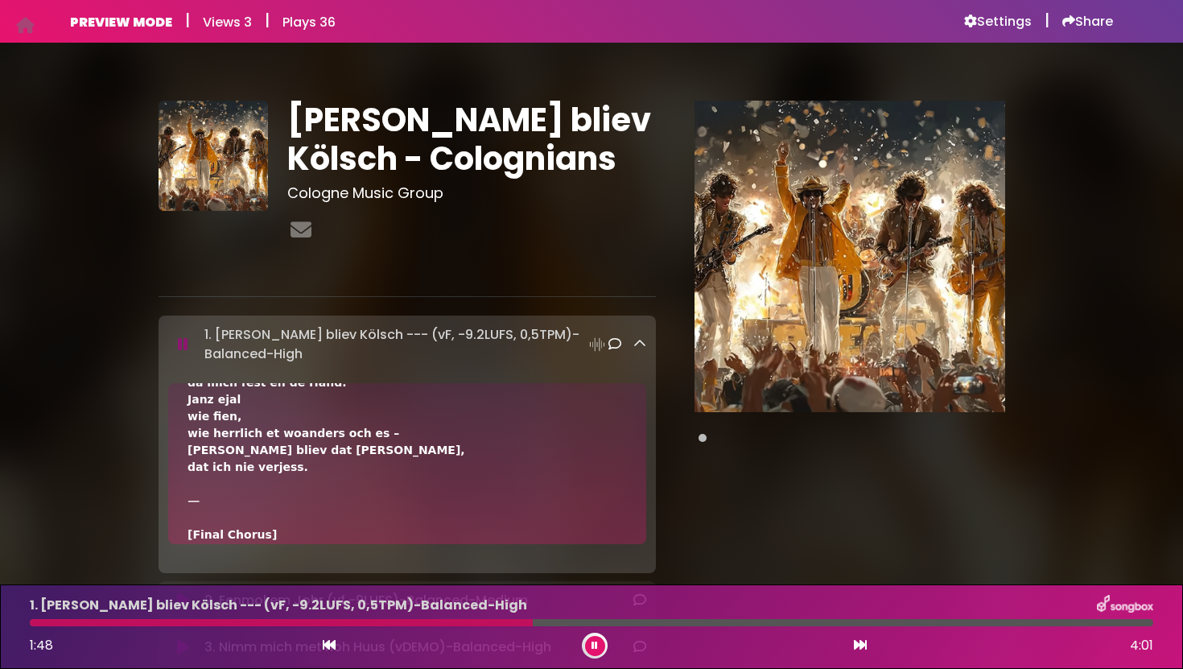
scroll to position [1264, 0]
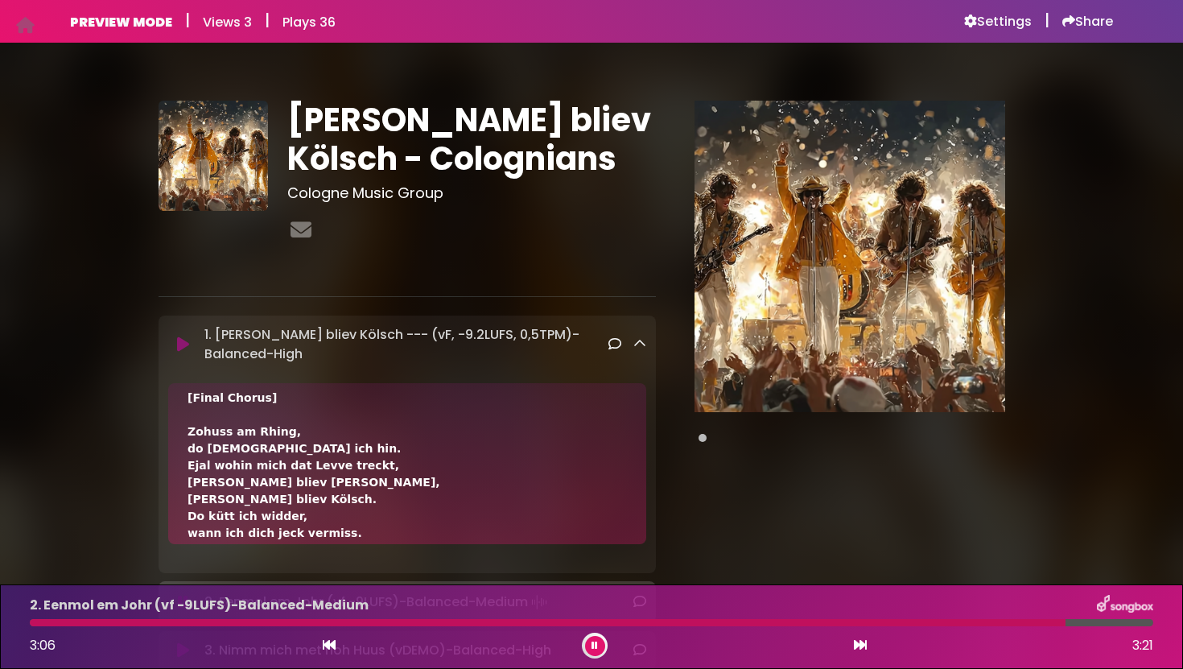
click at [597, 655] on button at bounding box center [595, 646] width 20 height 20
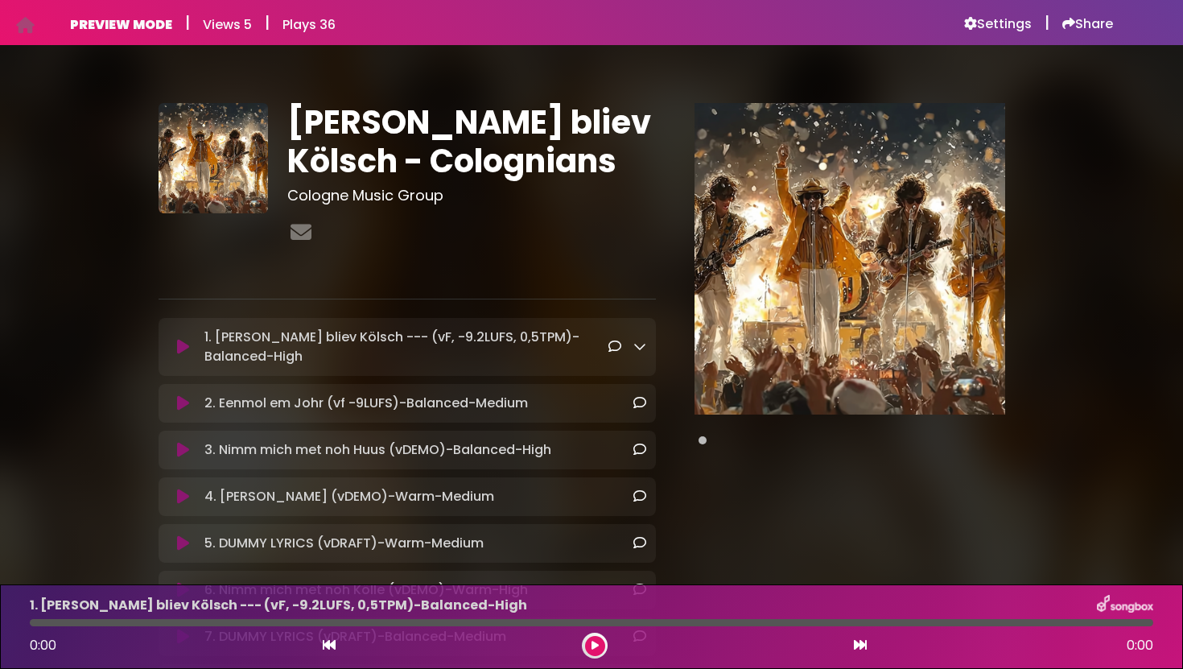
click at [185, 407] on icon at bounding box center [183, 403] width 12 height 16
click at [186, 403] on icon at bounding box center [183, 403] width 12 height 16
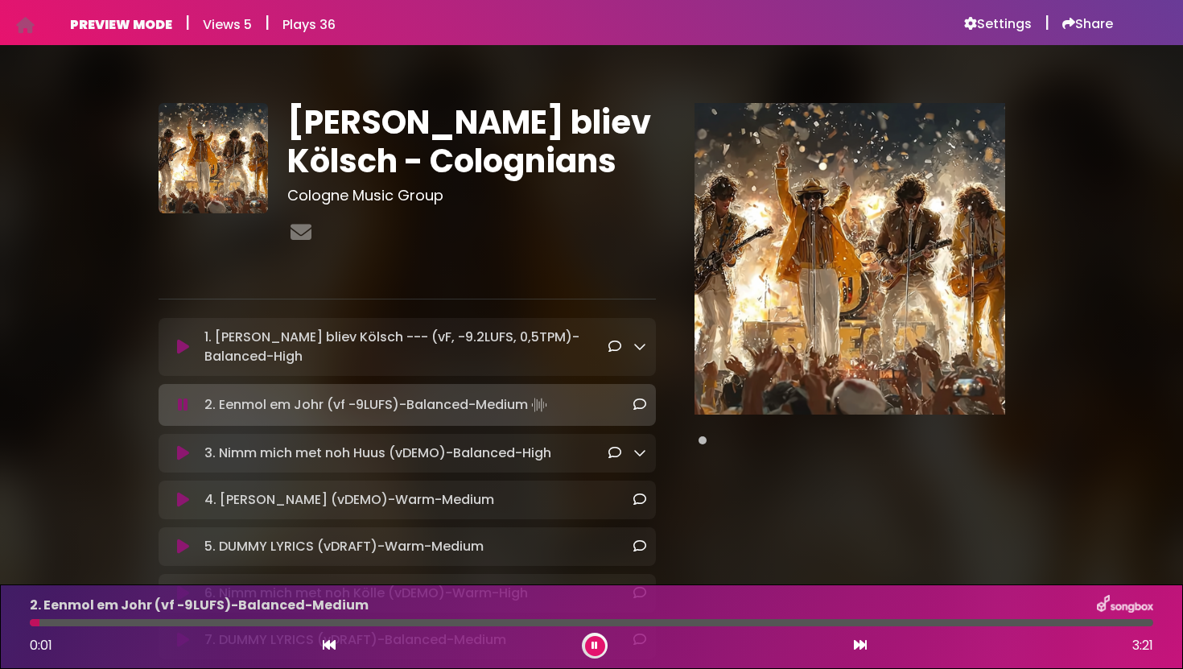
click at [185, 452] on icon at bounding box center [183, 453] width 12 height 16
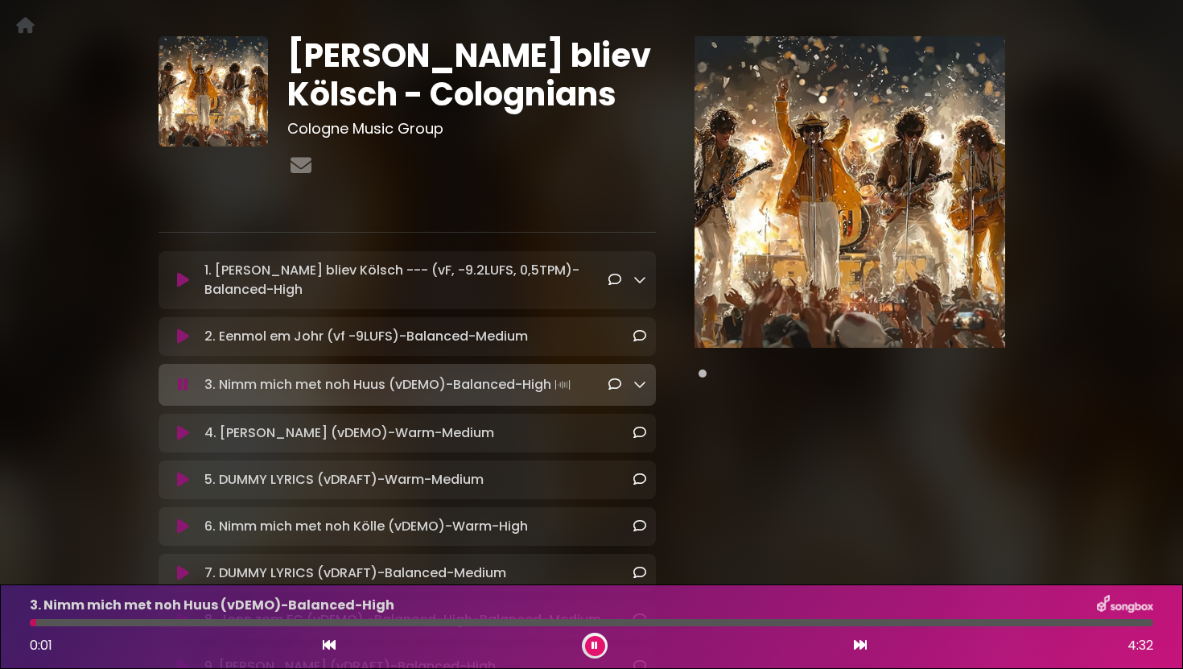
scroll to position [68, 0]
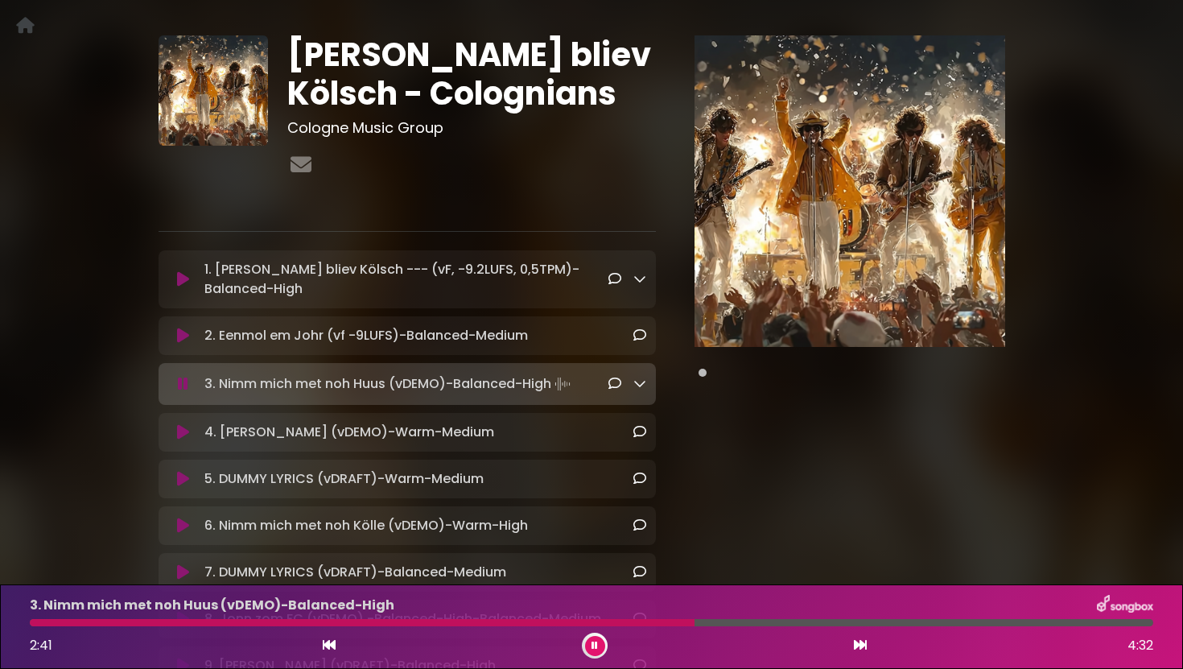
click at [642, 383] on icon at bounding box center [640, 383] width 13 height 13
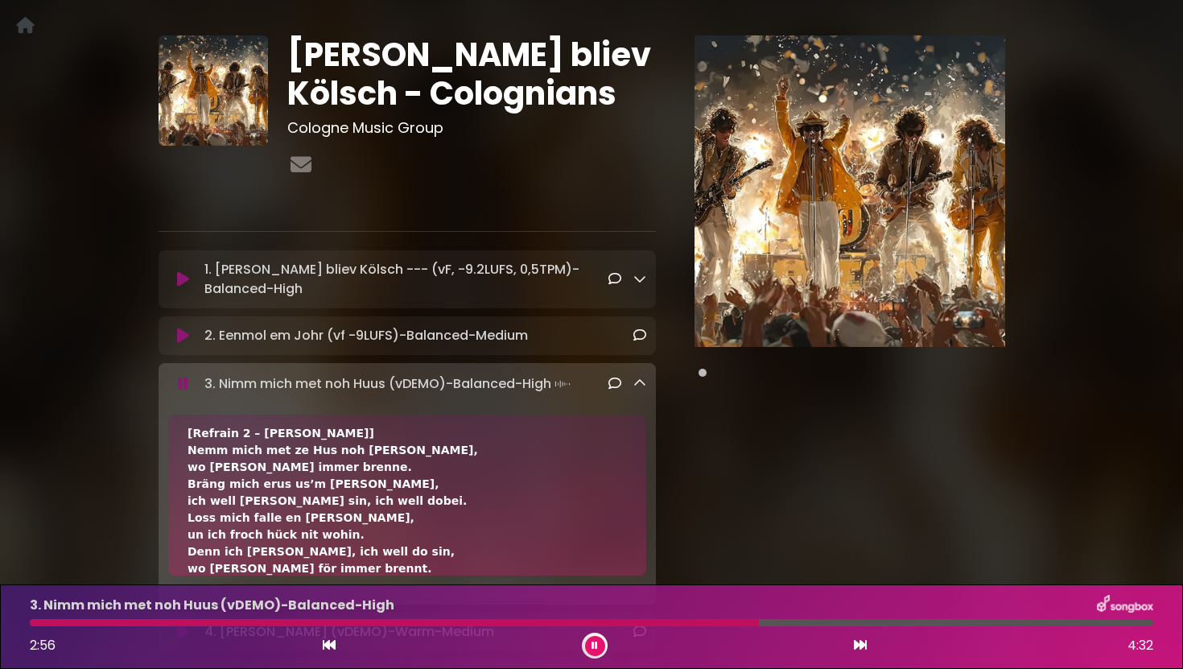
scroll to position [616, 0]
click at [713, 631] on div "3. Nimm mich met noh [PERSON_NAME] (vDEMO)-Balanced-High 2:58 4:32" at bounding box center [591, 627] width 1143 height 64
click at [710, 626] on div "3. Nimm mich met noh [PERSON_NAME] (vDEMO)-Balanced-High 2:58 4:32" at bounding box center [591, 627] width 1143 height 64
click at [708, 619] on div at bounding box center [400, 622] width 741 height 7
click at [701, 622] on div at bounding box center [369, 622] width 679 height 7
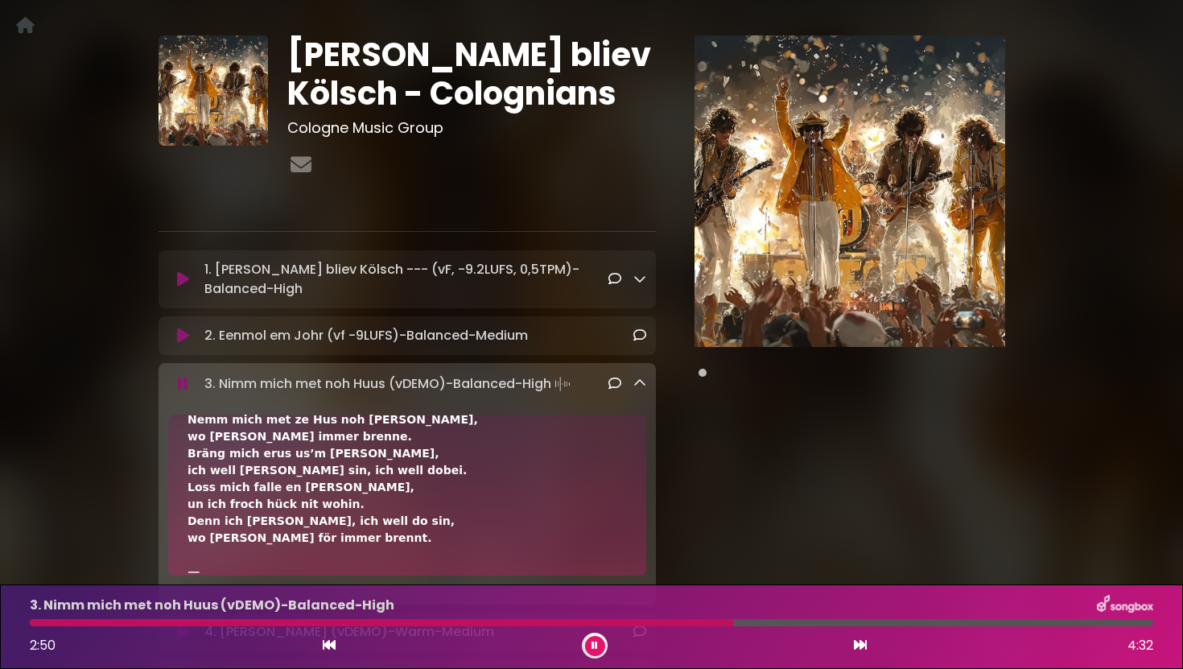
scroll to position [656, 0]
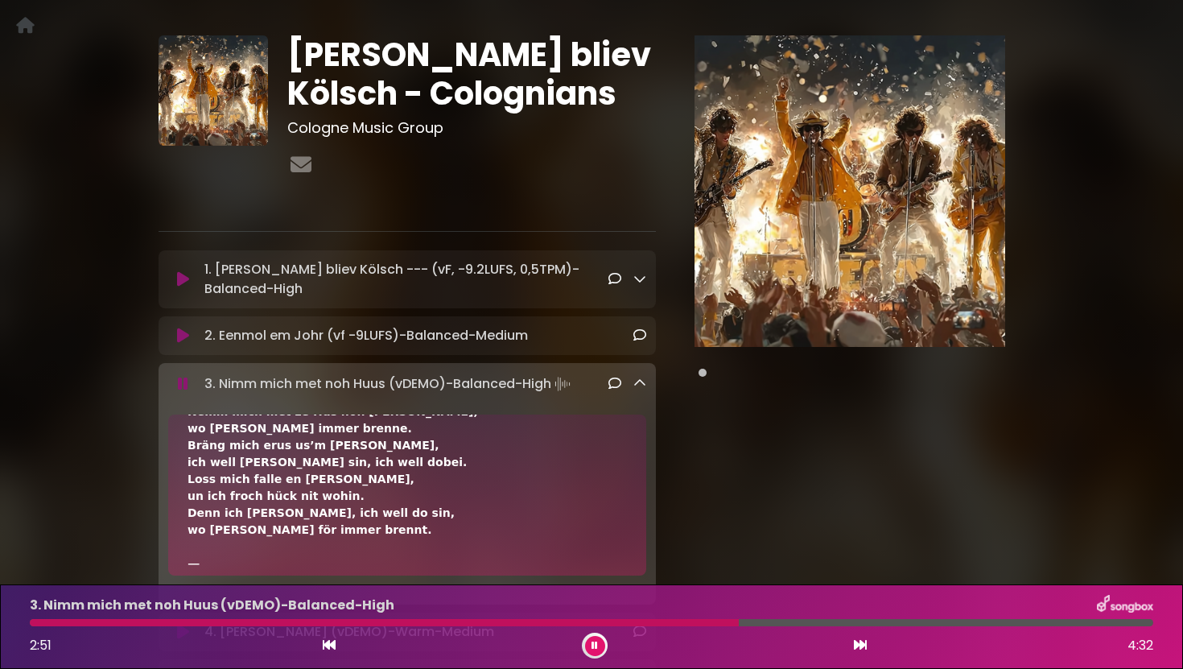
click at [444, 617] on div "3. Nimm mich met noh [PERSON_NAME] (vDEMO)-Balanced-High 2:51 4:32" at bounding box center [591, 627] width 1143 height 64
click at [444, 623] on div at bounding box center [386, 622] width 712 height 7
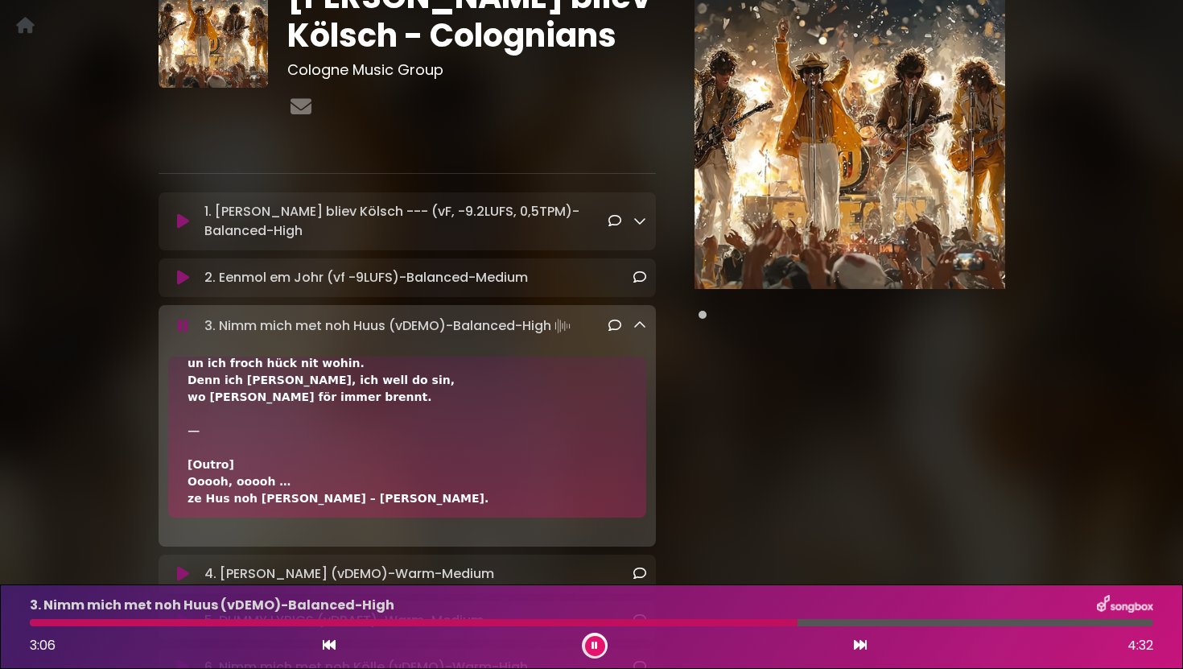
scroll to position [1078, 0]
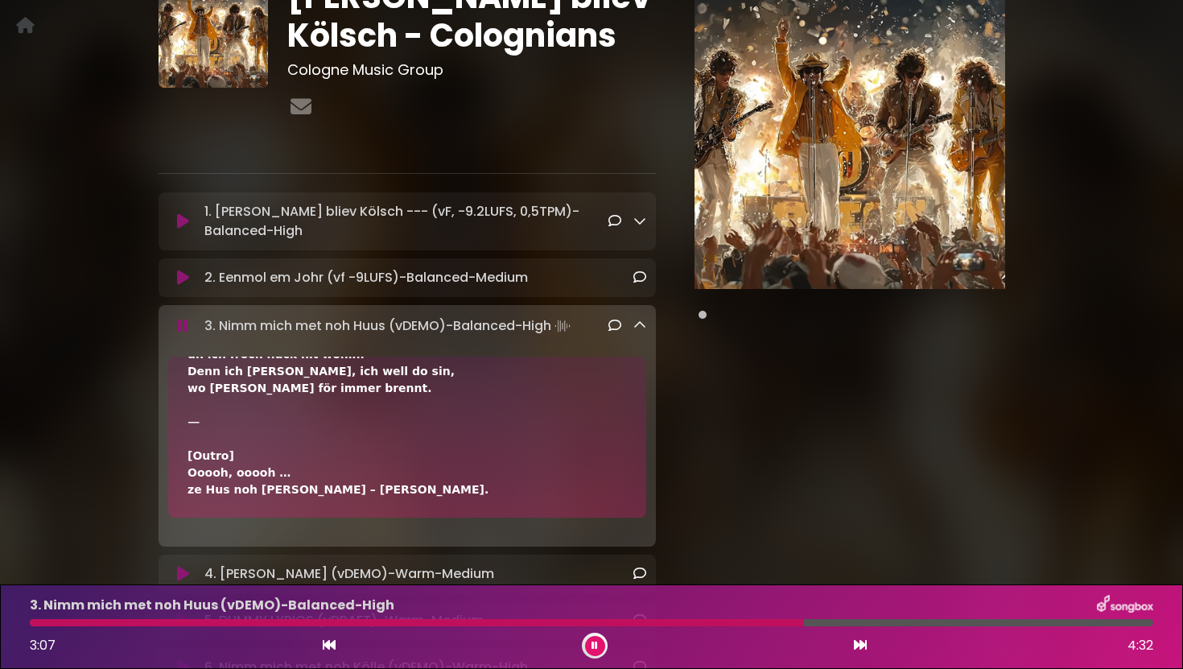
click at [642, 332] on link at bounding box center [640, 325] width 13 height 19
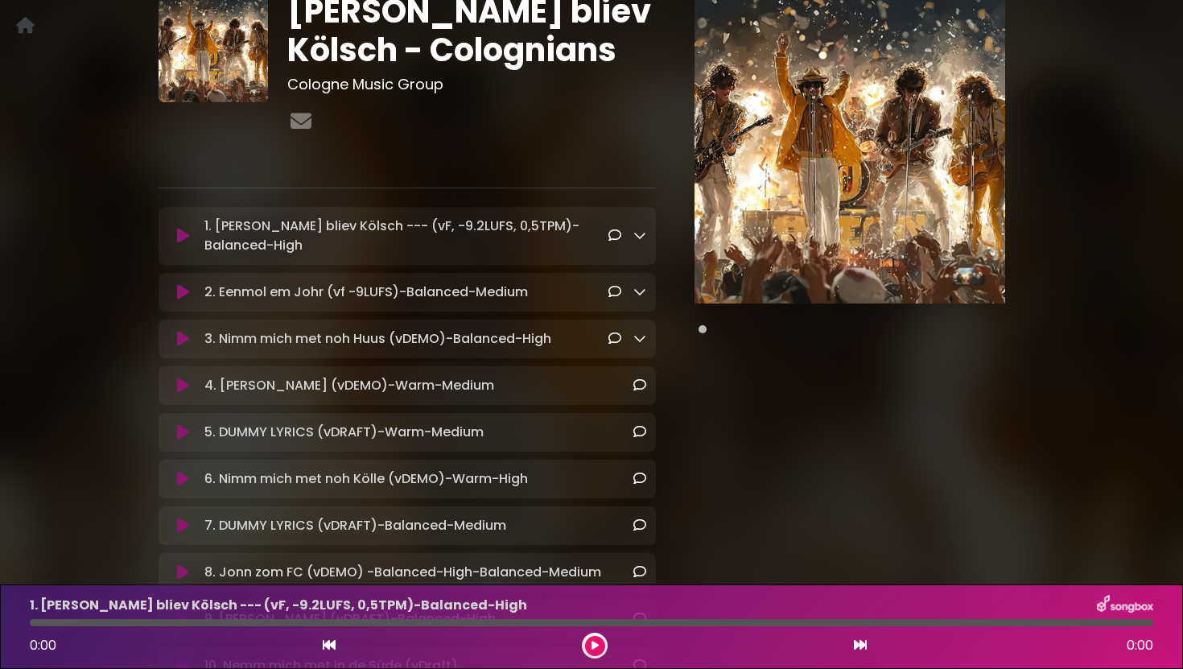
scroll to position [112, 0]
click at [187, 390] on icon at bounding box center [183, 385] width 12 height 16
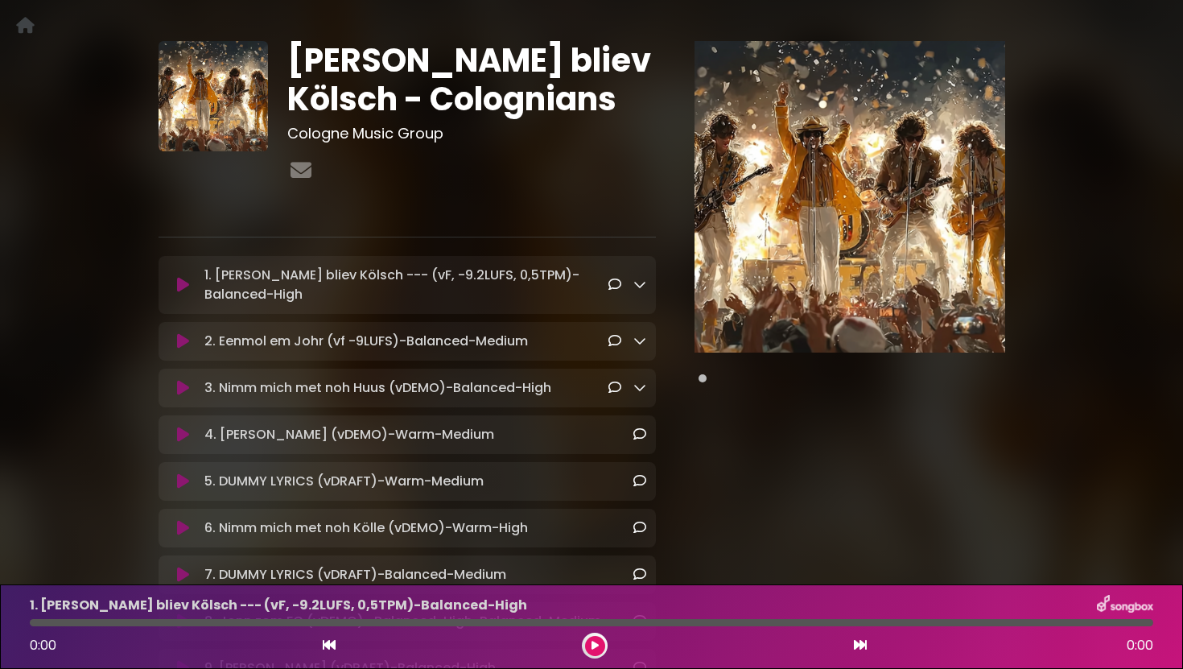
scroll to position [81, 0]
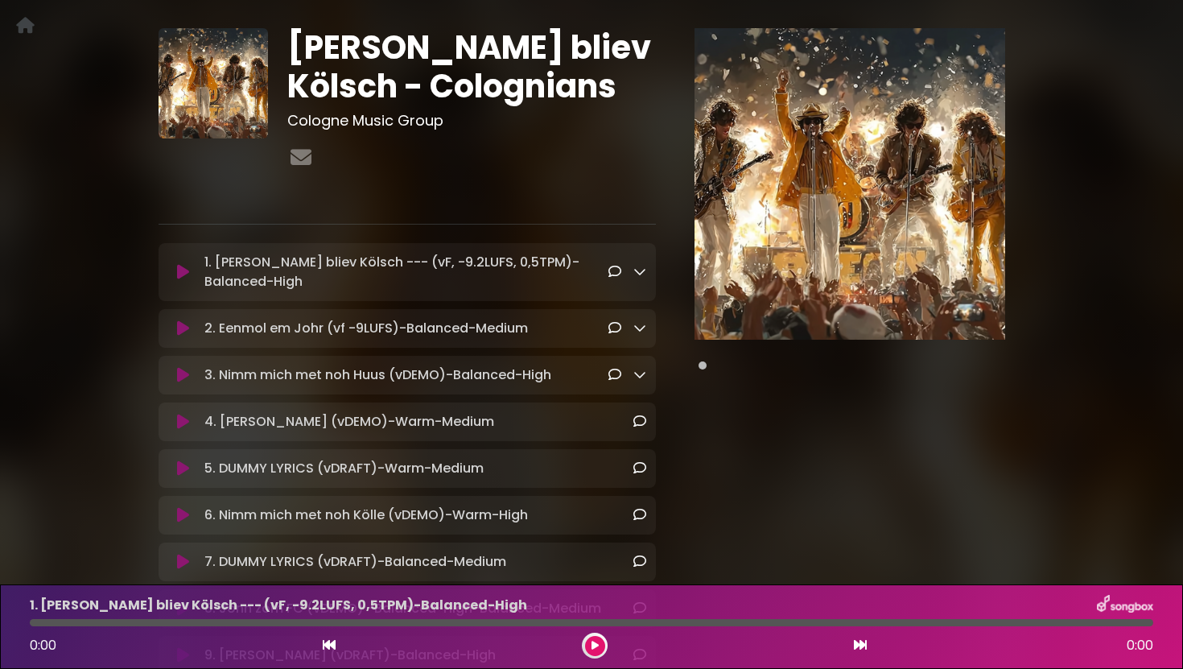
scroll to position [76, 0]
drag, startPoint x: 204, startPoint y: 421, endPoint x: 508, endPoint y: 432, distance: 304.5
click at [508, 432] on div "4. Ming Statt (vDEMO)-Warm-Medium Loading Track..." at bounding box center [407, 421] width 497 height 39
copy p "4. [PERSON_NAME] (vDEMO)-Warm-Medium"
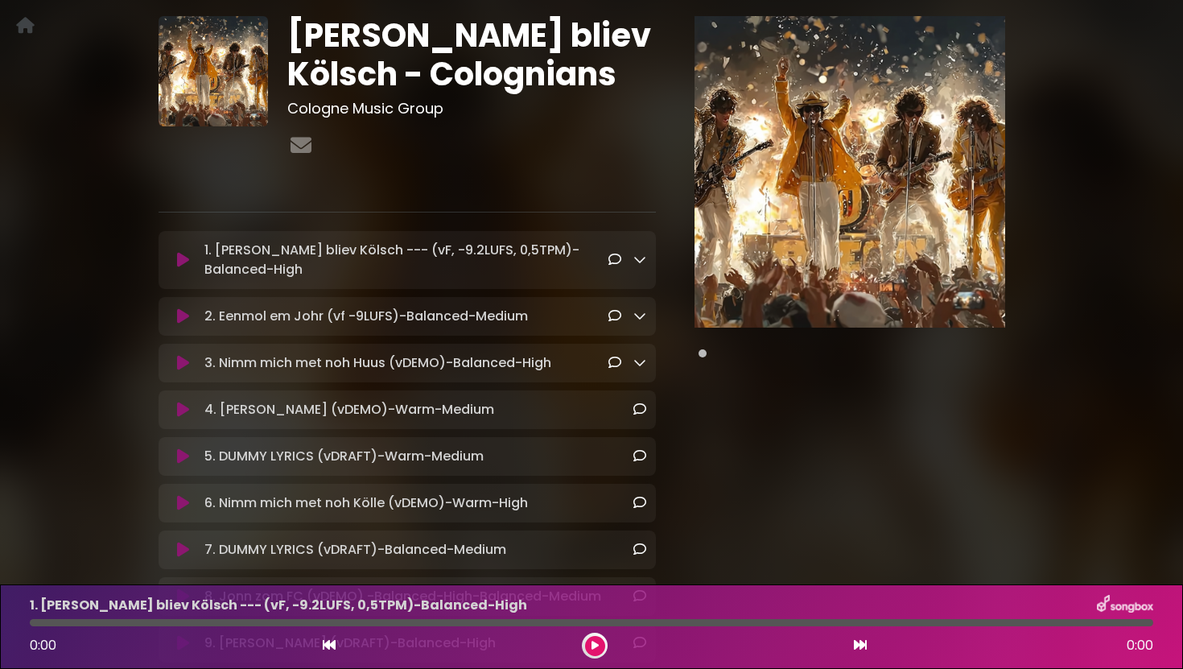
scroll to position [88, 0]
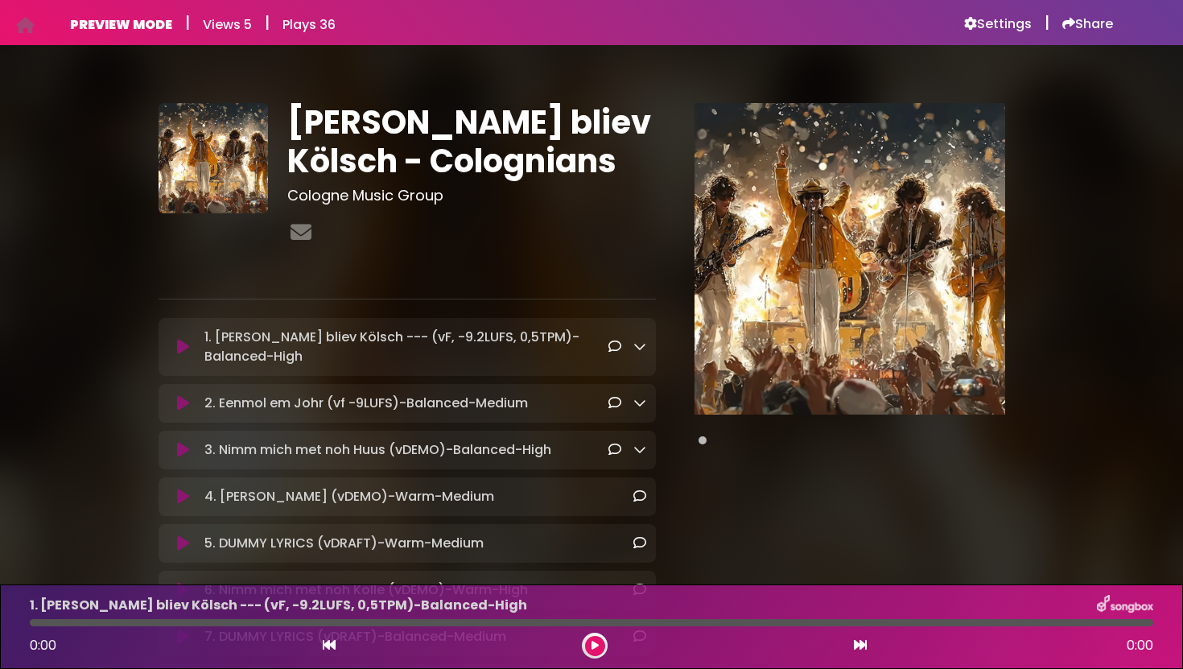
scroll to position [81, 0]
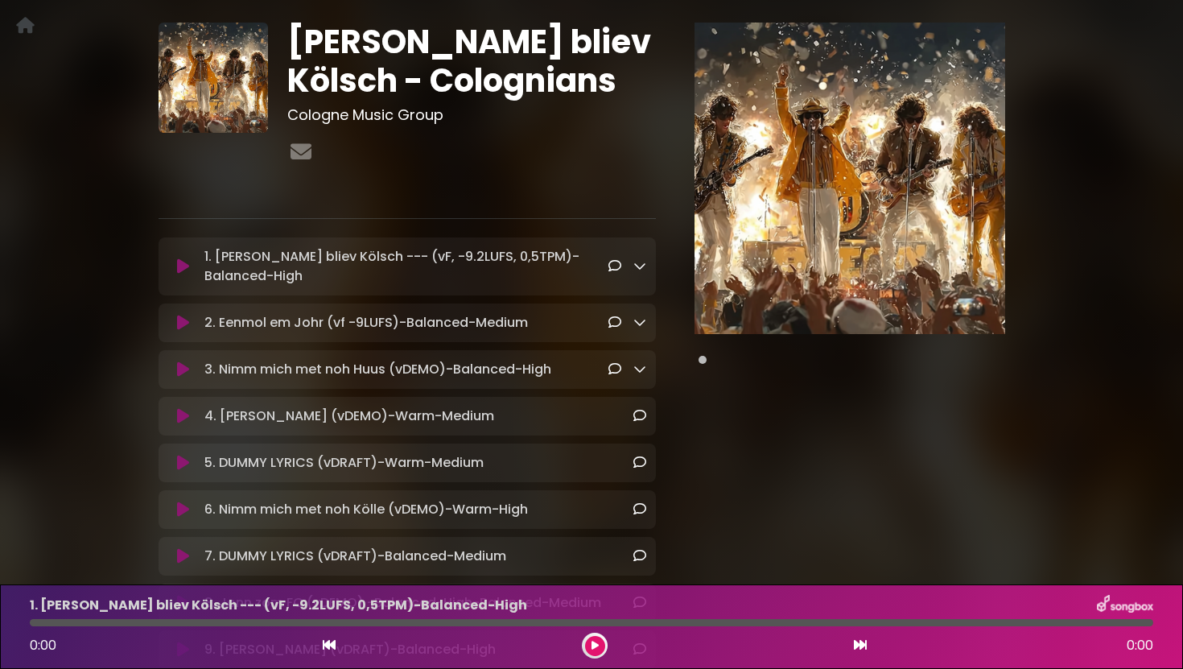
click at [188, 417] on icon at bounding box center [183, 416] width 12 height 16
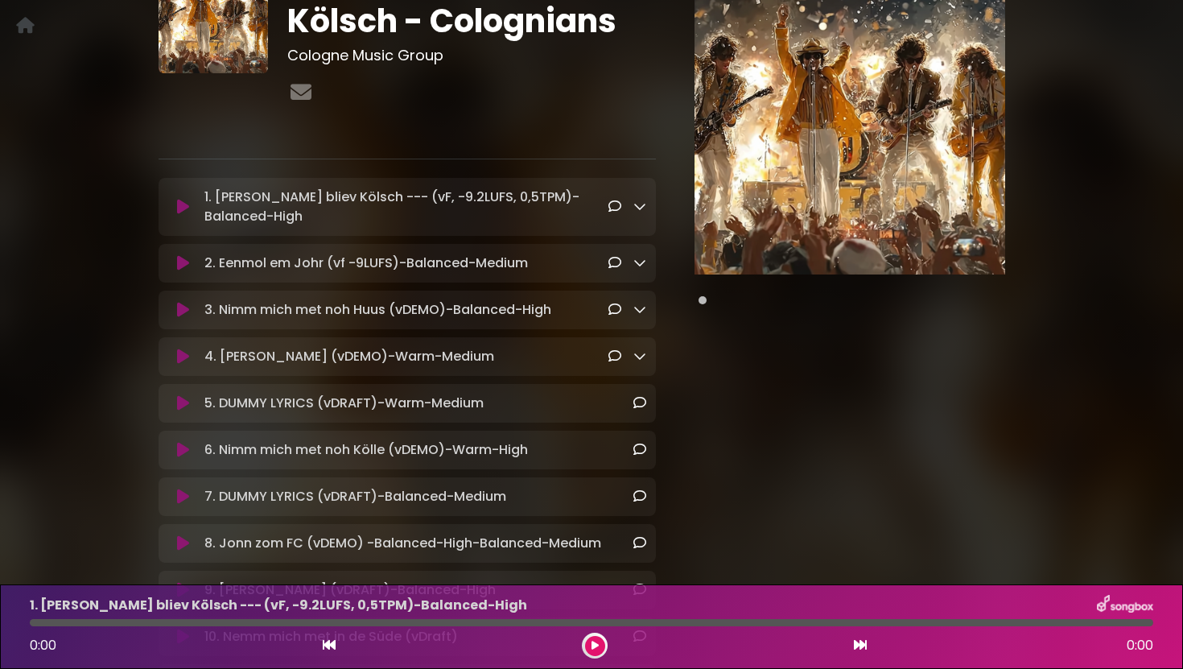
scroll to position [231, 0]
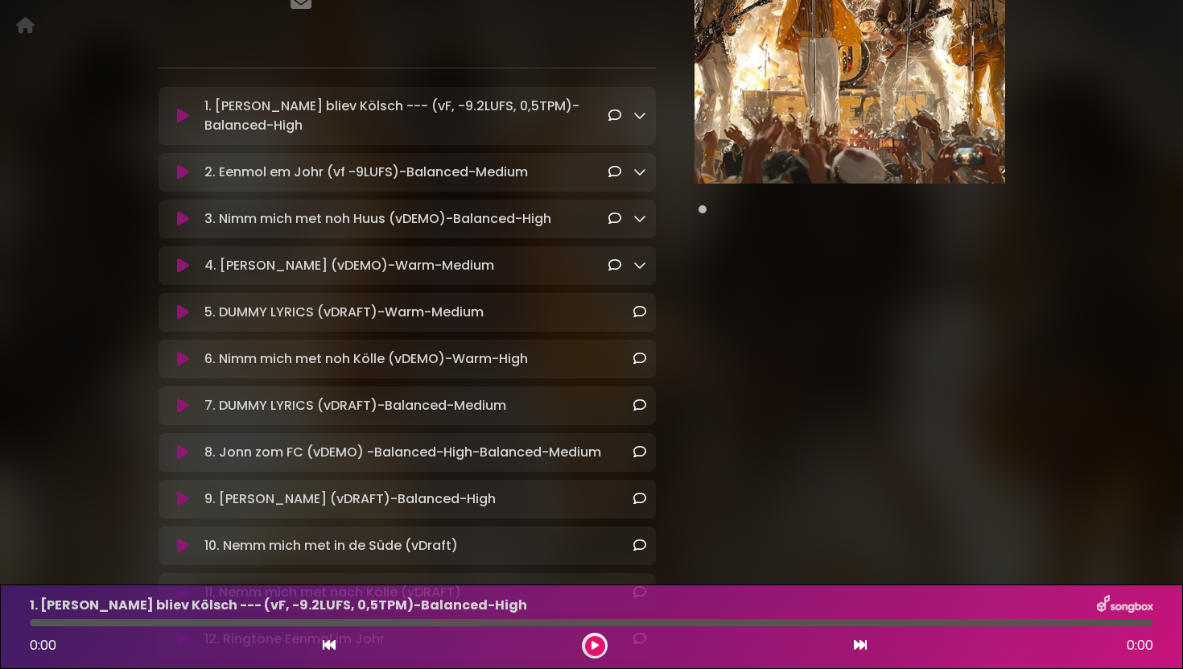
click at [182, 310] on icon at bounding box center [183, 312] width 12 height 16
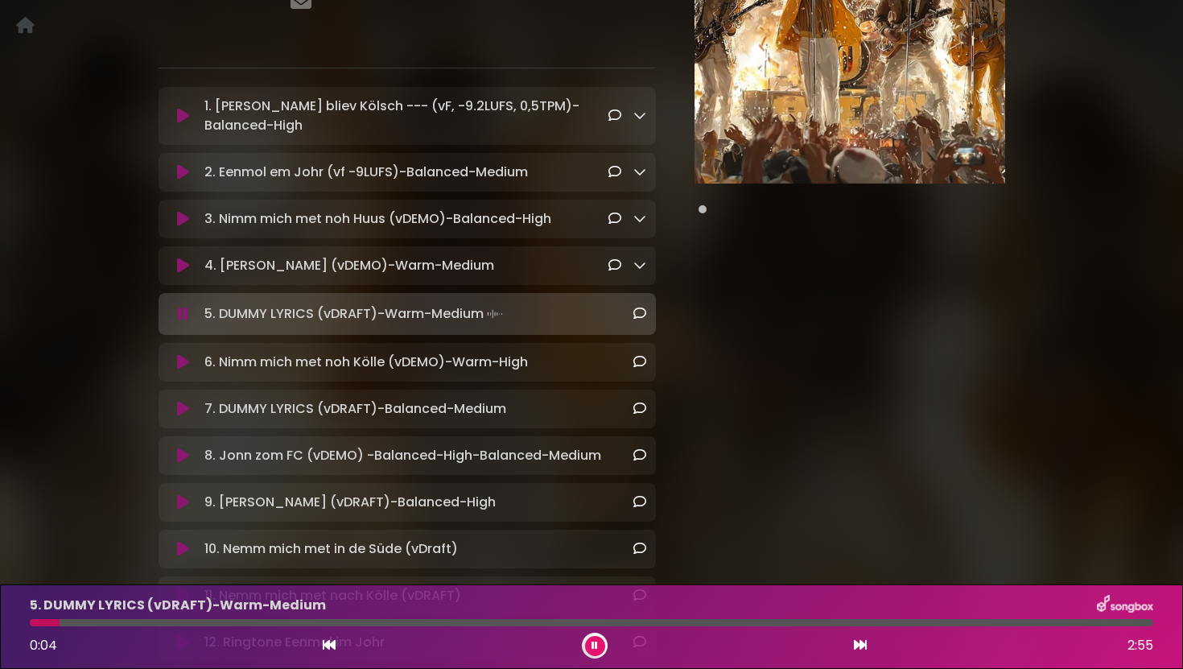
click at [179, 363] on icon at bounding box center [183, 362] width 12 height 16
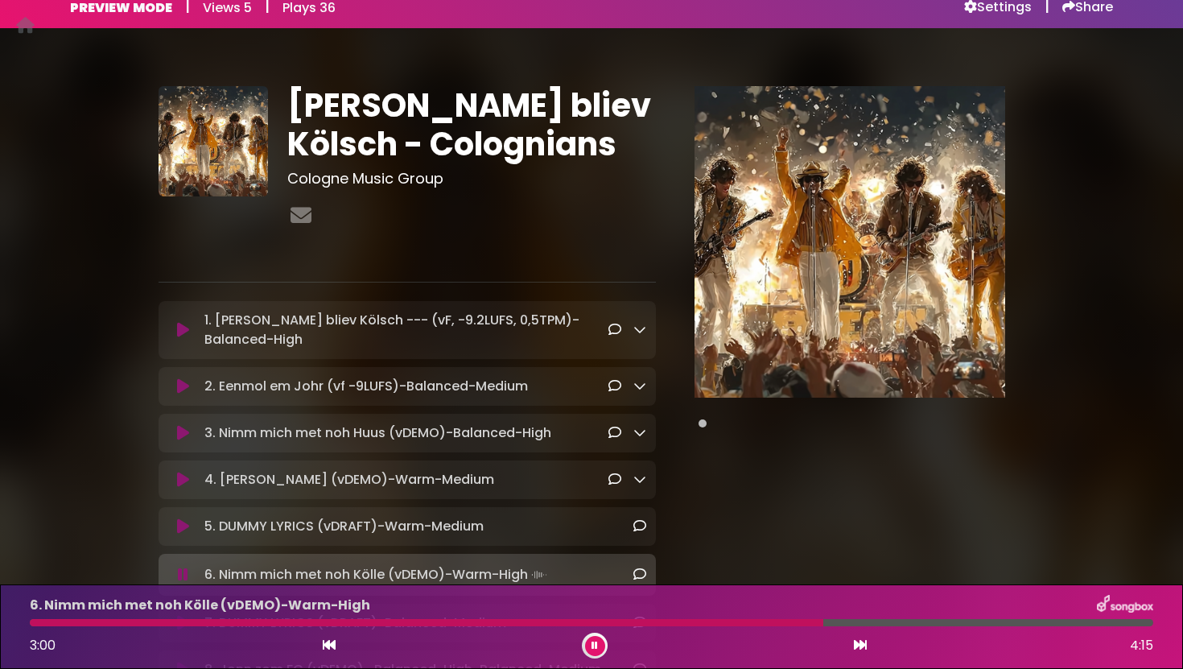
scroll to position [18, 0]
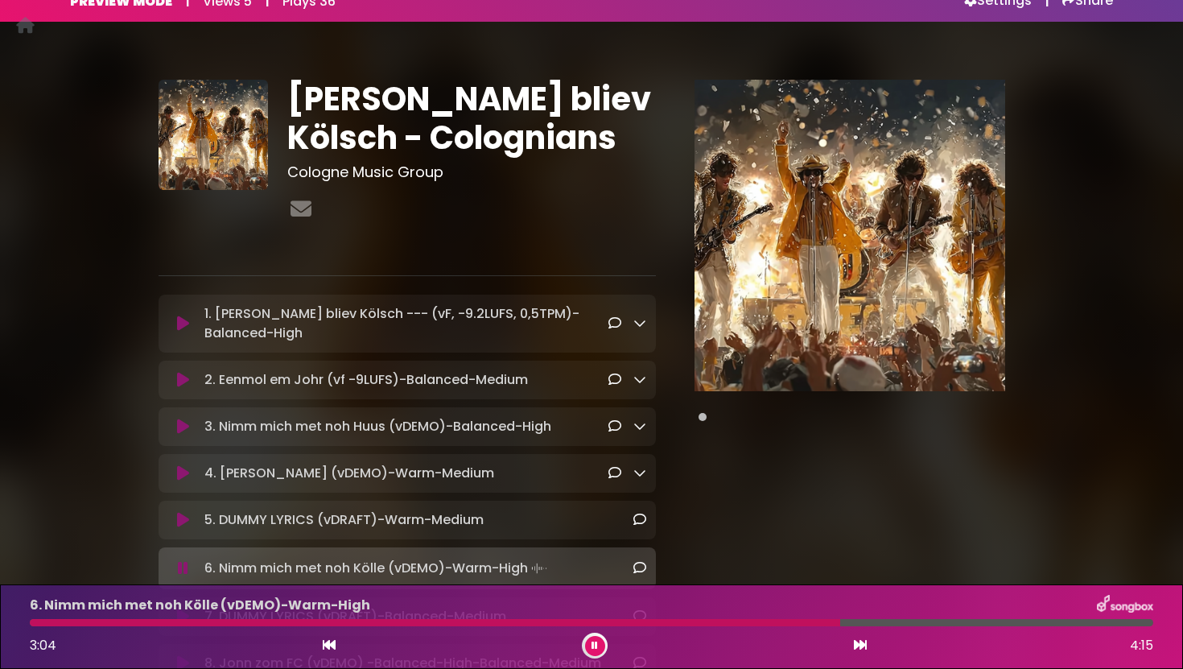
click at [436, 391] on div "2. Eenmol em Johr (vf -9LUFS)-Balanced-Medium Loading Track..." at bounding box center [407, 380] width 497 height 39
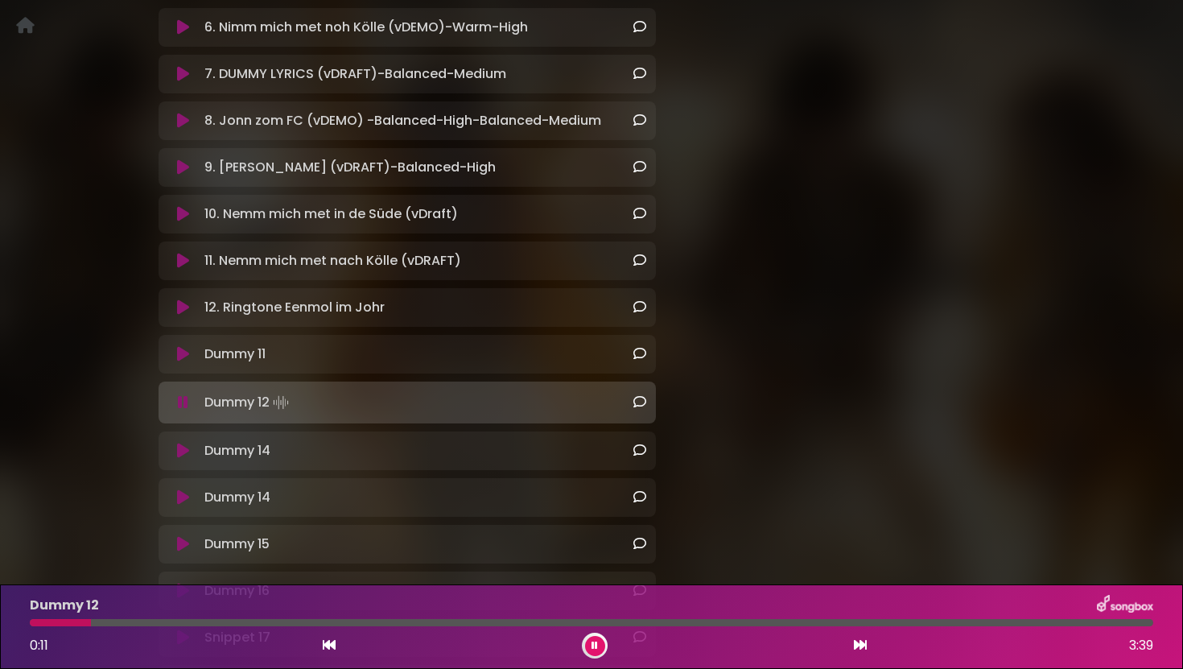
scroll to position [552, 0]
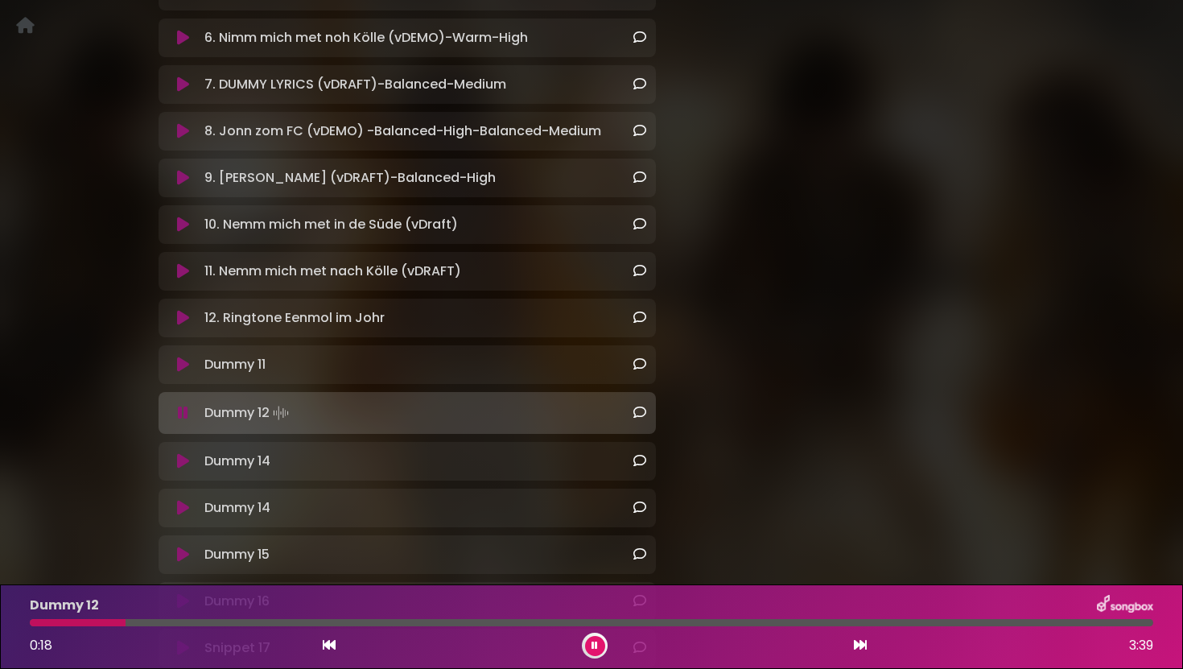
click at [186, 461] on icon at bounding box center [183, 461] width 12 height 16
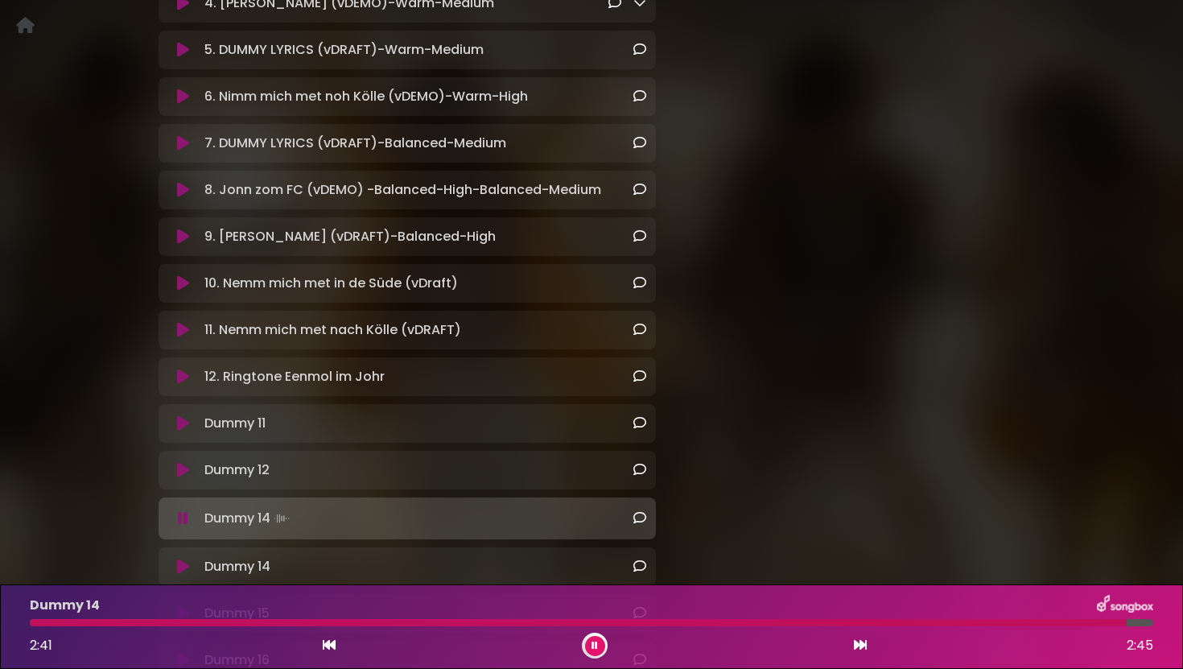
scroll to position [492, 0]
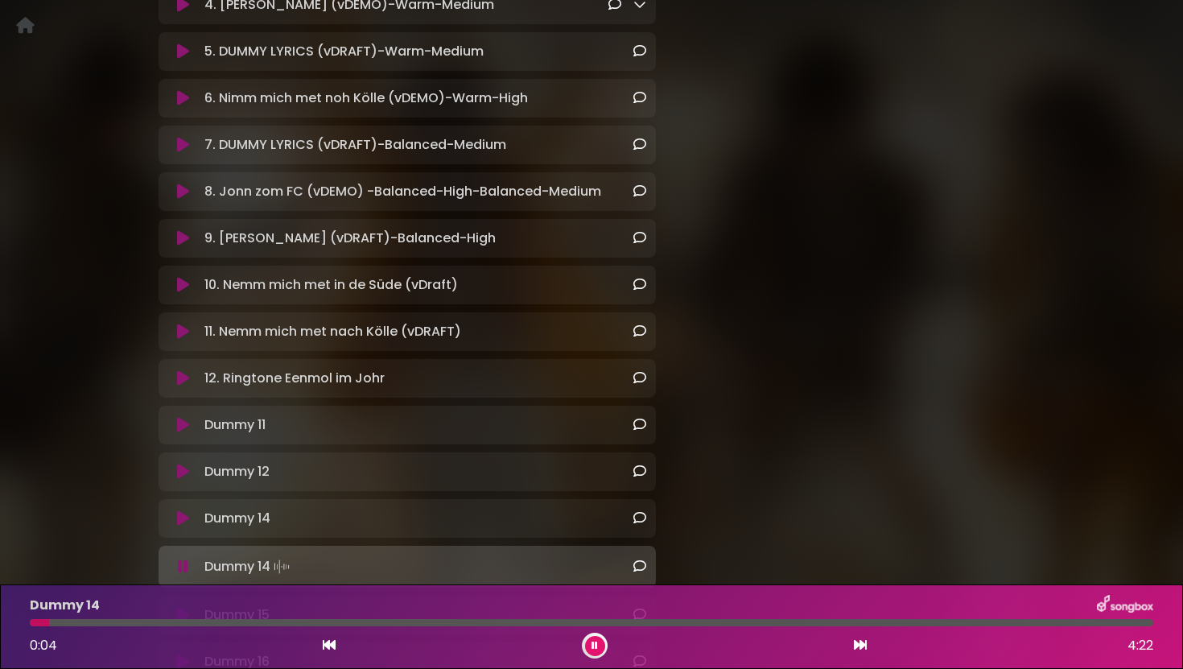
click at [182, 380] on icon at bounding box center [183, 378] width 12 height 16
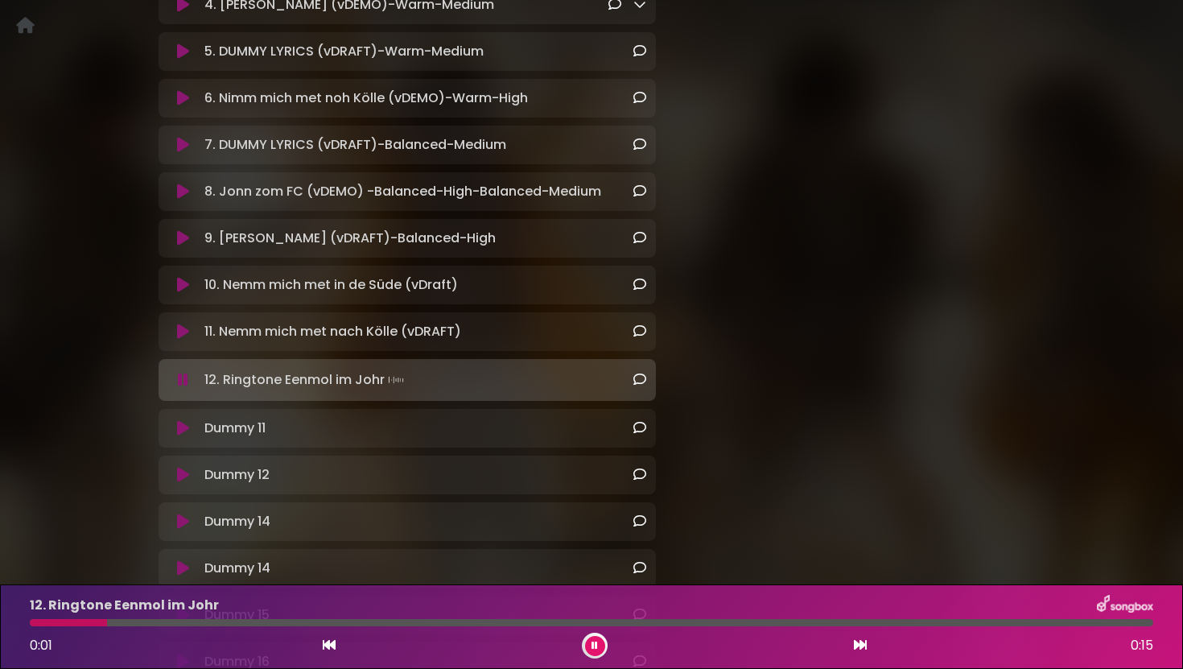
click at [182, 380] on icon at bounding box center [183, 380] width 10 height 16
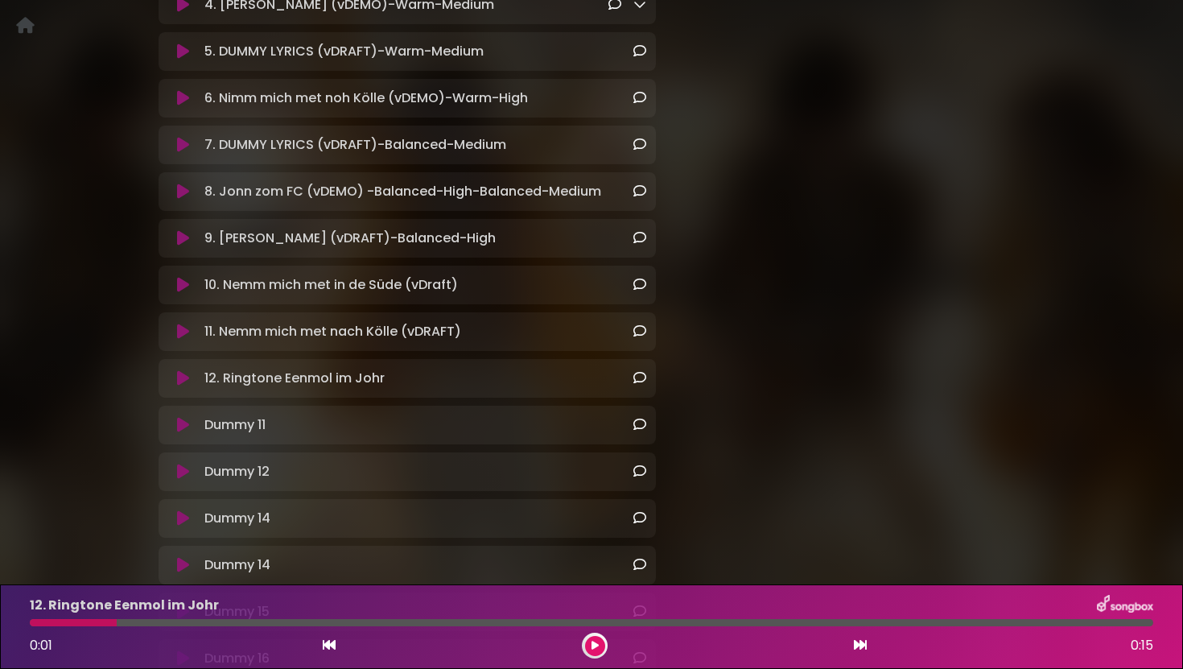
click at [184, 518] on icon at bounding box center [183, 518] width 12 height 16
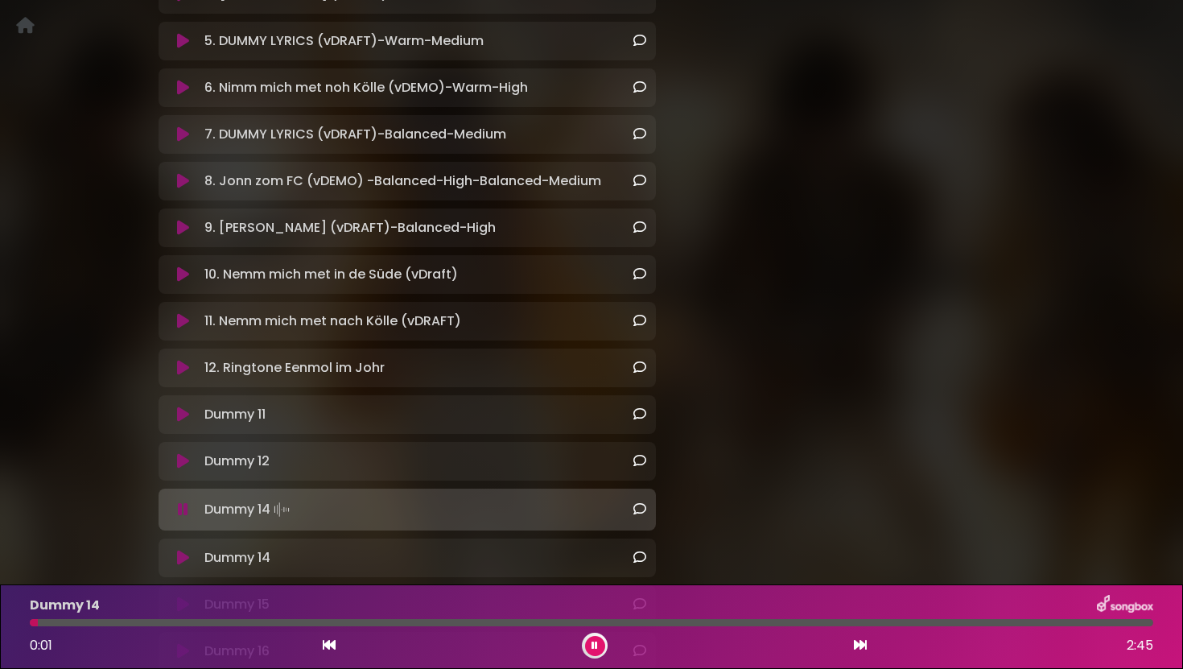
scroll to position [504, 0]
click at [180, 464] on icon at bounding box center [183, 460] width 12 height 16
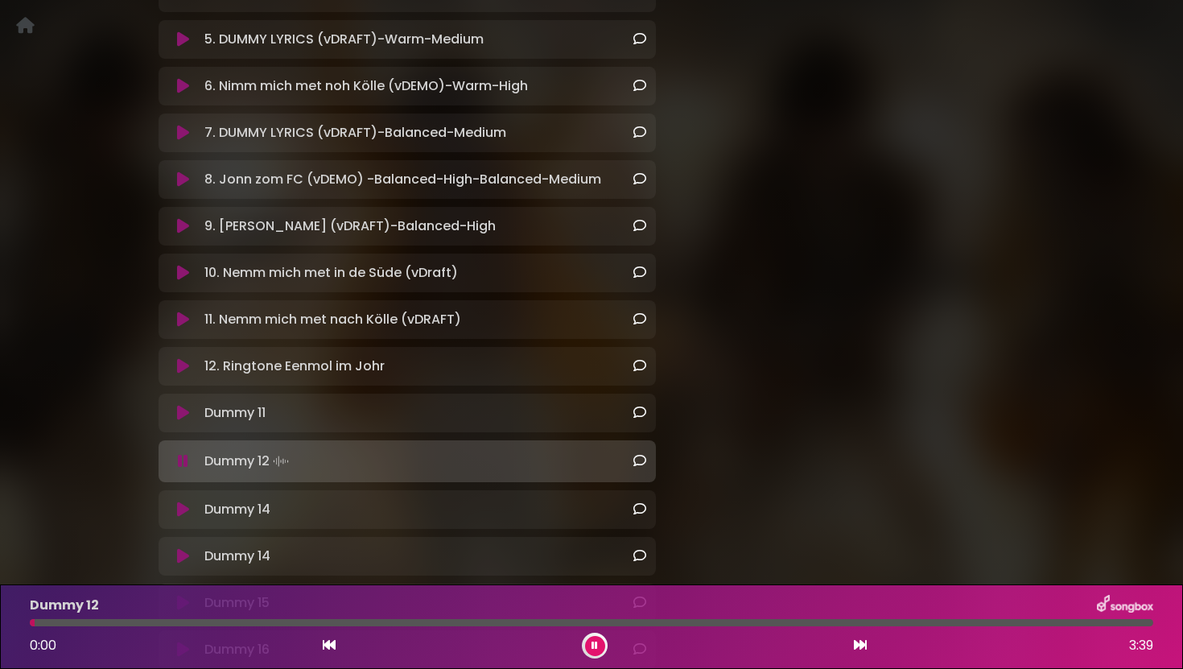
click at [182, 561] on icon at bounding box center [183, 556] width 12 height 16
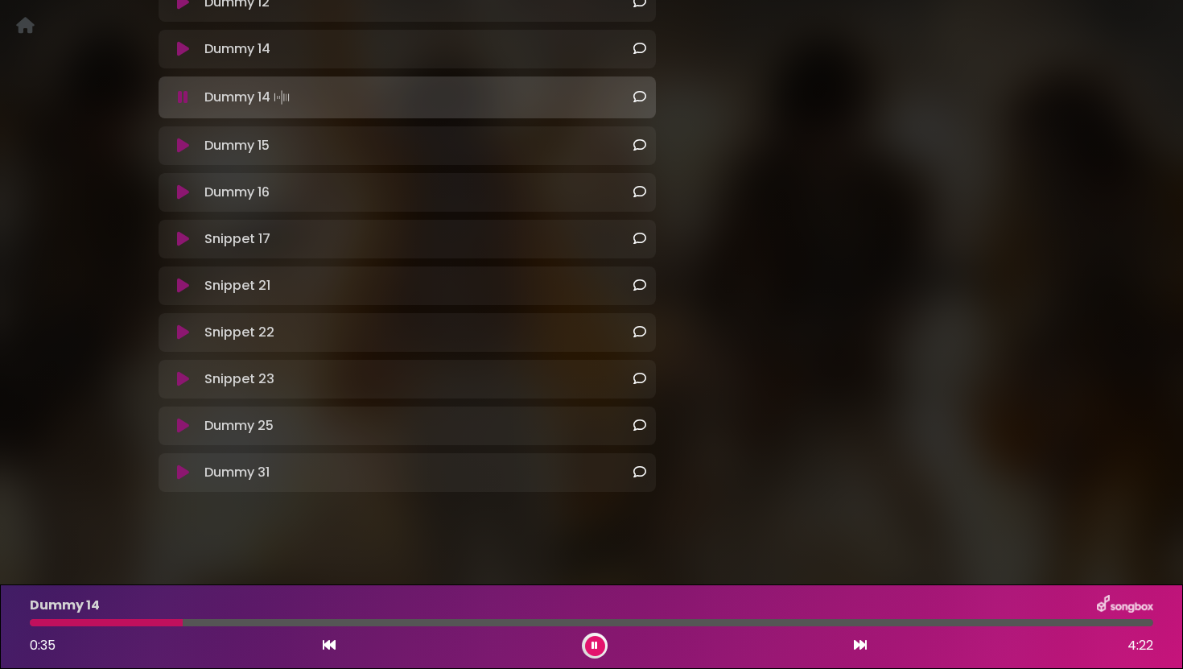
scroll to position [972, 0]
